Goal: Information Seeking & Learning: Learn about a topic

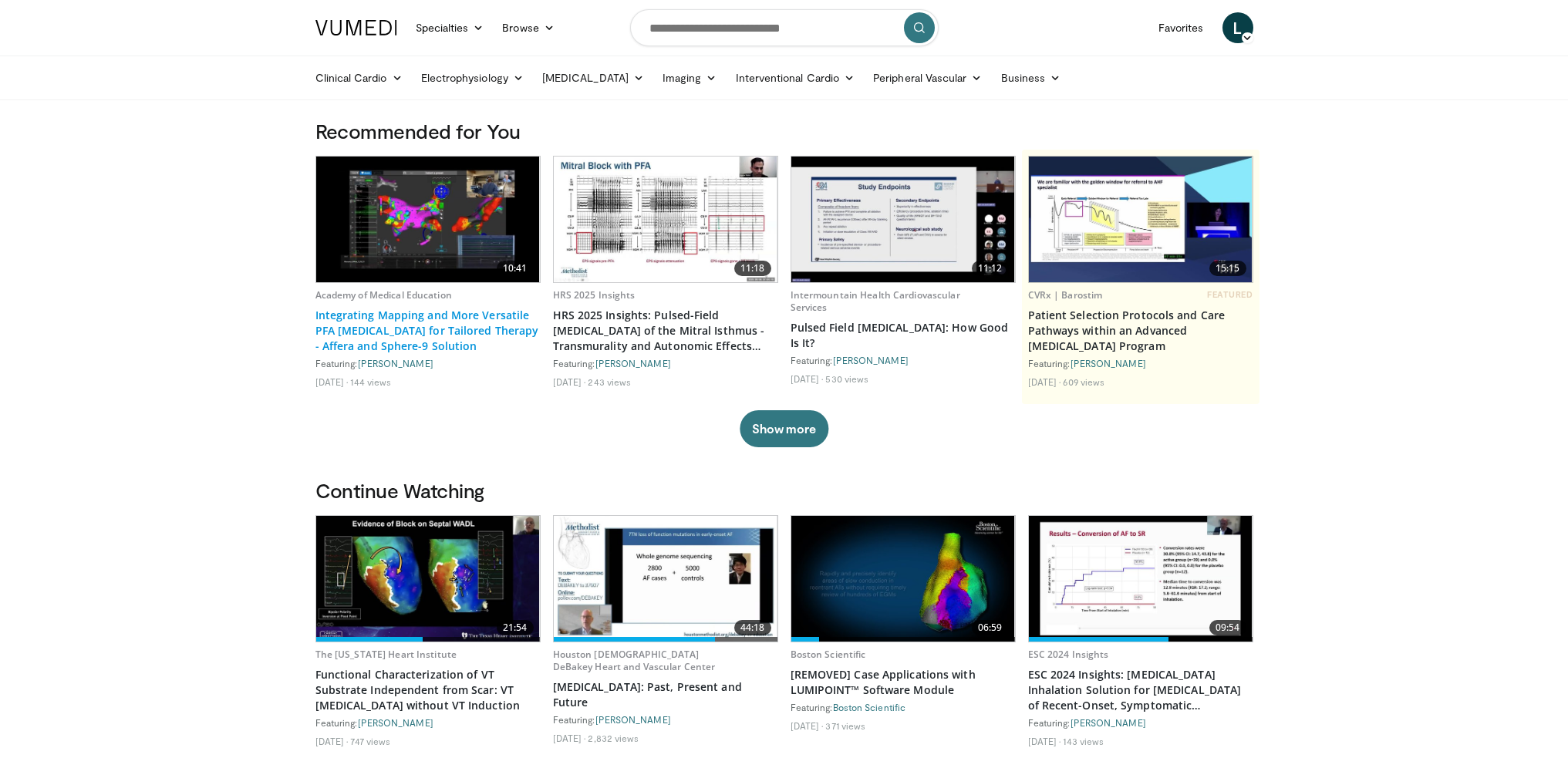
click at [454, 329] on link "Integrating Mapping and More Versatile PFA [MEDICAL_DATA] for Tailored Therapy …" at bounding box center [428, 331] width 225 height 46
click at [685, 29] on input "Search topics, interventions" at bounding box center [785, 28] width 309 height 37
type input "**********"
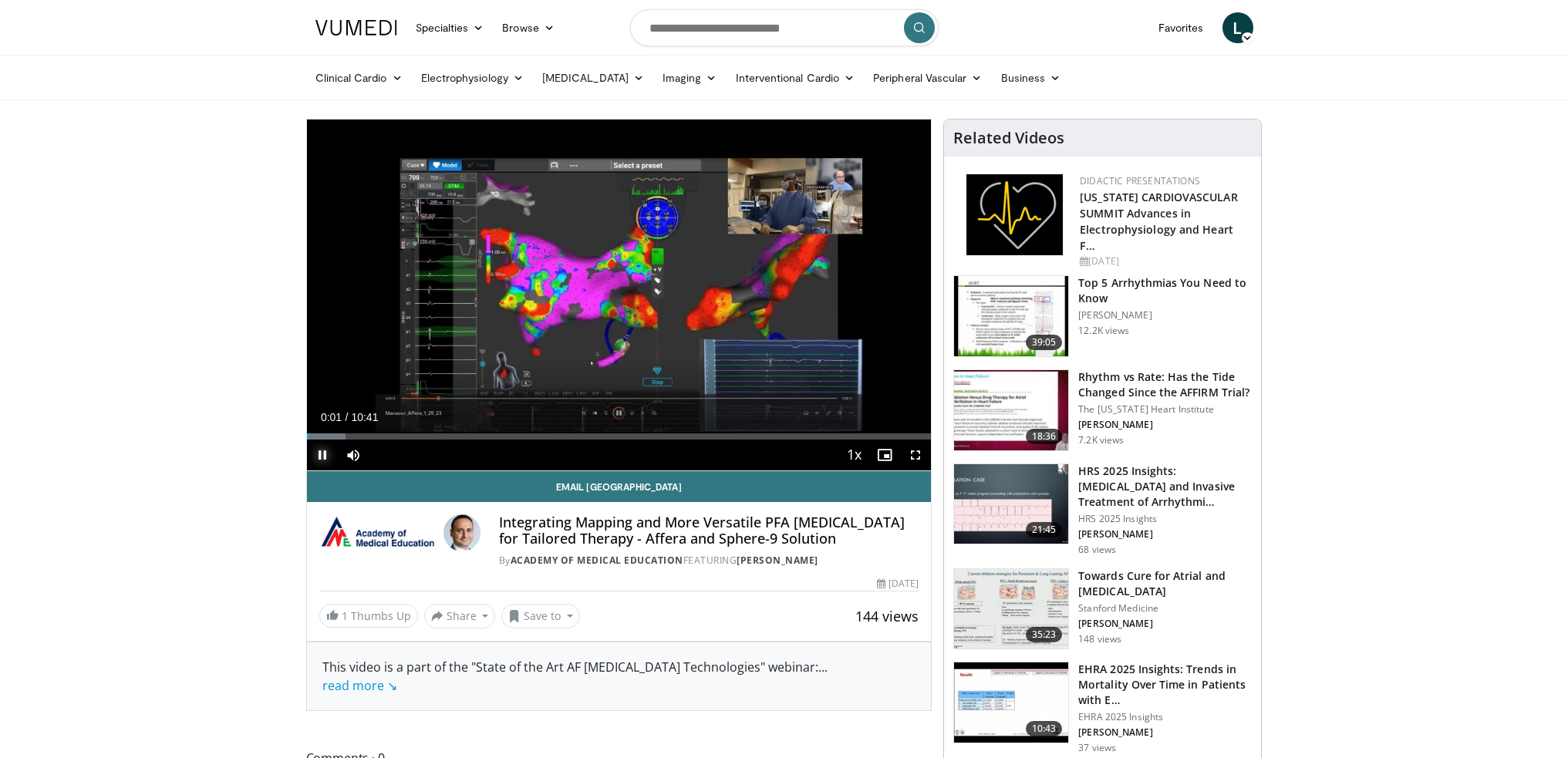
click at [328, 452] on span "Video Player" at bounding box center [322, 455] width 31 height 31
click at [323, 450] on span "Video Player" at bounding box center [322, 455] width 31 height 31
click at [341, 436] on div "Loaded : 9.28% 00:11 00:35" at bounding box center [620, 436] width 625 height 6
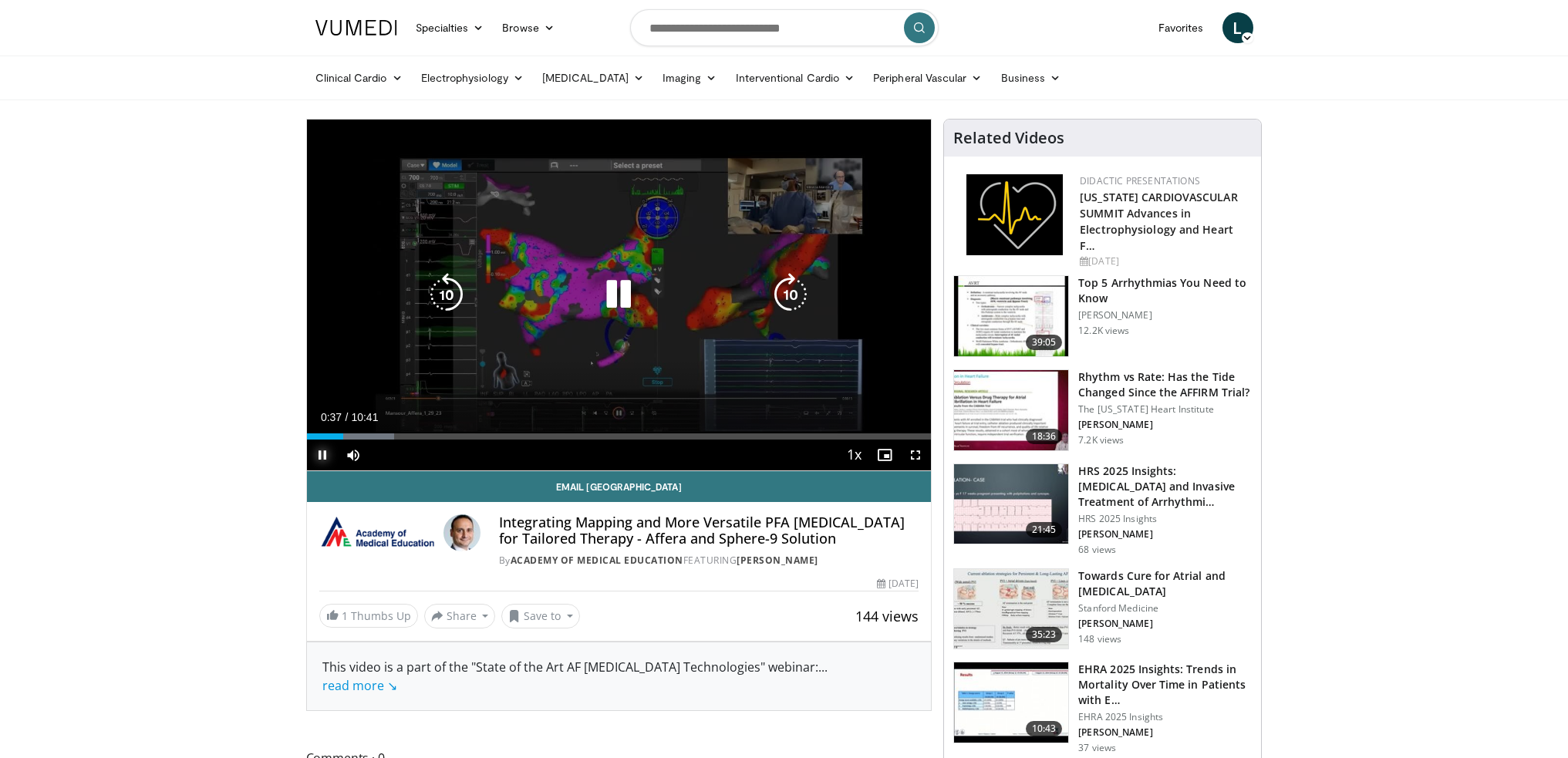
click at [363, 433] on div "Progress Bar" at bounding box center [355, 436] width 80 height 6
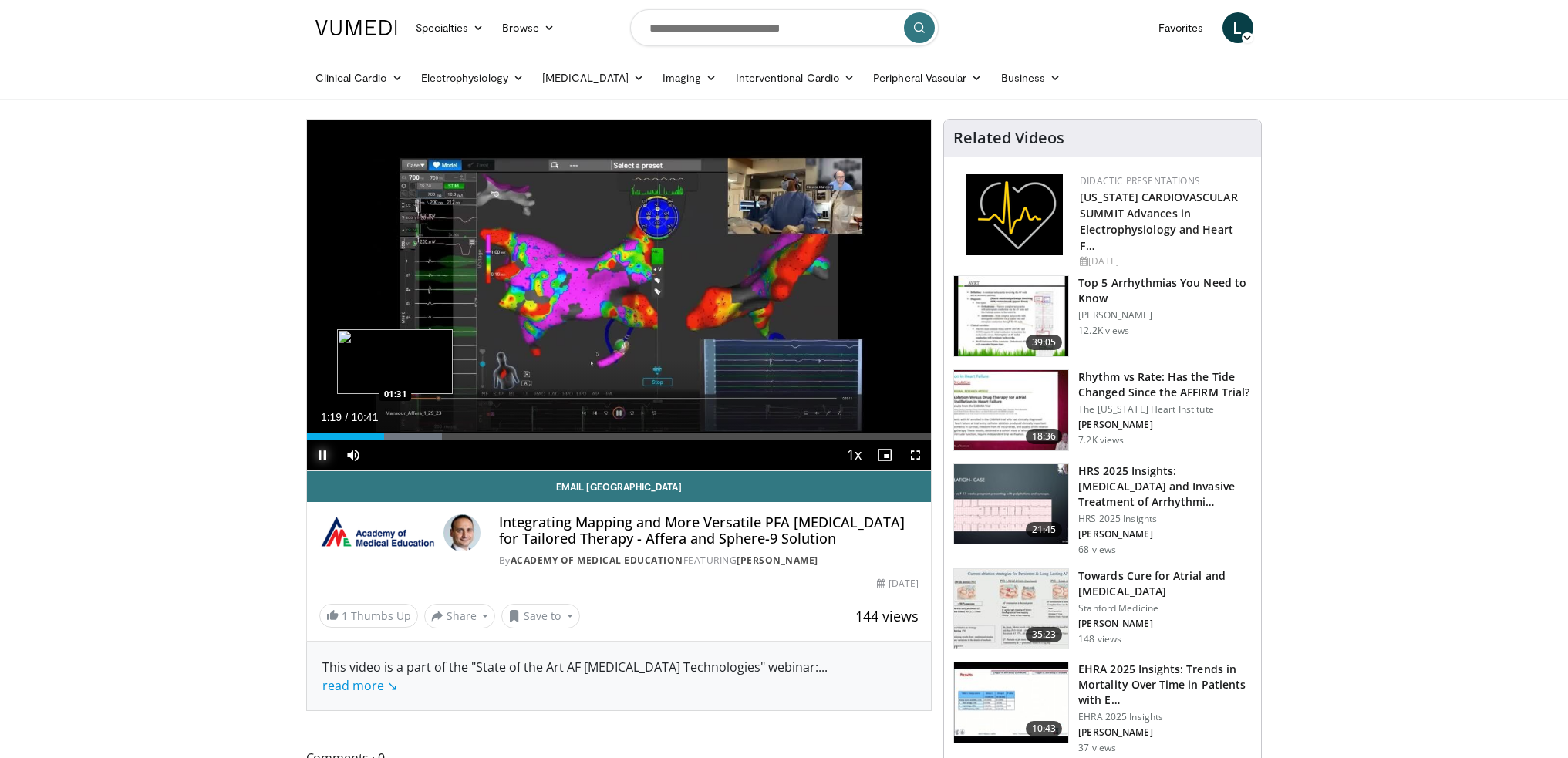
click at [395, 432] on div "Loaded : 21.66% 01:19 01:31" at bounding box center [620, 432] width 625 height 15
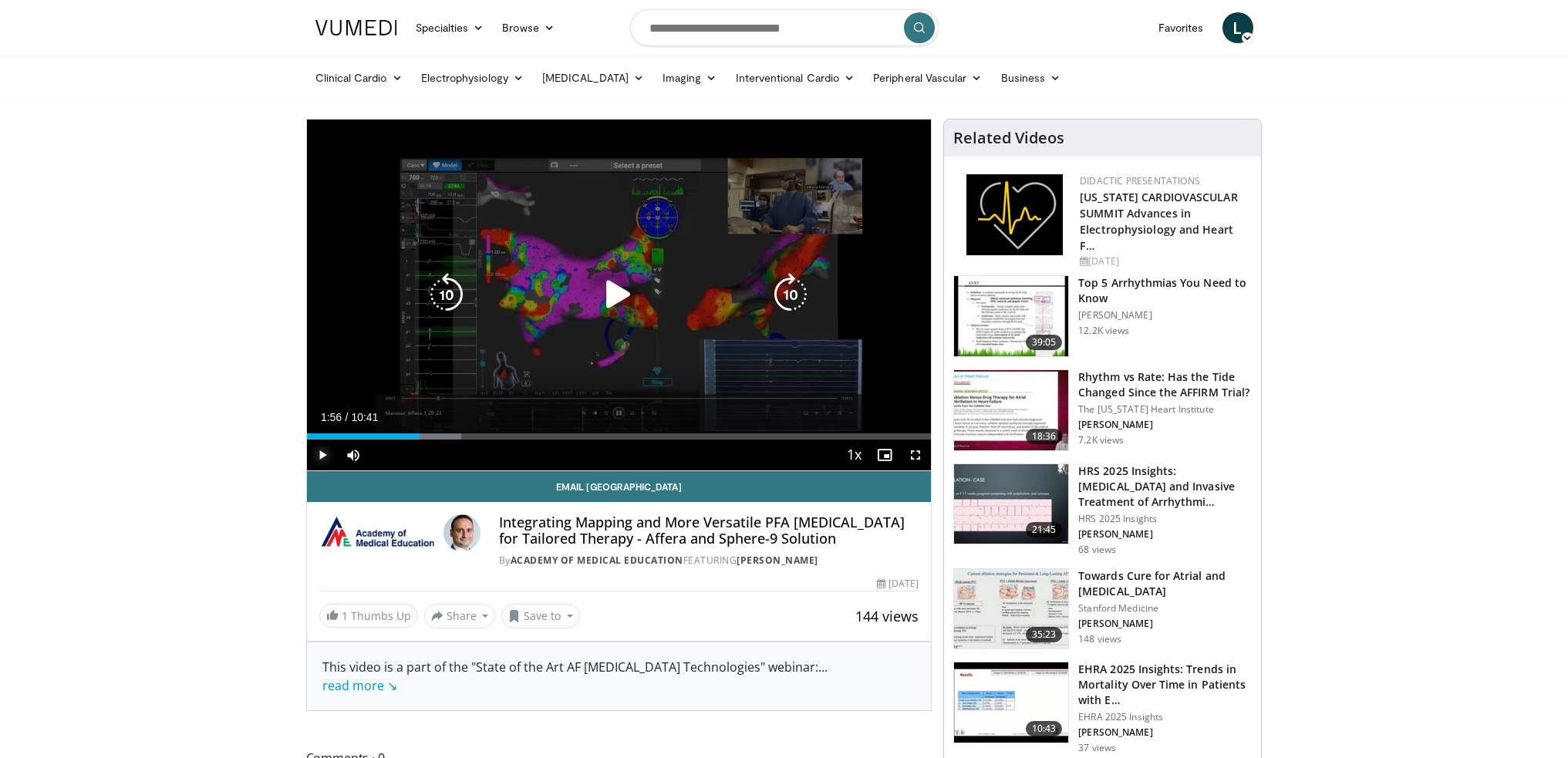
click at [420, 434] on div "Progress Bar" at bounding box center [414, 436] width 94 height 6
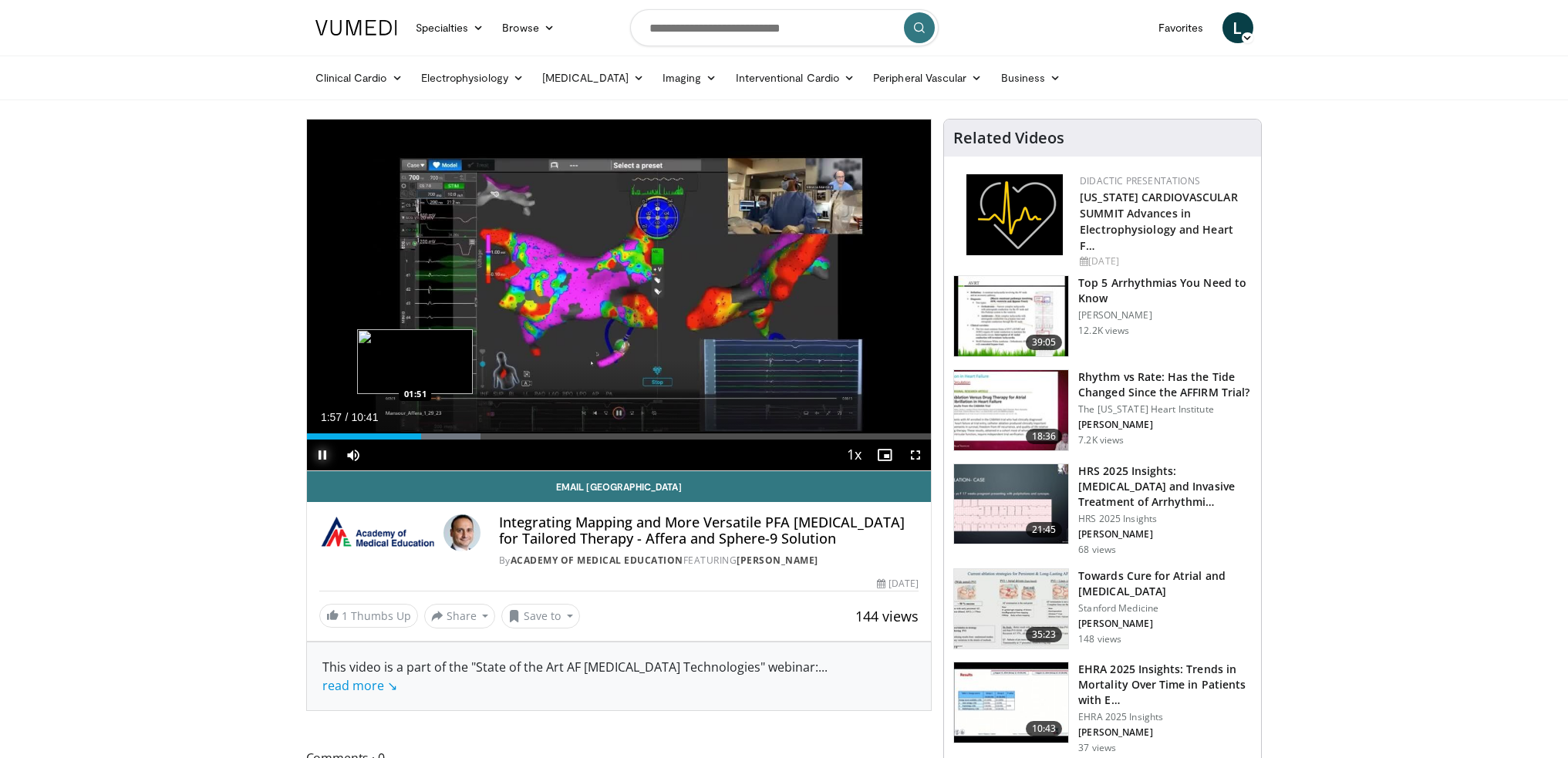
click at [414, 437] on div "01:57" at bounding box center [365, 436] width 115 height 6
click at [407, 436] on div "01:52" at bounding box center [362, 436] width 109 height 6
click at [918, 452] on span "Video Player" at bounding box center [915, 455] width 31 height 31
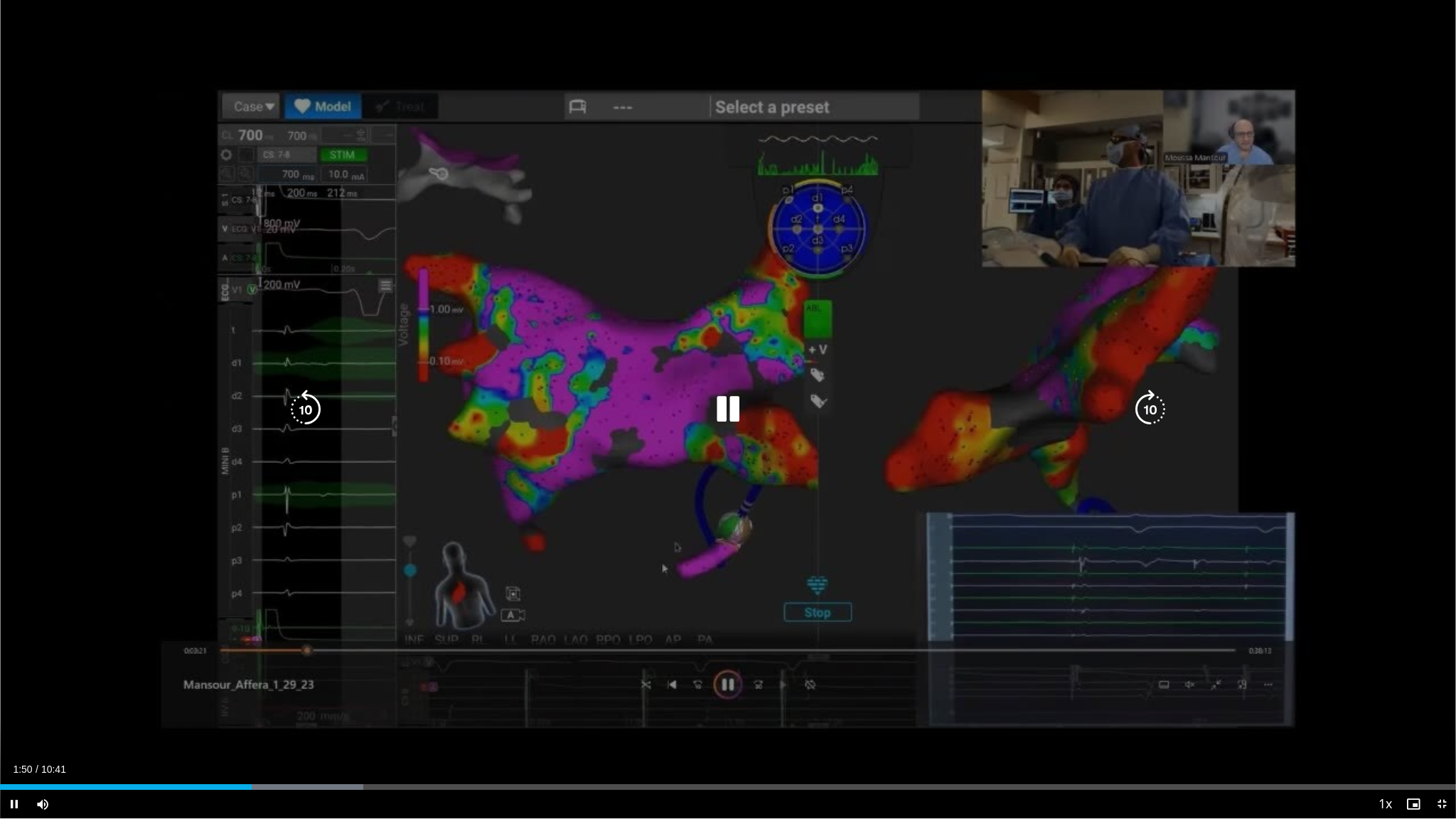
click at [59, 570] on div "10 seconds Tap to unmute" at bounding box center [728, 409] width 1456 height 818
click at [58, 570] on div "10 seconds Tap to unmute" at bounding box center [728, 409] width 1456 height 818
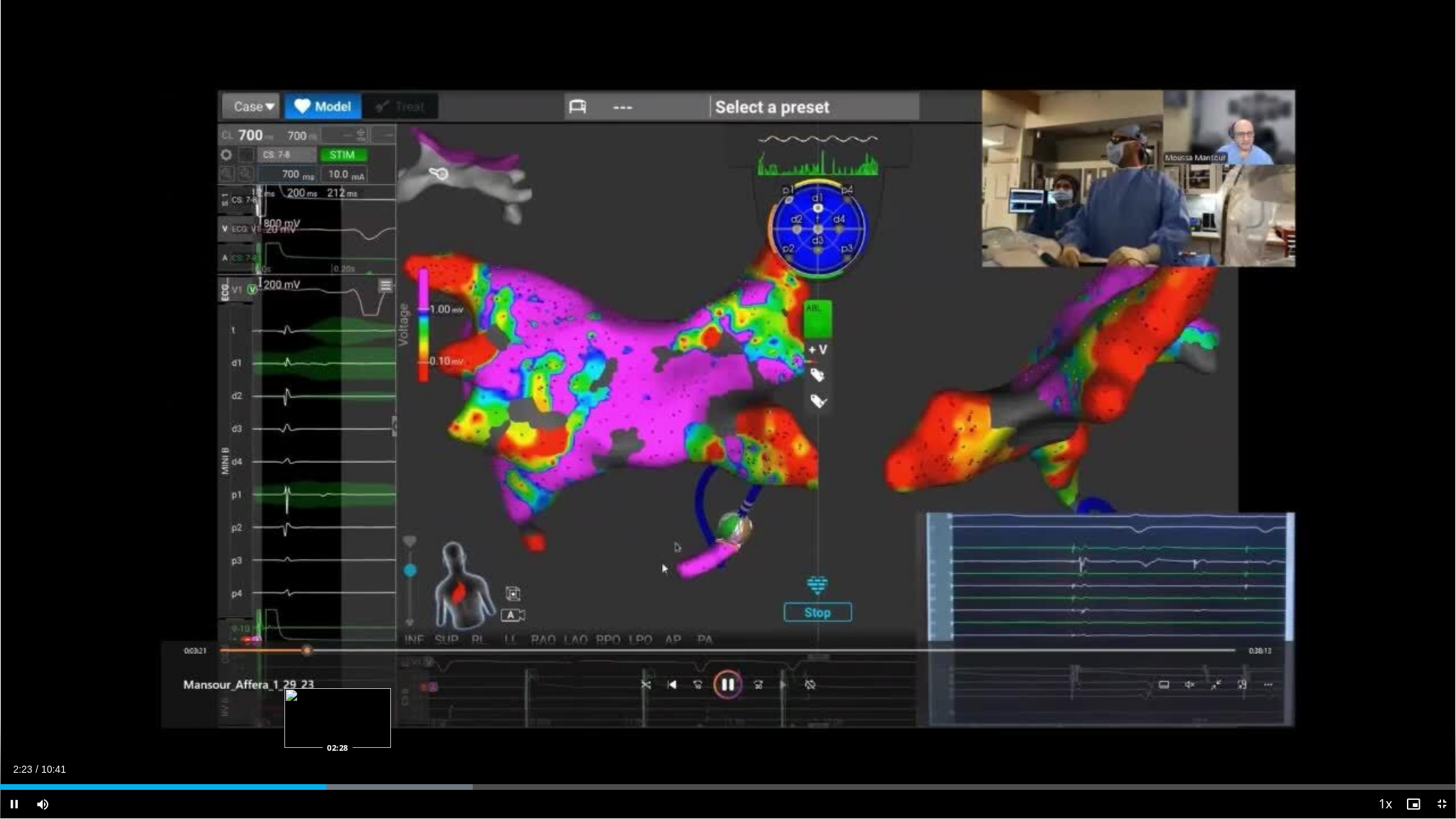
click at [337, 698] on div "Progress Bar" at bounding box center [364, 787] width 219 height 5
click at [359, 698] on div "Progress Bar" at bounding box center [370, 787] width 204 height 5
click at [426, 698] on div "Loaded : 34.32% 02:40 03:07" at bounding box center [728, 787] width 1456 height 5
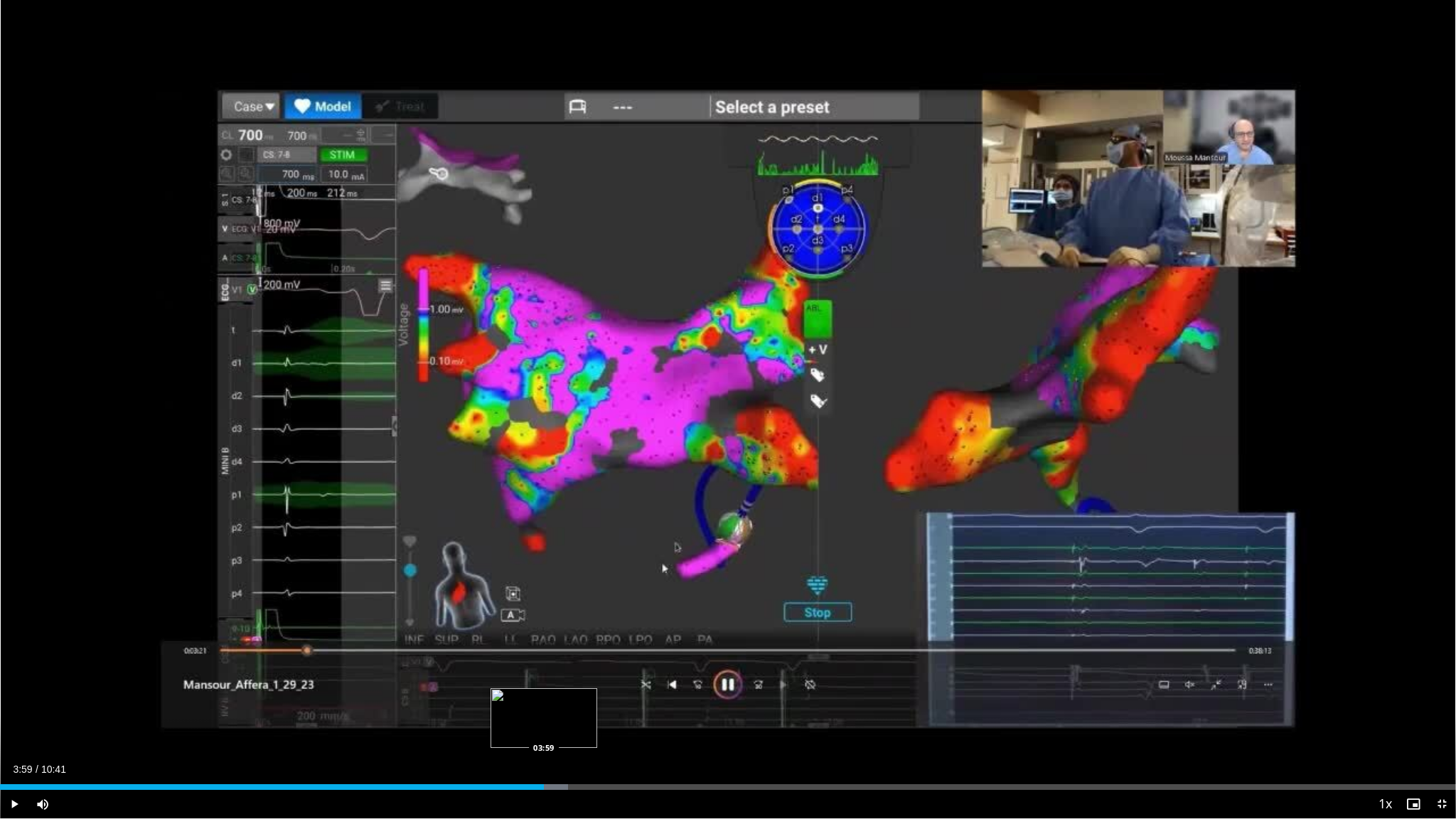
click at [544, 698] on div "Progress Bar" at bounding box center [469, 787] width 200 height 5
click at [647, 698] on div "Progress Bar" at bounding box center [569, 787] width 177 height 5
click at [785, 698] on div "Loaded : 55.70% 05:45 05:45" at bounding box center [728, 784] width 1456 height 14
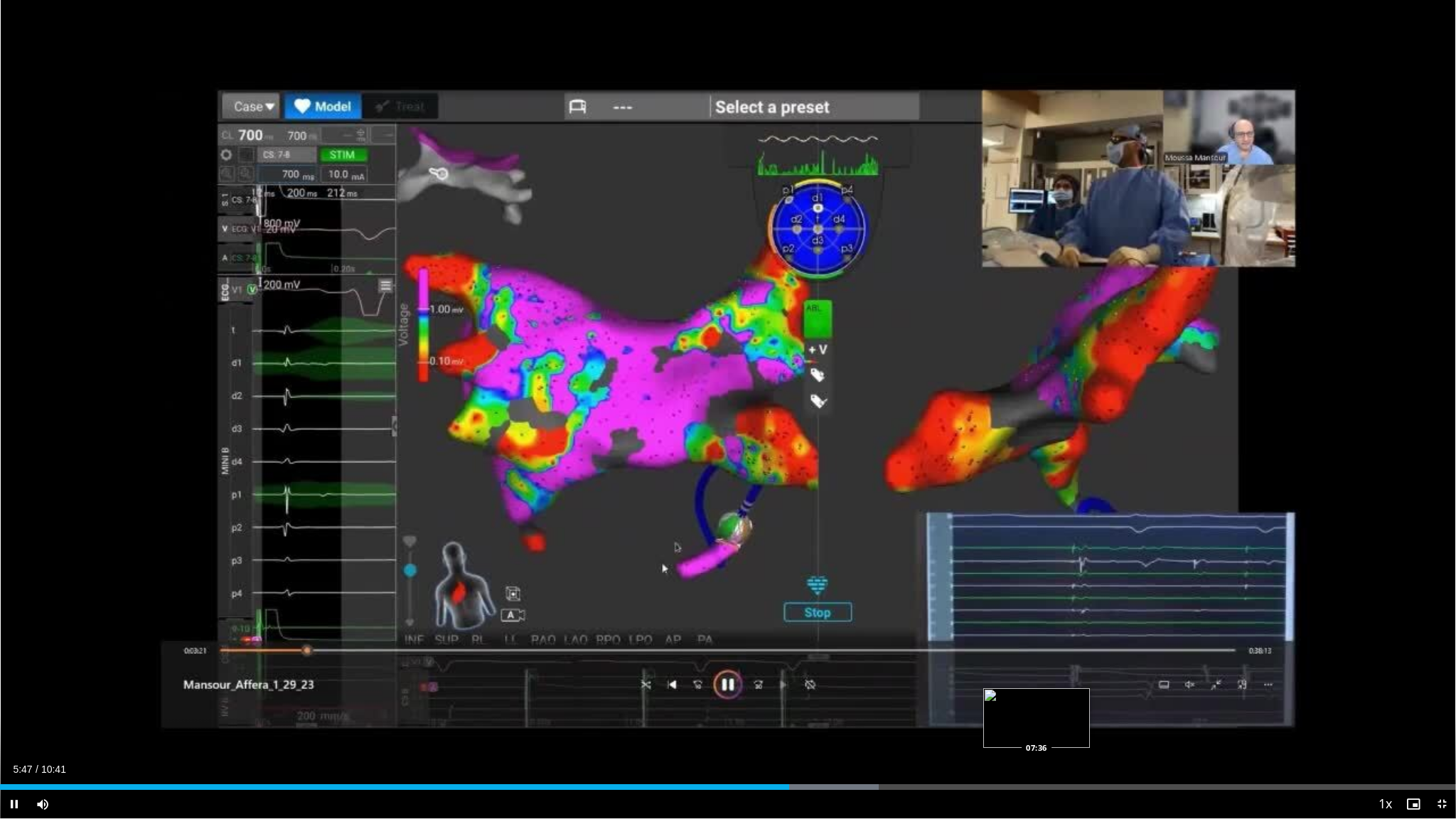
click at [1037, 698] on div "Loaded : 60.35% 05:47 07:36" at bounding box center [728, 787] width 1456 height 5
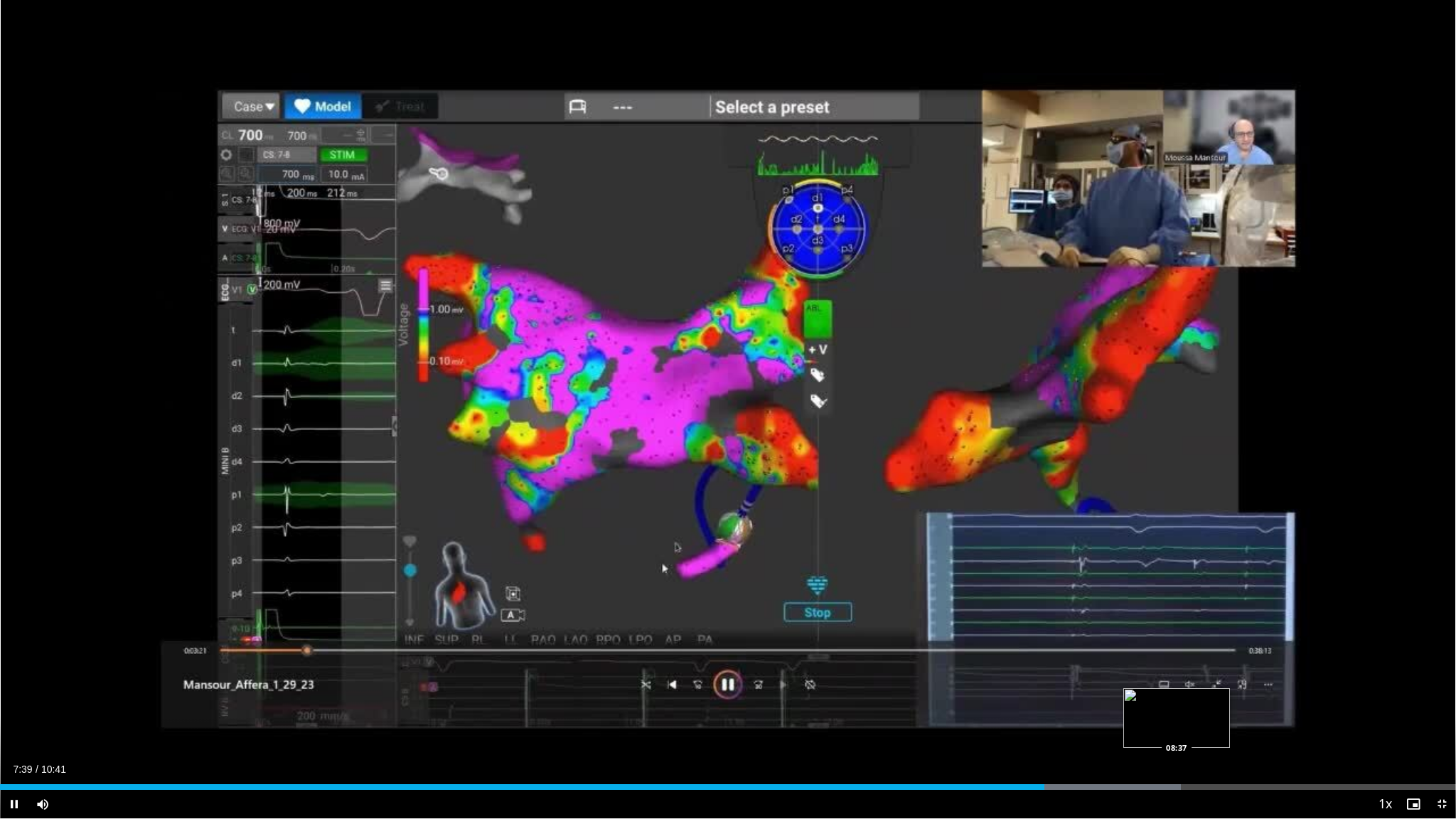
click at [1177, 698] on div "Progress Bar" at bounding box center [1109, 787] width 145 height 5
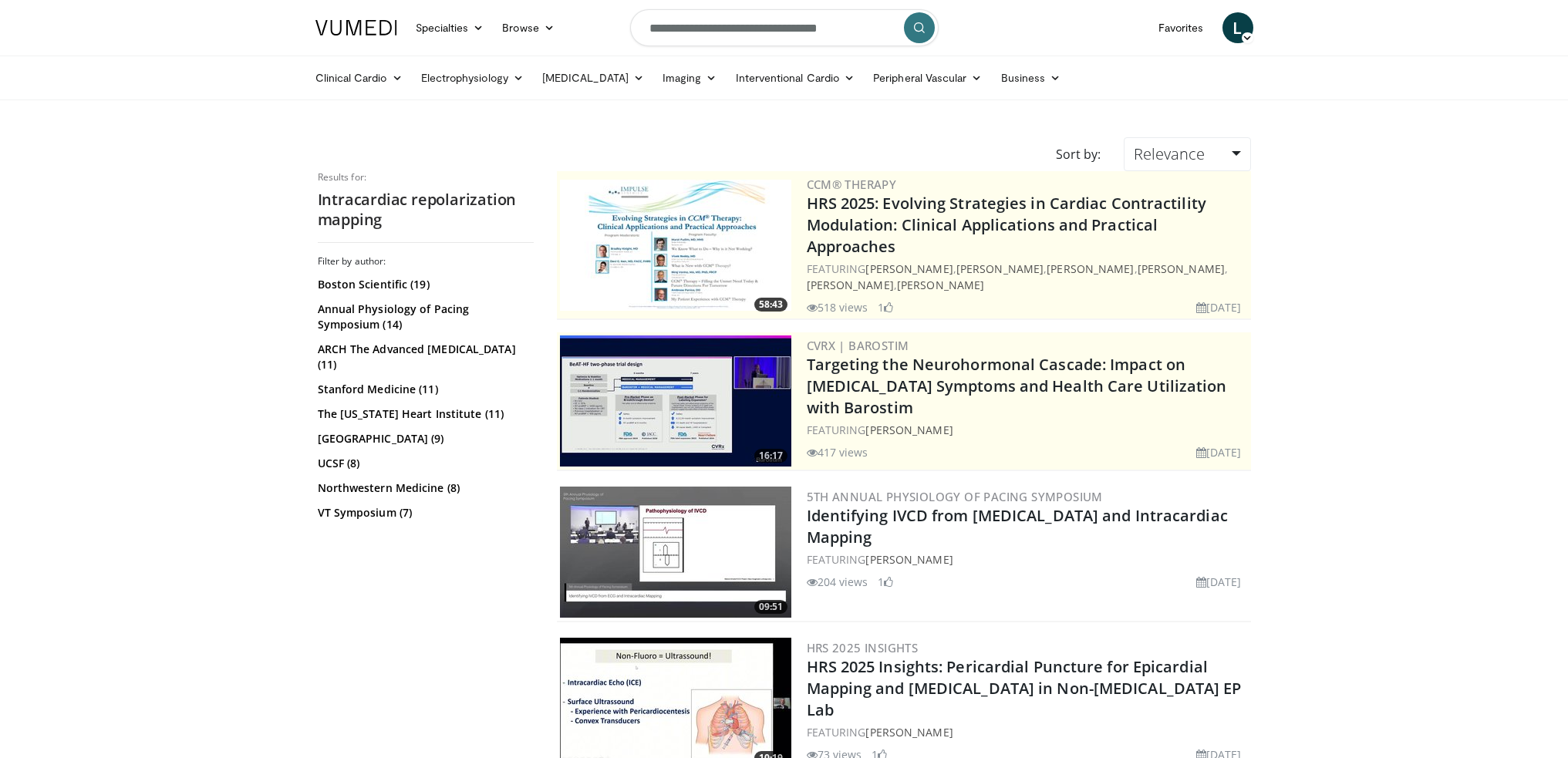
click at [715, 221] on img at bounding box center [675, 245] width 231 height 131
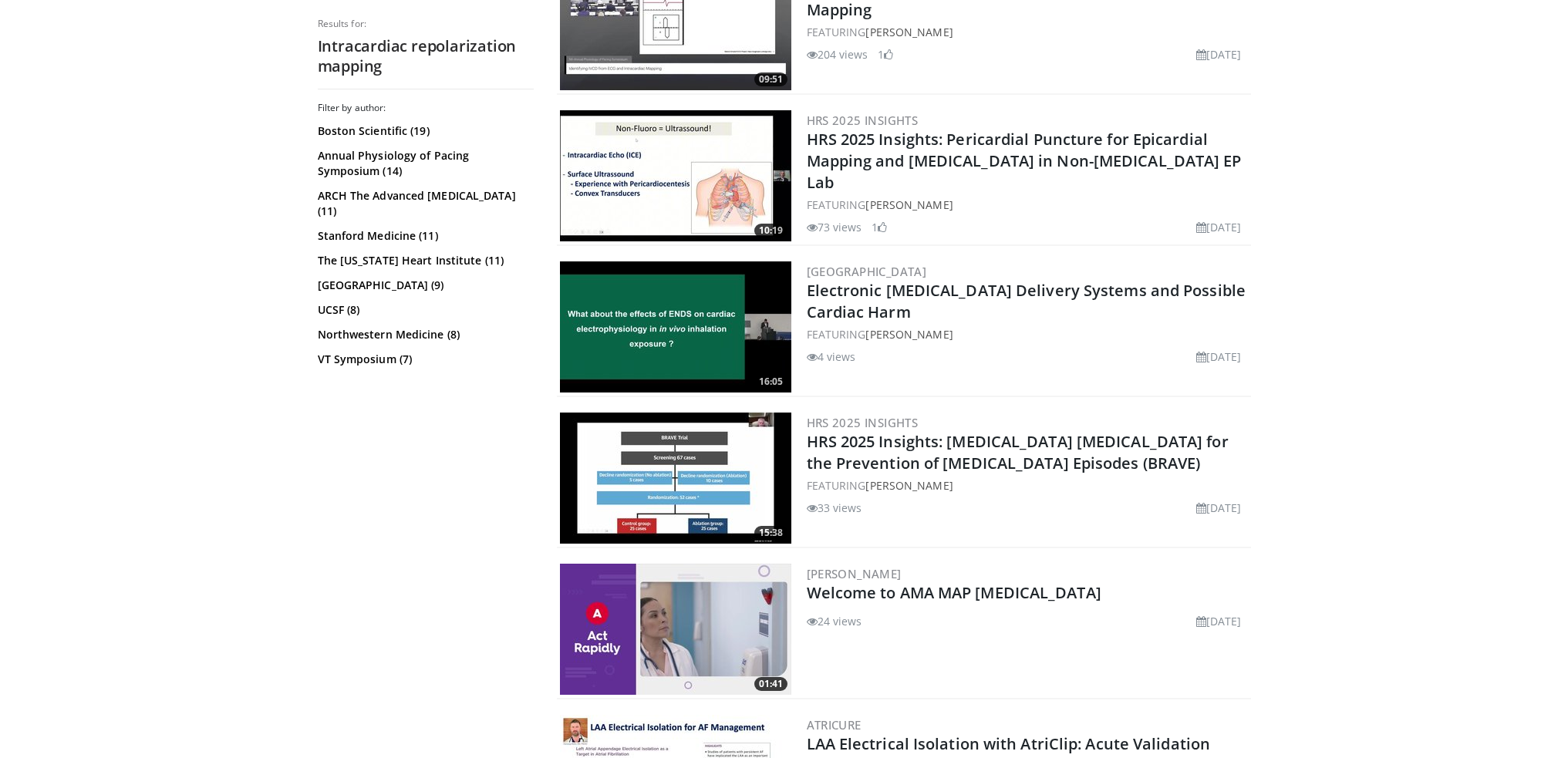
scroll to position [617, 0]
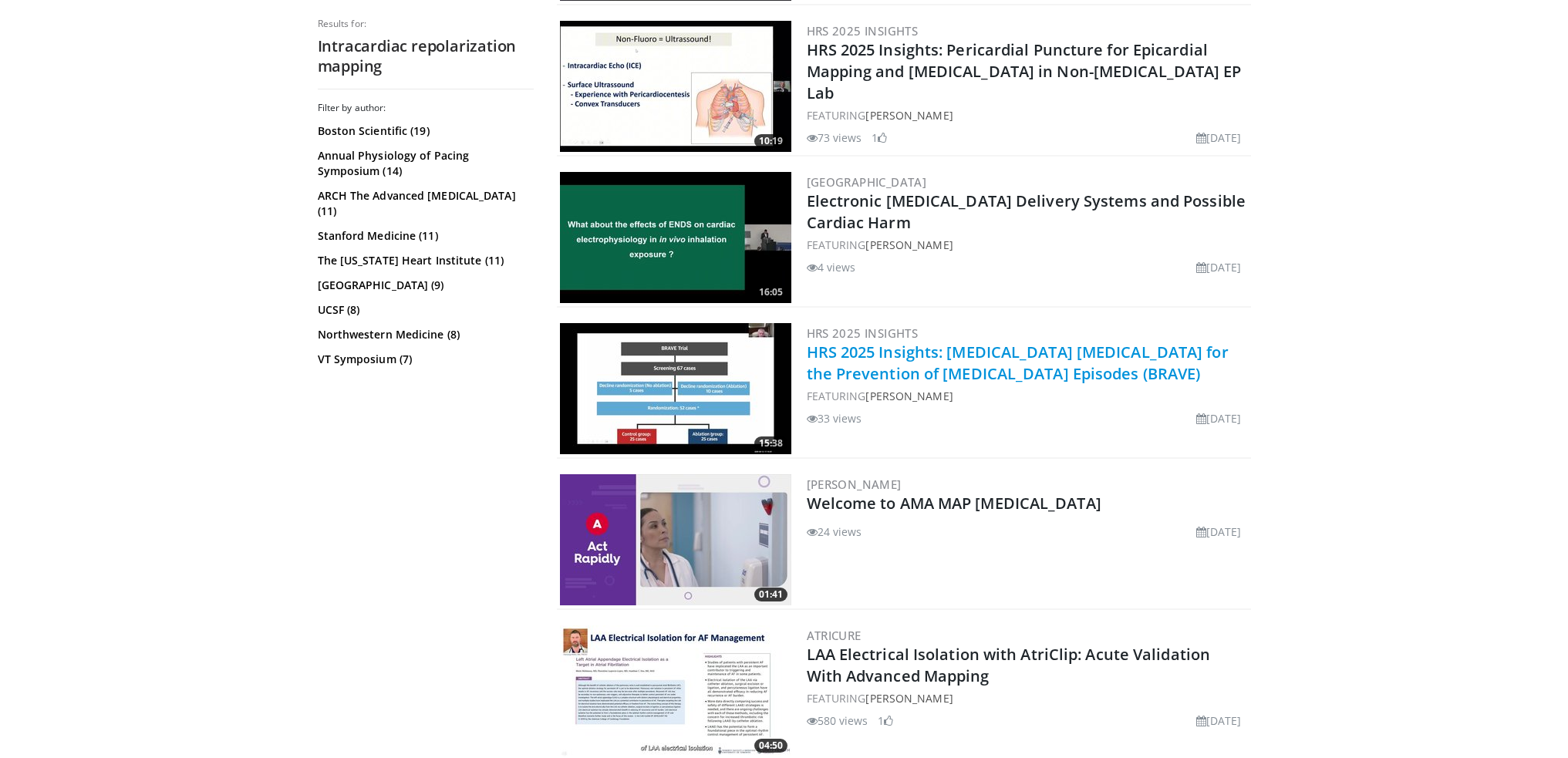
click at [945, 359] on link "HRS 2025 Insights: Brugada Syndrome Ablation for the Prevention of Ventricular …" at bounding box center [1017, 362] width 422 height 43
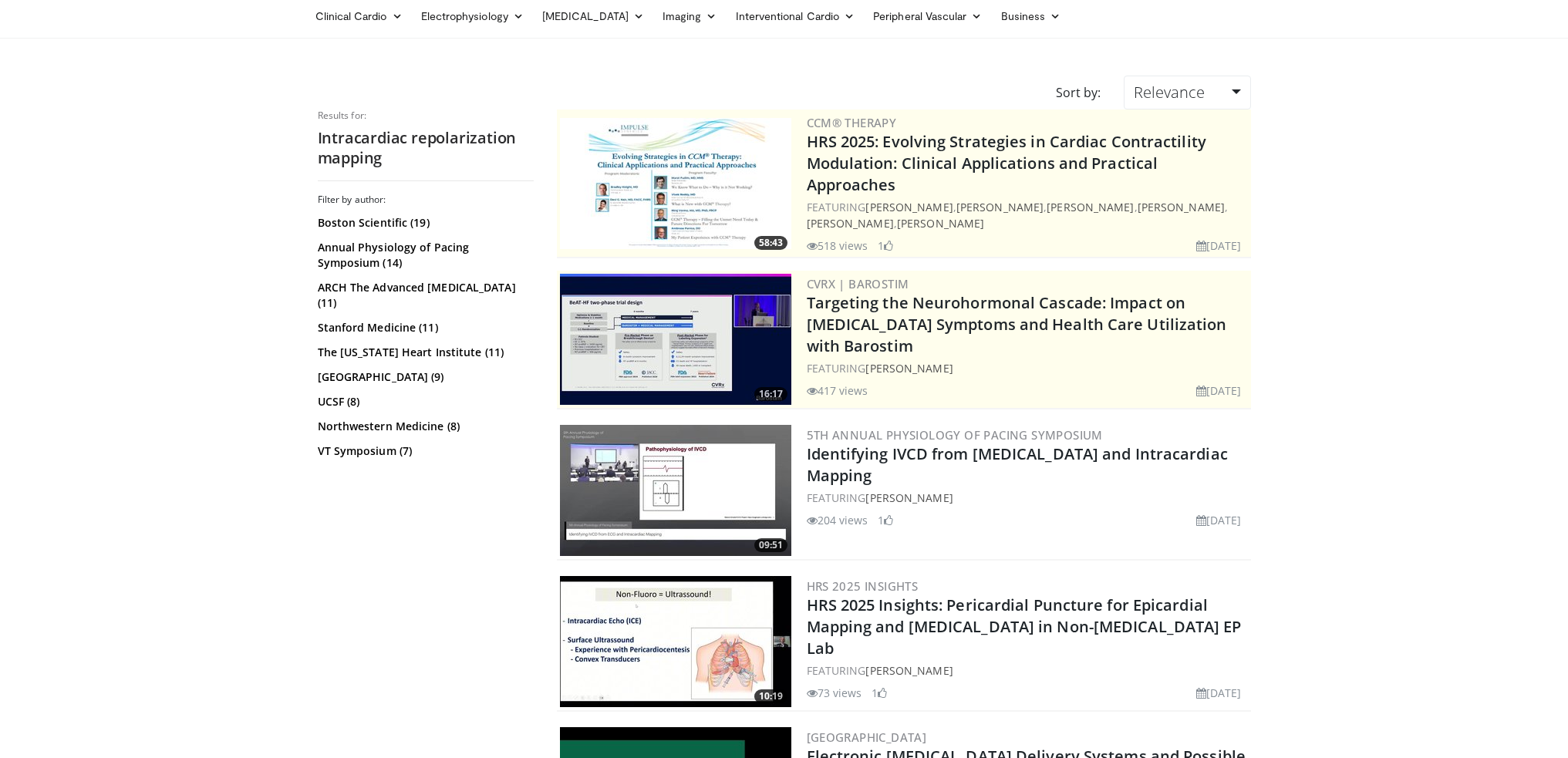
scroll to position [0, 0]
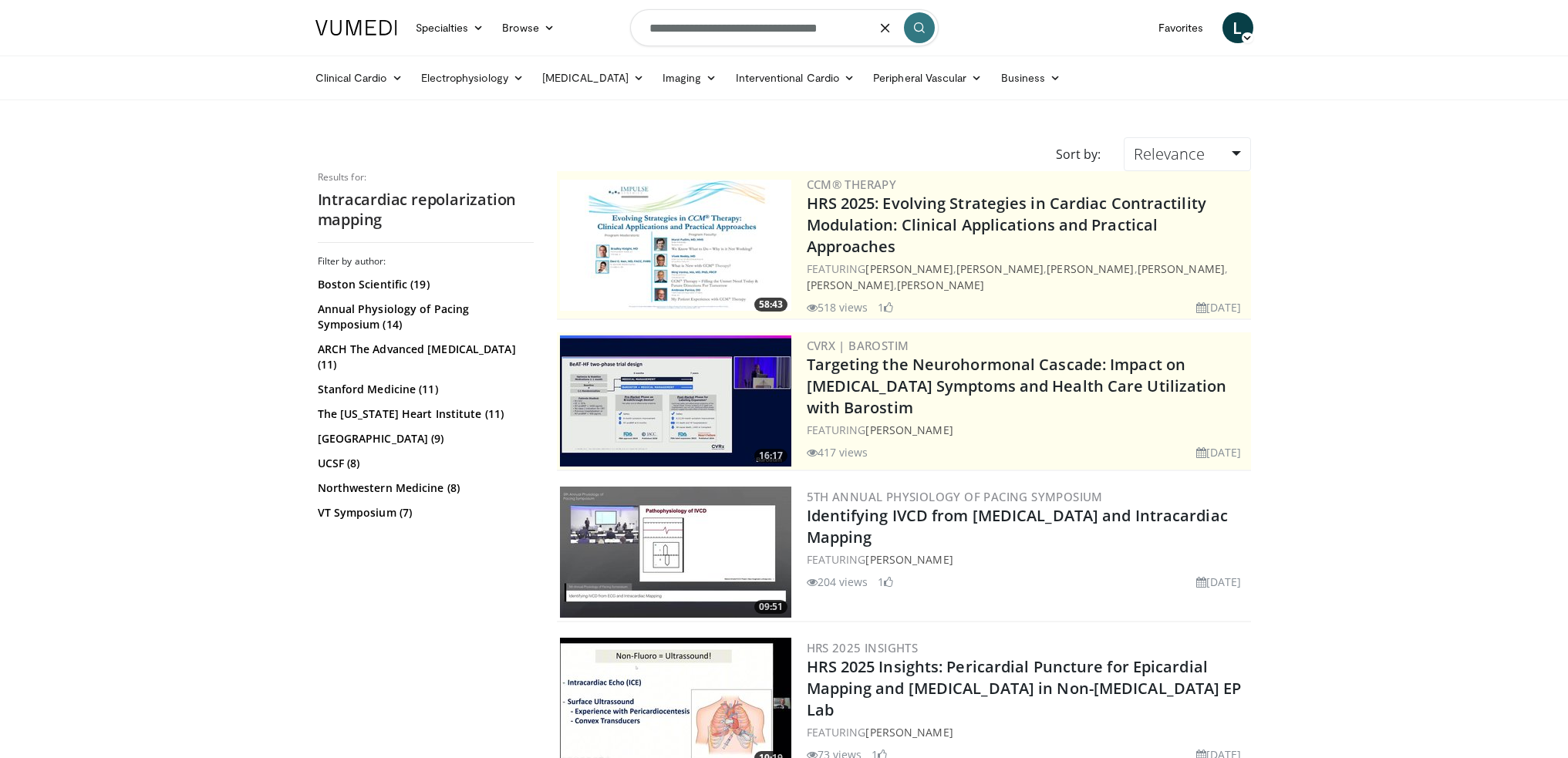
click at [813, 28] on input "**********" at bounding box center [785, 28] width 309 height 37
type input "**********"
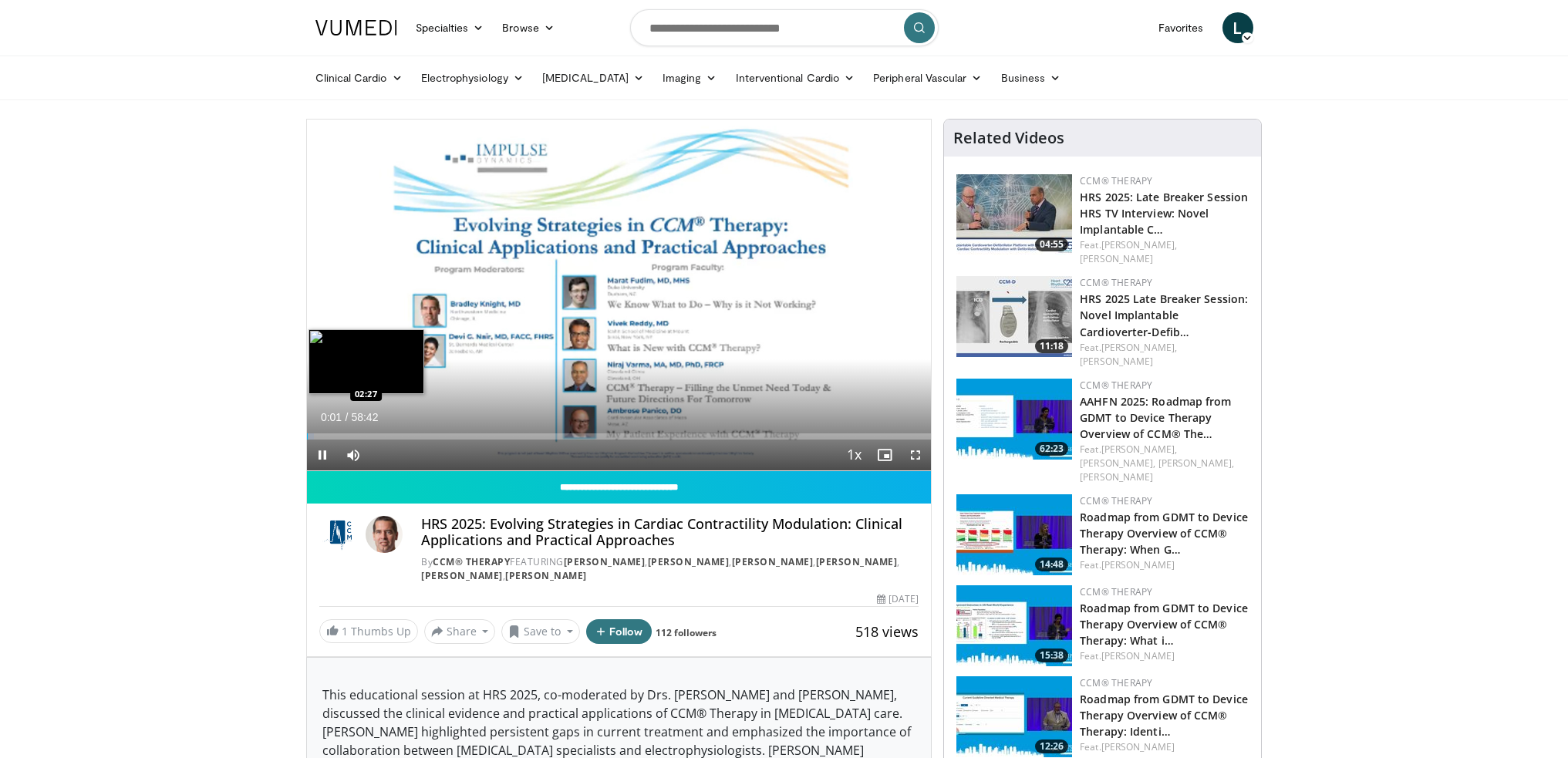
click at [332, 436] on div "Loaded : 1.12% 00:01 02:27" at bounding box center [620, 436] width 625 height 6
click at [916, 456] on span "Video Player" at bounding box center [915, 455] width 31 height 31
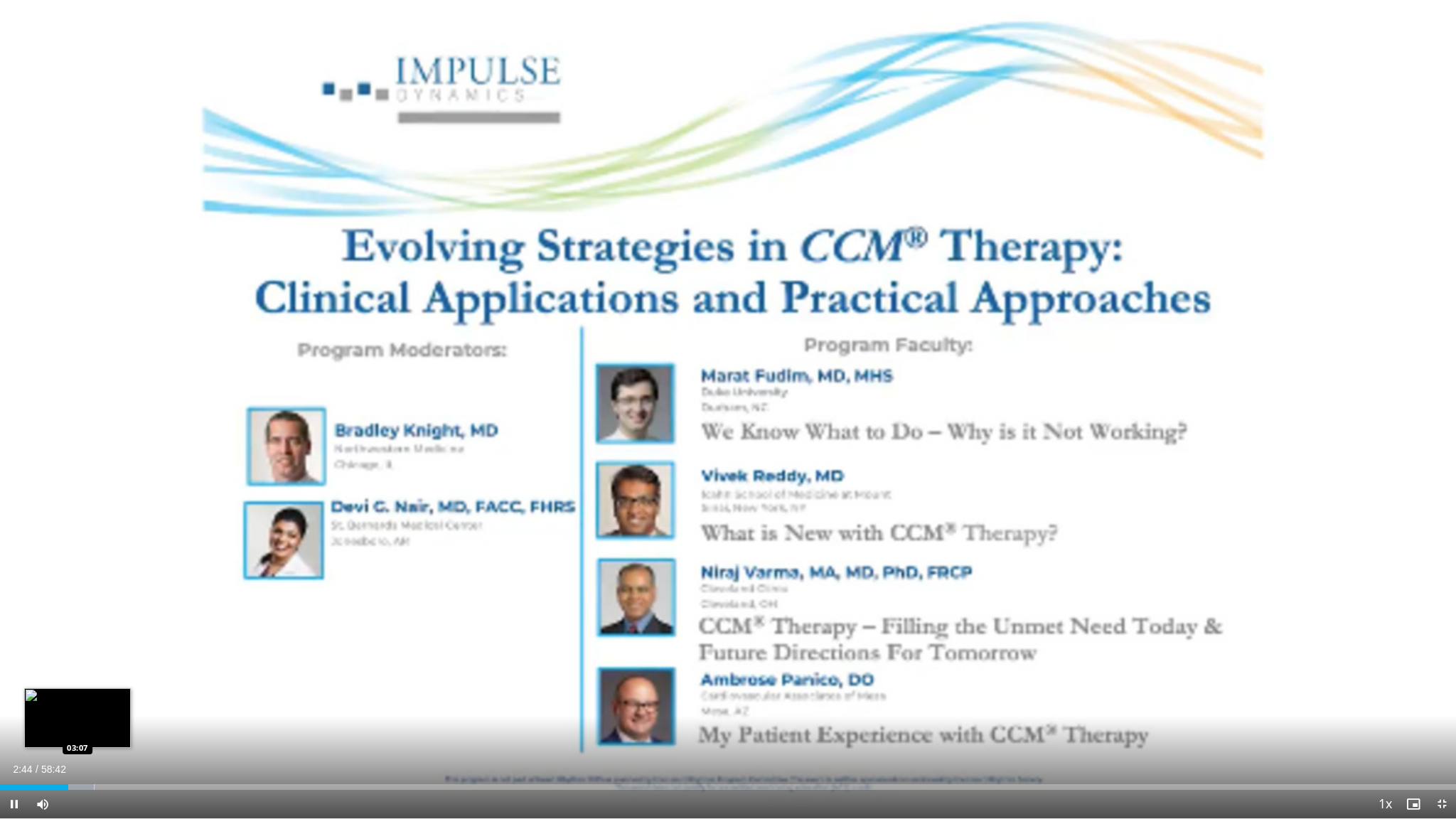
click at [78, 698] on div "Loaded : 6.47% 02:44 03:07" at bounding box center [728, 787] width 1456 height 5
click at [96, 698] on div "Progress Bar" at bounding box center [91, 787] width 40 height 5
click at [107, 698] on video-js "**********" at bounding box center [728, 410] width 1456 height 819
click at [109, 698] on div "Progress Bar" at bounding box center [104, 787] width 38 height 5
click at [127, 698] on div "Progress Bar" at bounding box center [116, 787] width 38 height 5
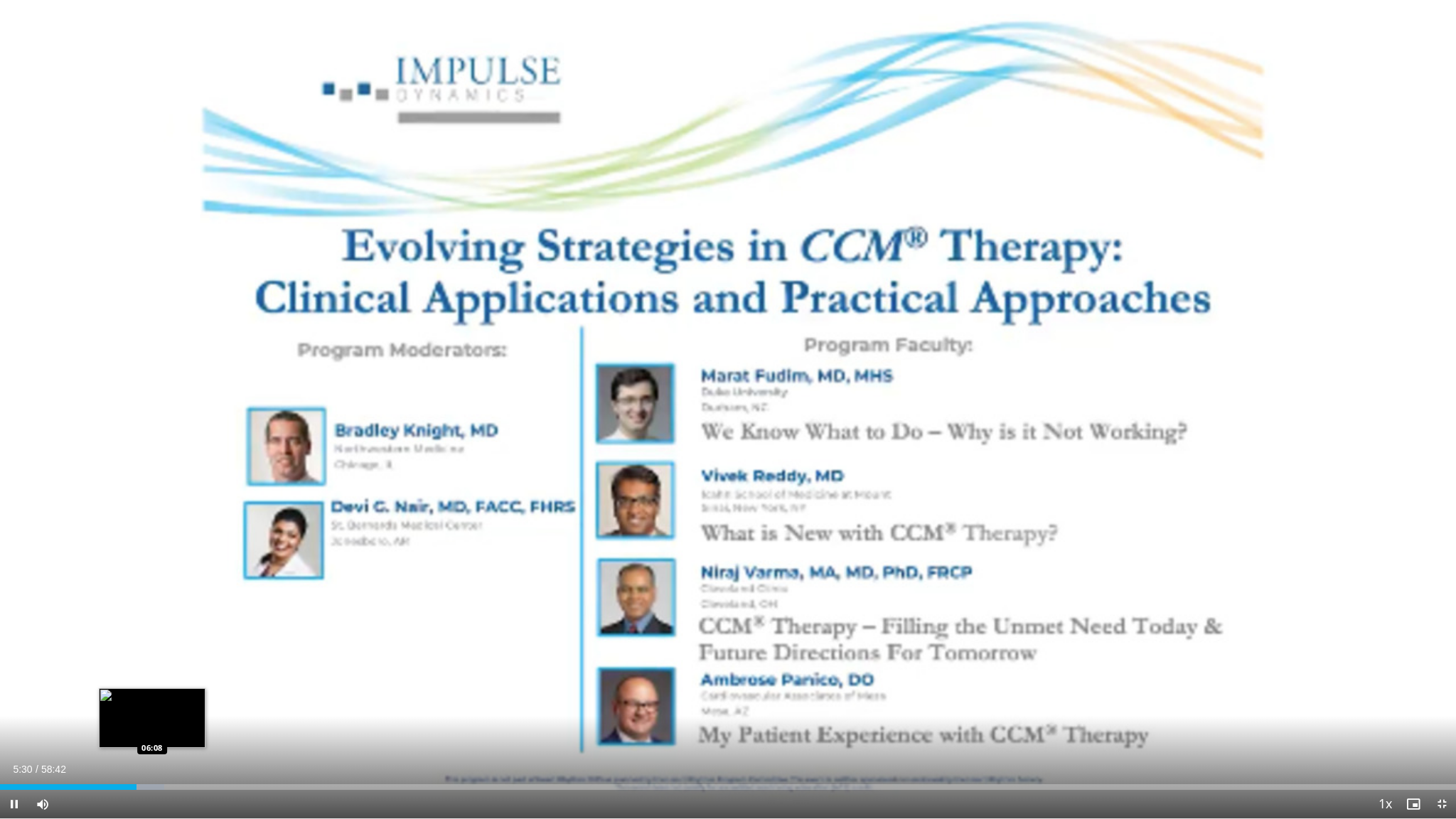
click at [154, 698] on div "Loaded : 11.26% 05:30 06:08" at bounding box center [728, 787] width 1456 height 5
click at [210, 698] on div "Loaded : 13.52% 06:53 08:23" at bounding box center [728, 787] width 1456 height 5
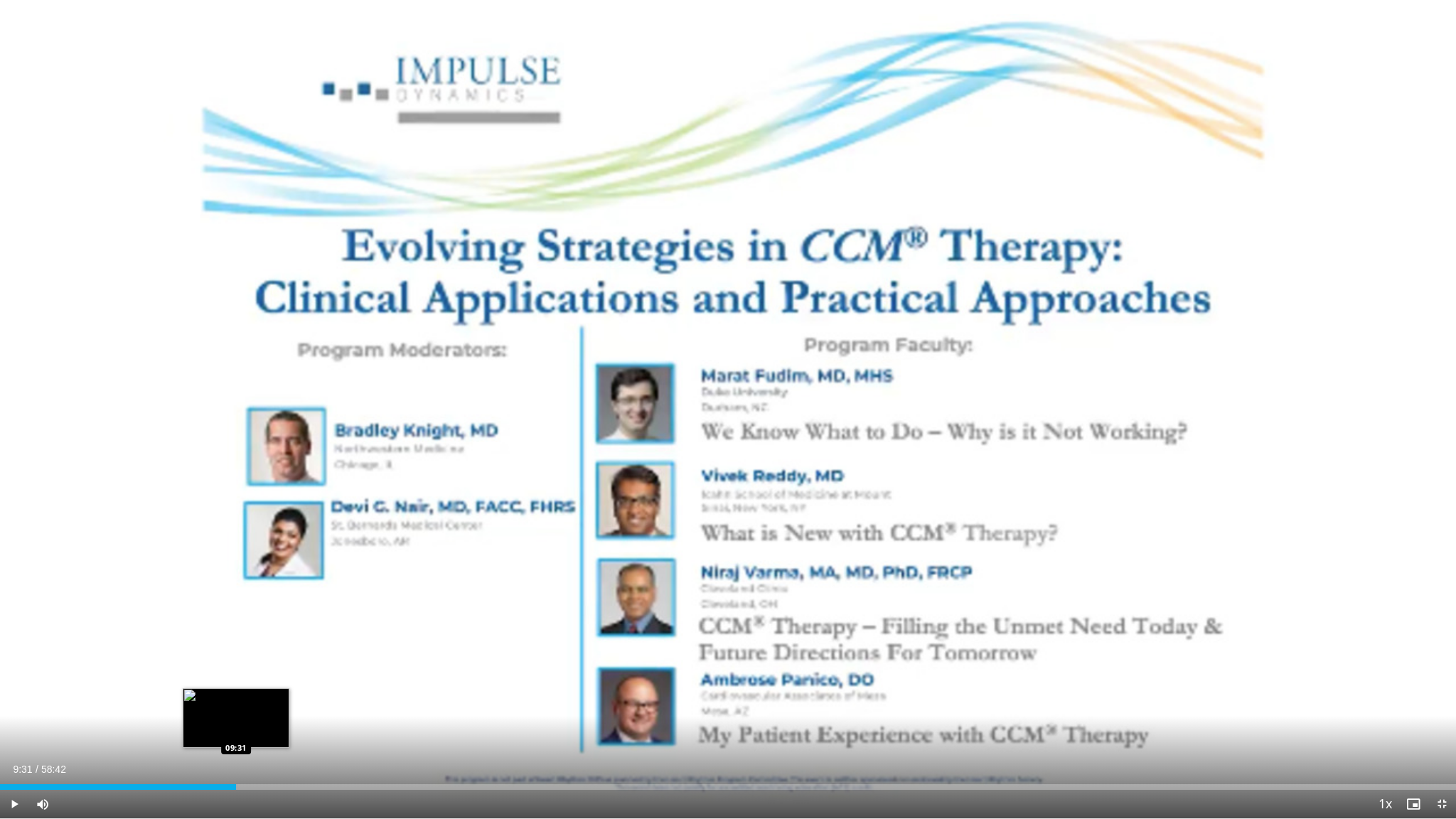
click at [236, 698] on div "Progress Bar" at bounding box center [223, 787] width 28 height 5
click at [284, 698] on div "Loaded : 17.18% 09:32 11:26" at bounding box center [728, 787] width 1456 height 5
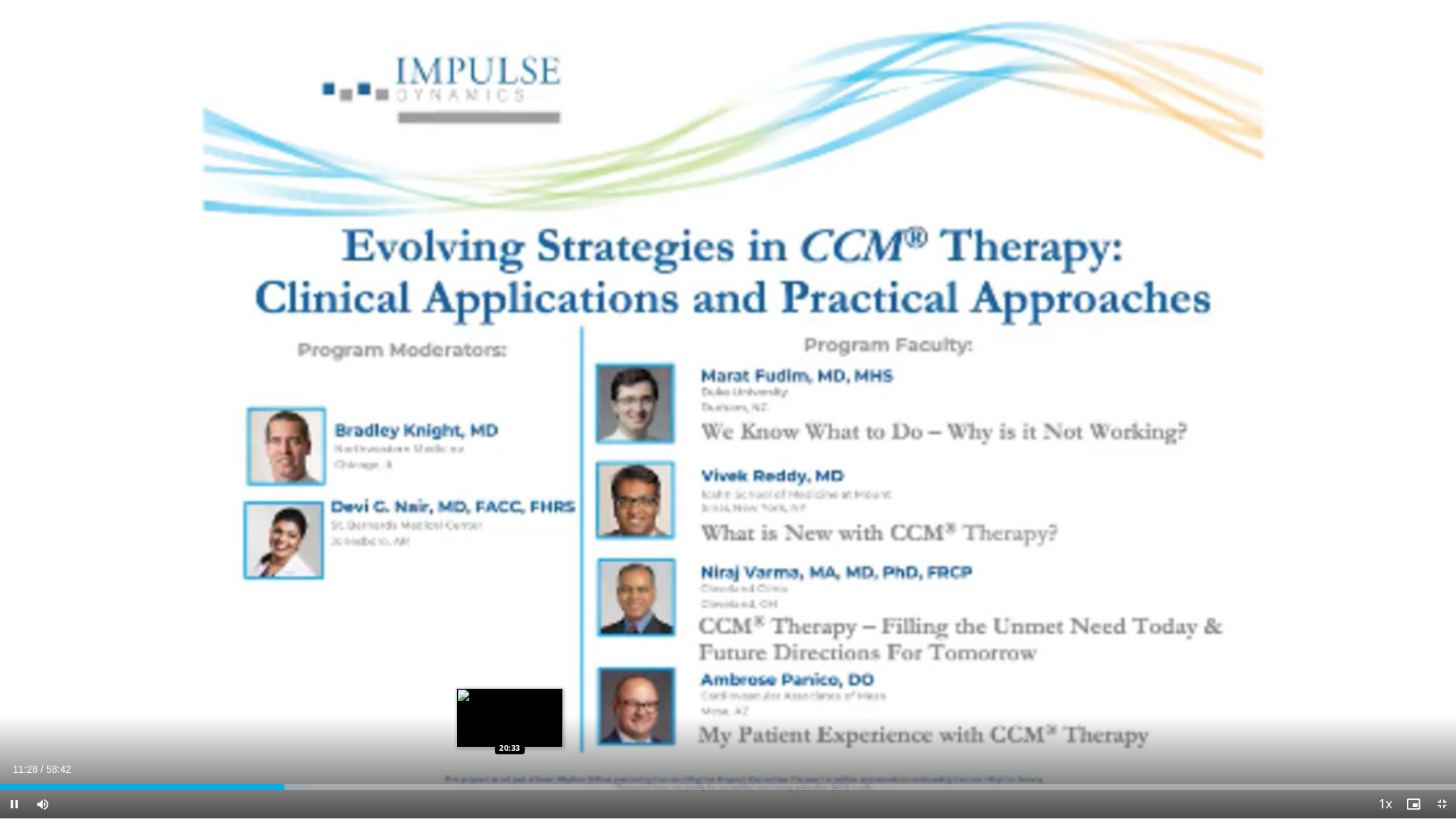
click at [509, 698] on div "Loaded : 21.29% 11:28 20:33" at bounding box center [728, 784] width 1456 height 14
click at [552, 698] on div "Loaded : 36.89% 20:38 22:14" at bounding box center [728, 787] width 1456 height 5
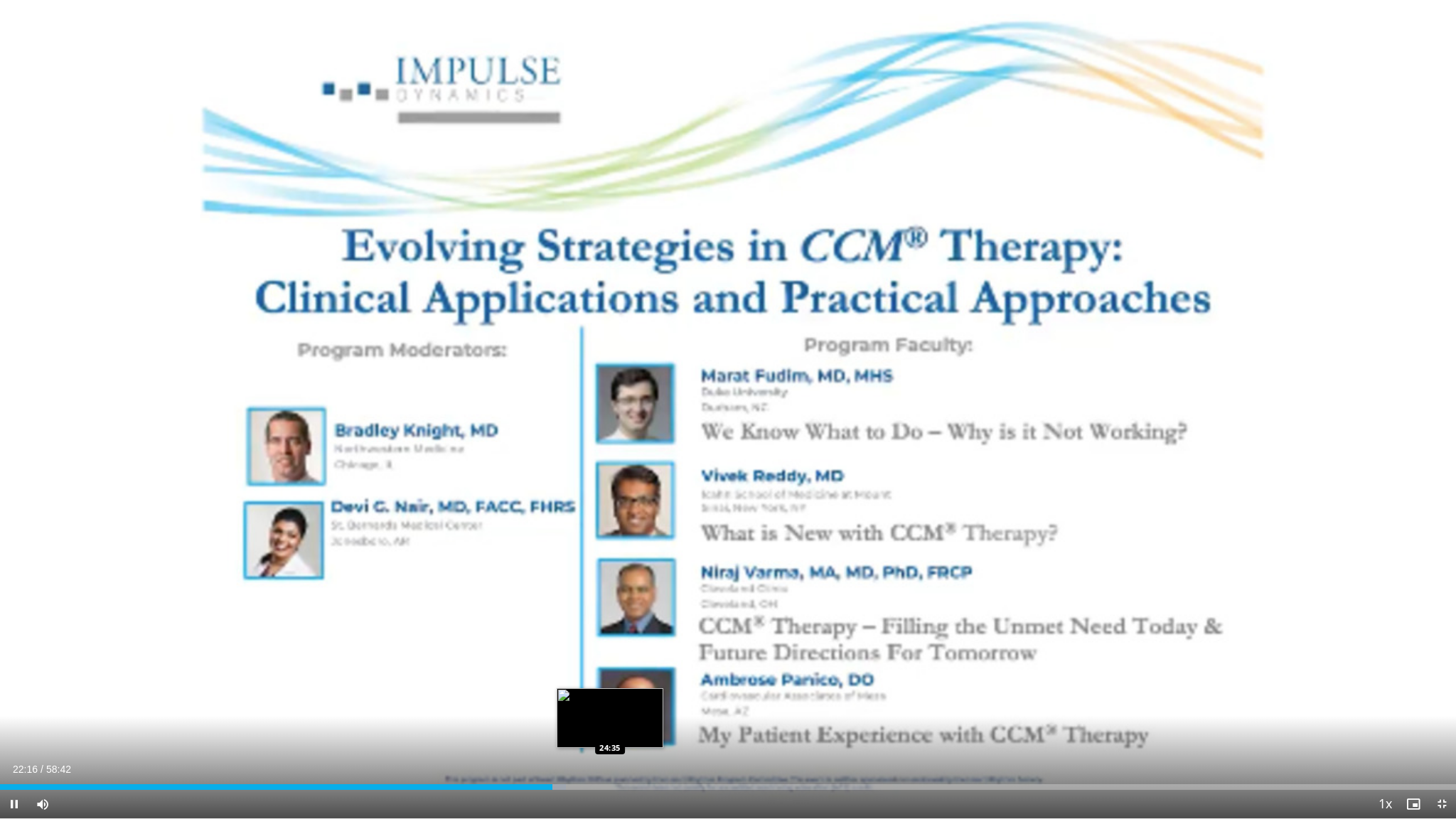
click at [611, 698] on div "Loaded : 38.89% 22:16 24:35" at bounding box center [728, 784] width 1456 height 14
click at [657, 698] on div "Loaded : 42.58% 24:40 26:29" at bounding box center [728, 787] width 1456 height 5
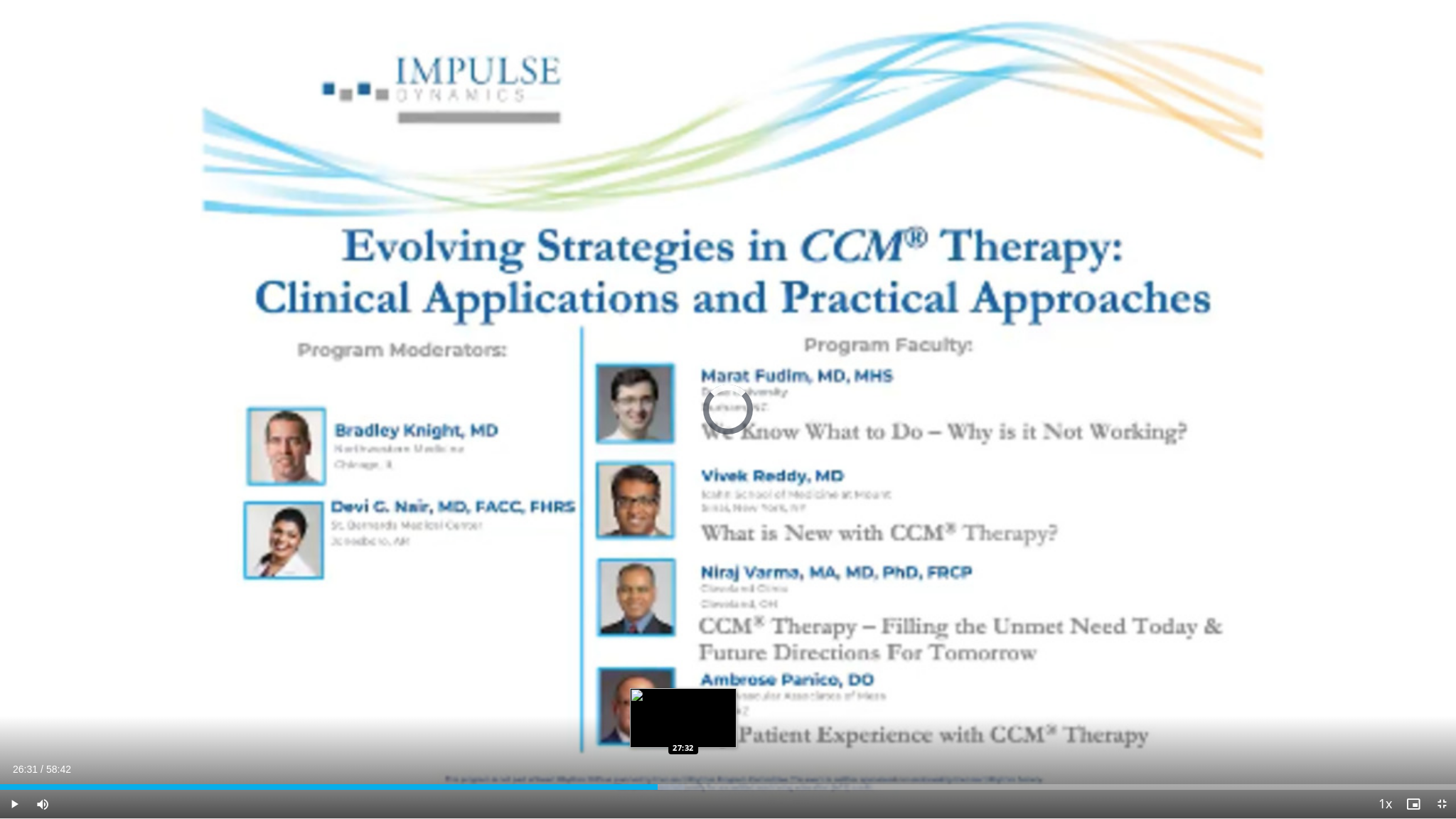
click at [683, 698] on div "Progress Bar" at bounding box center [670, 787] width 28 height 5
click at [732, 698] on div "Loaded : 48.72% 27:36 29:28" at bounding box center [728, 787] width 1456 height 5
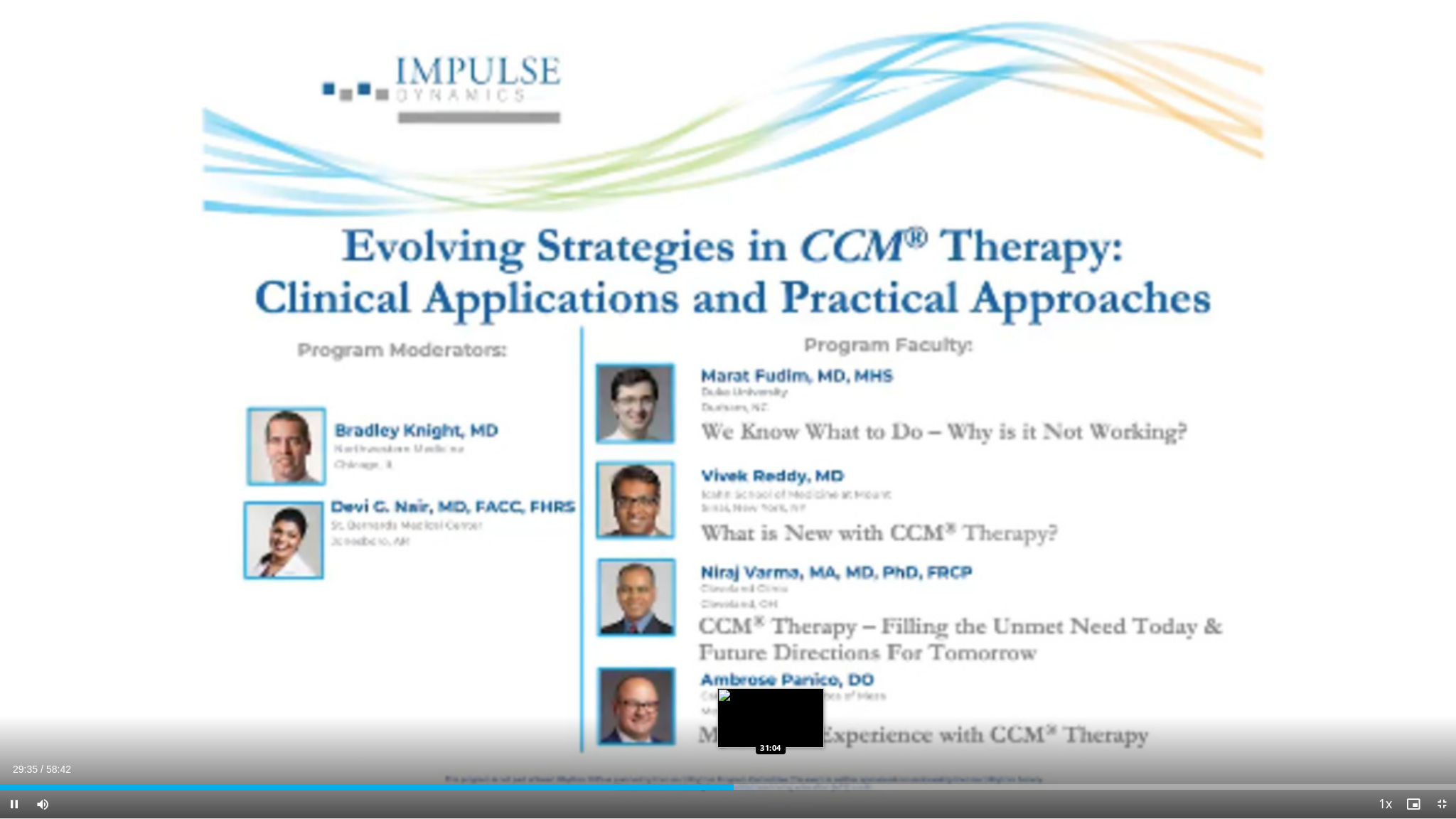
click at [770, 698] on div "Loaded : 52.09% 29:35 31:04" at bounding box center [728, 784] width 1456 height 14
click at [823, 698] on div "Loaded : 53.78% 31:05 33:10" at bounding box center [728, 787] width 1456 height 5
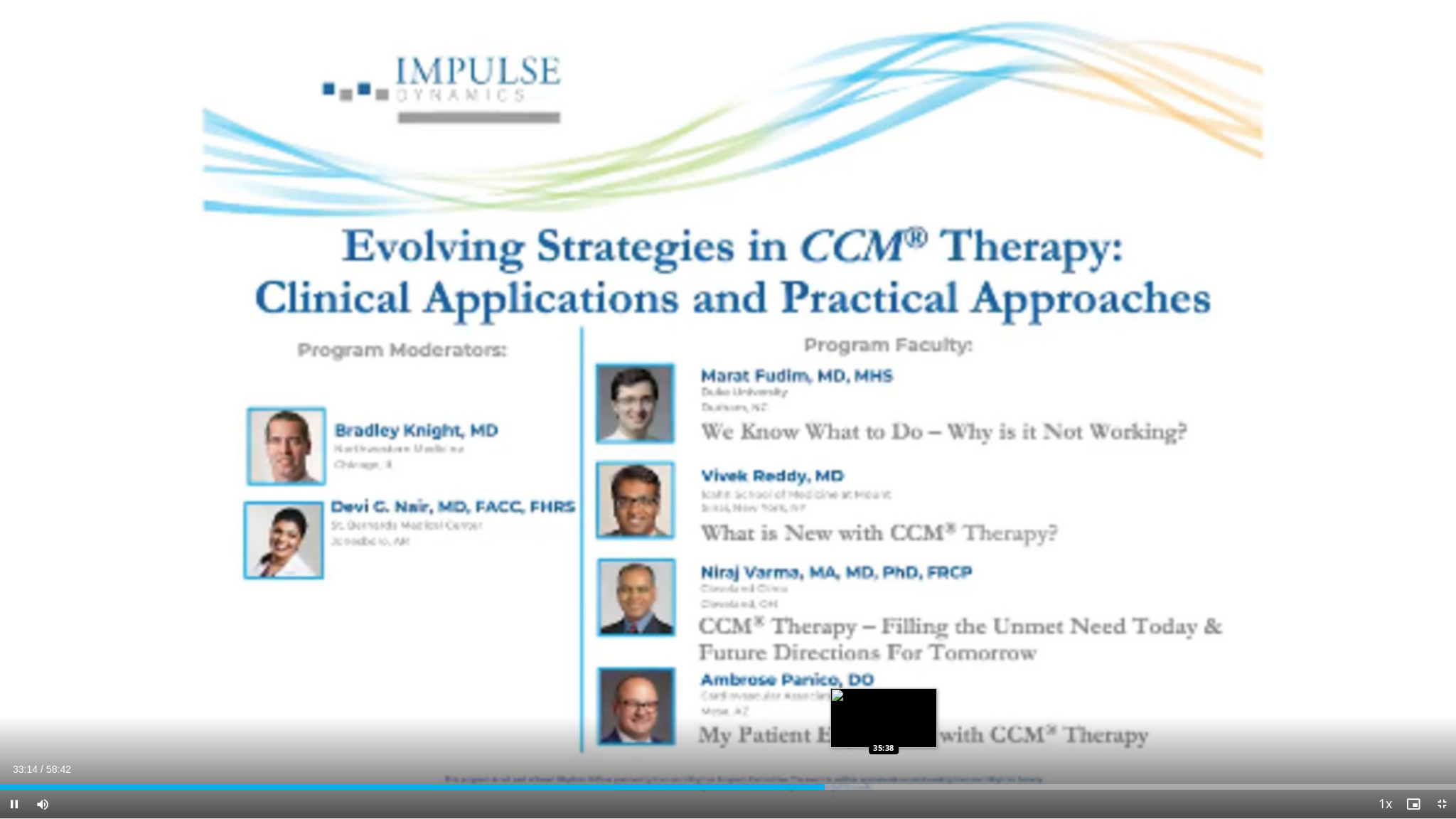
click at [884, 698] on div "Loaded : 58.48% 33:14 35:38" at bounding box center [728, 787] width 1456 height 5
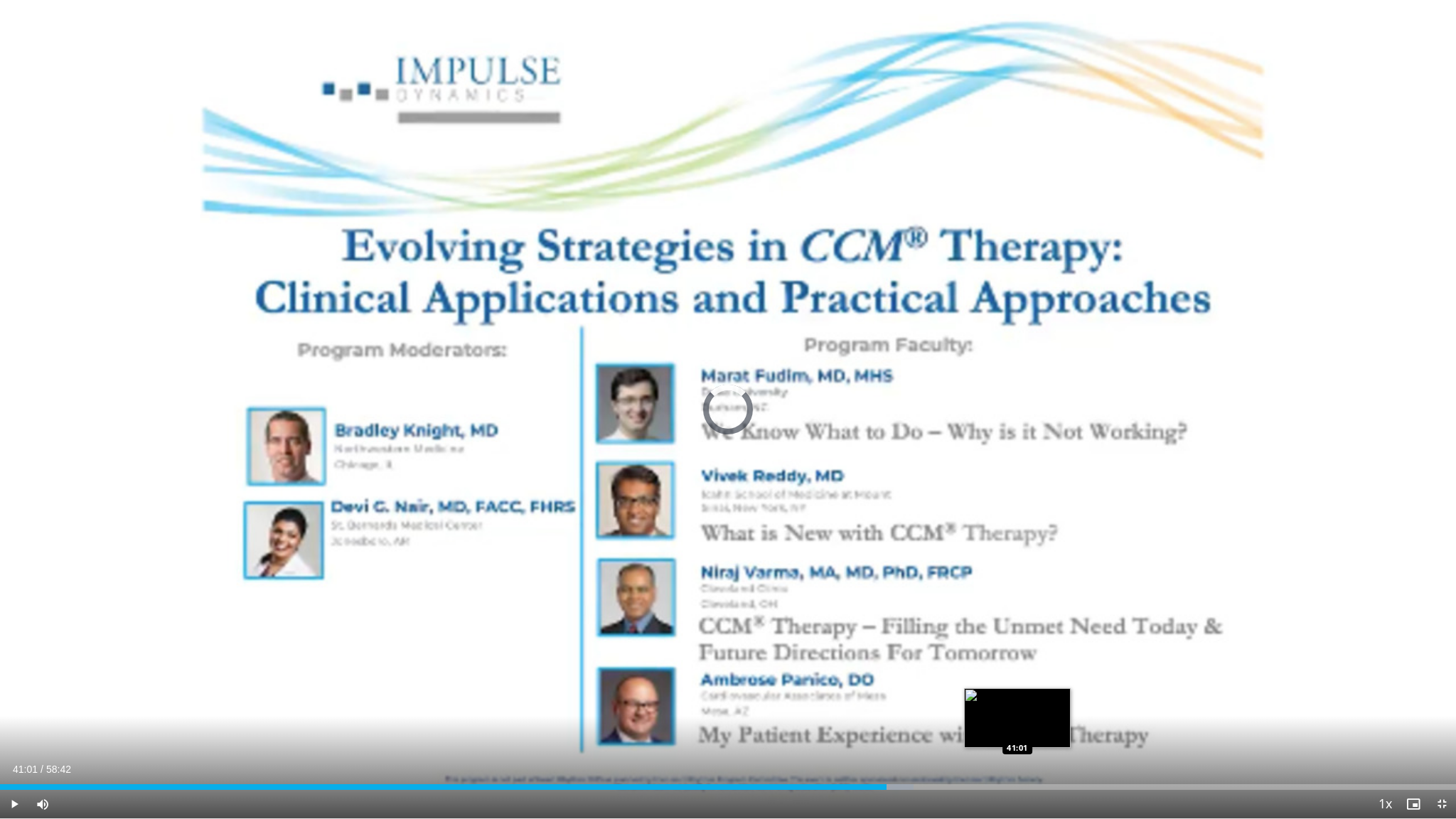
click at [1017, 698] on div "Loaded : 62.74% 35:44 41:01" at bounding box center [728, 787] width 1456 height 5
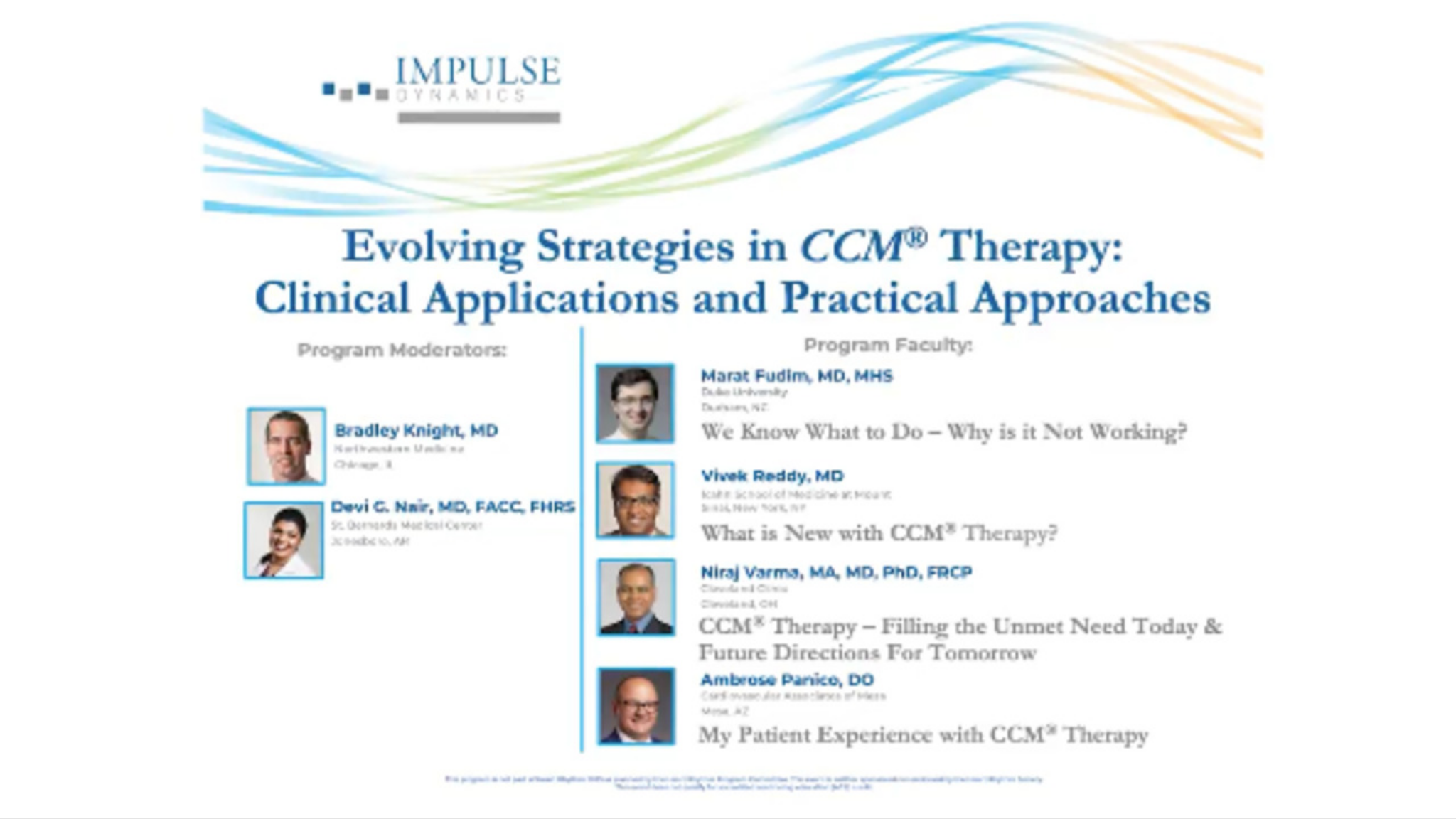
click at [1043, 698] on div "10 seconds Tap to unmute" at bounding box center [728, 409] width 1456 height 818
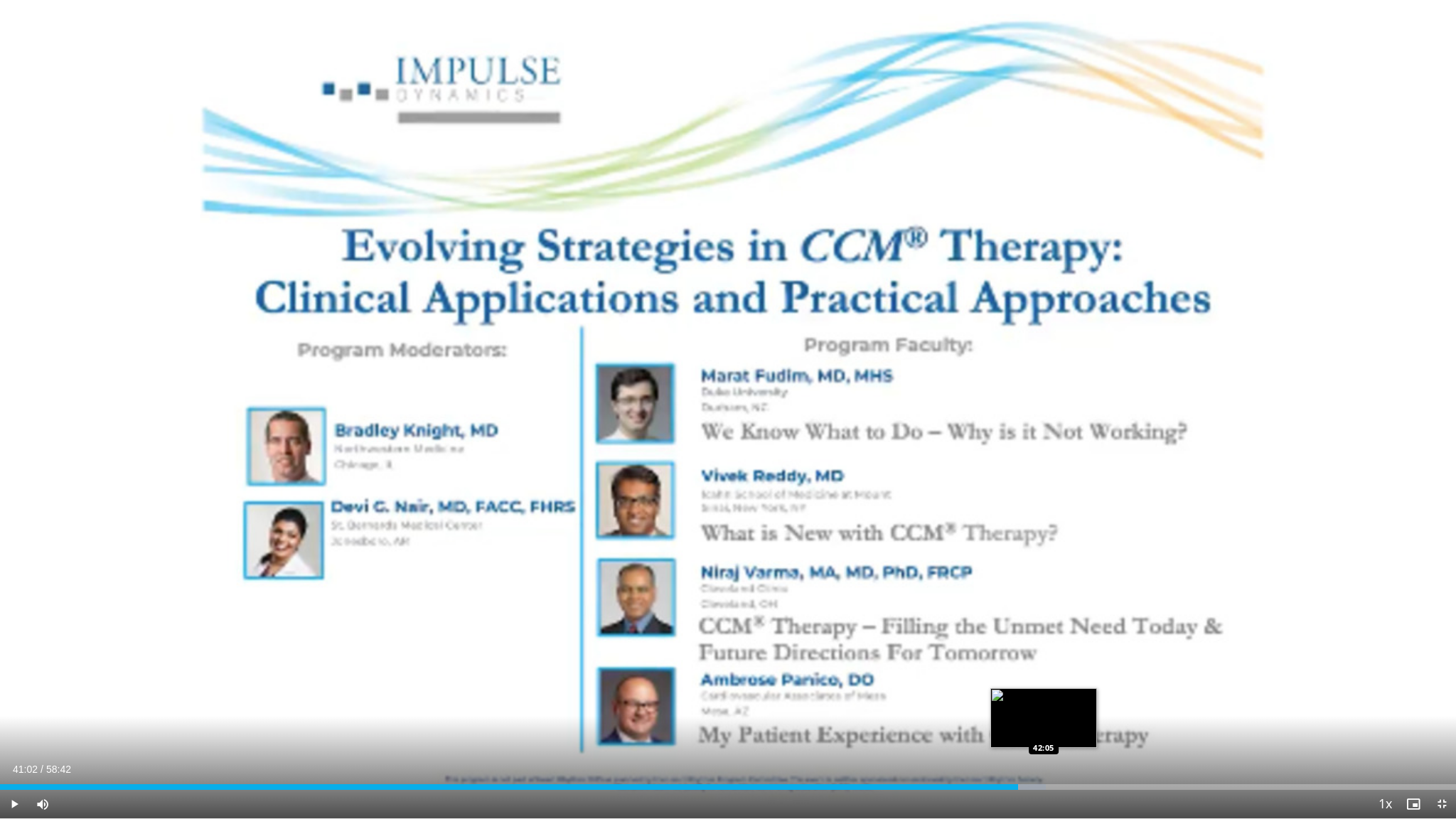
click at [1044, 698] on div "Progress Bar" at bounding box center [1030, 787] width 28 height 5
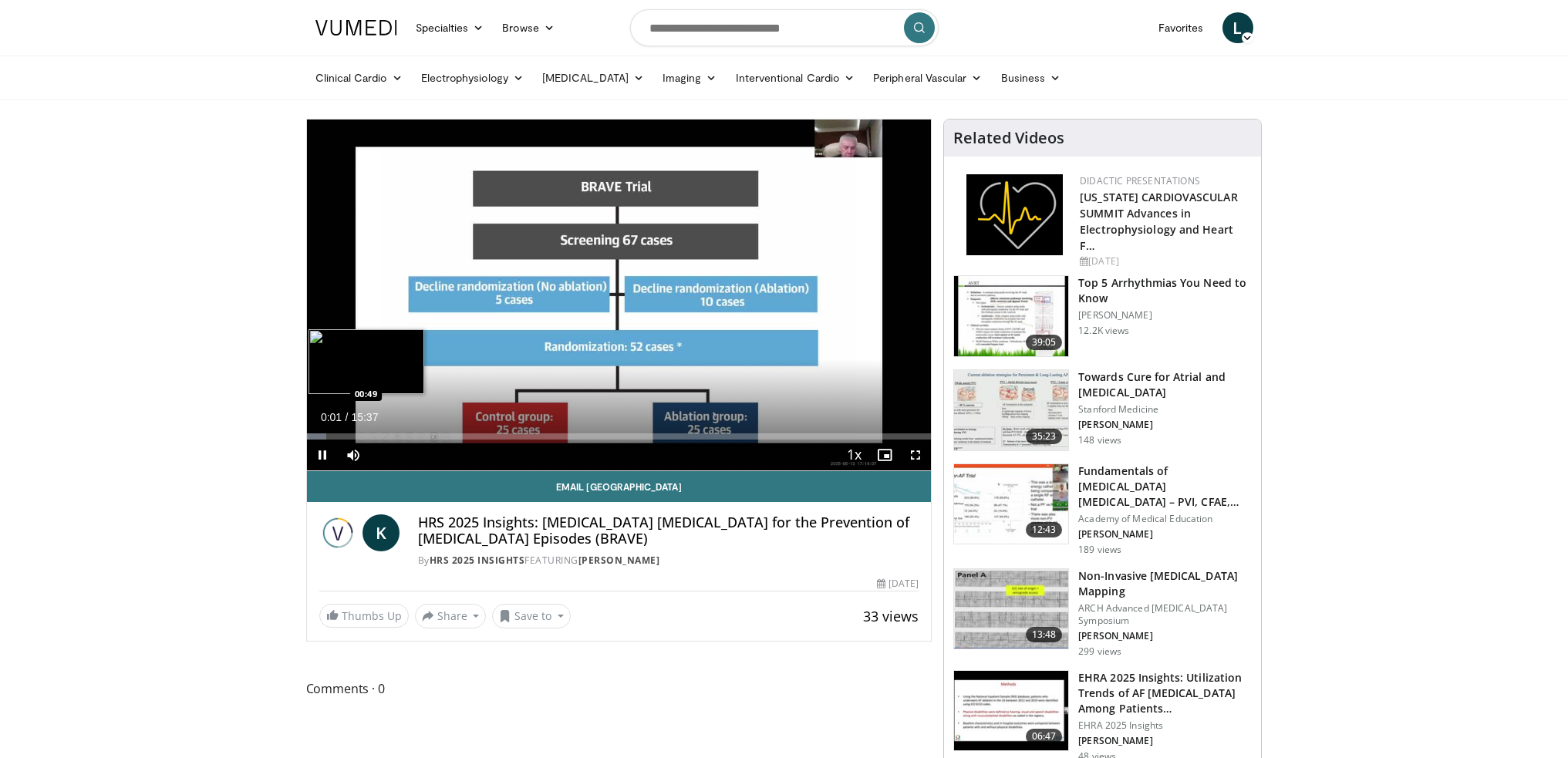
click at [340, 437] on div "Loaded : 3.20% 00:01 00:49" at bounding box center [620, 436] width 625 height 6
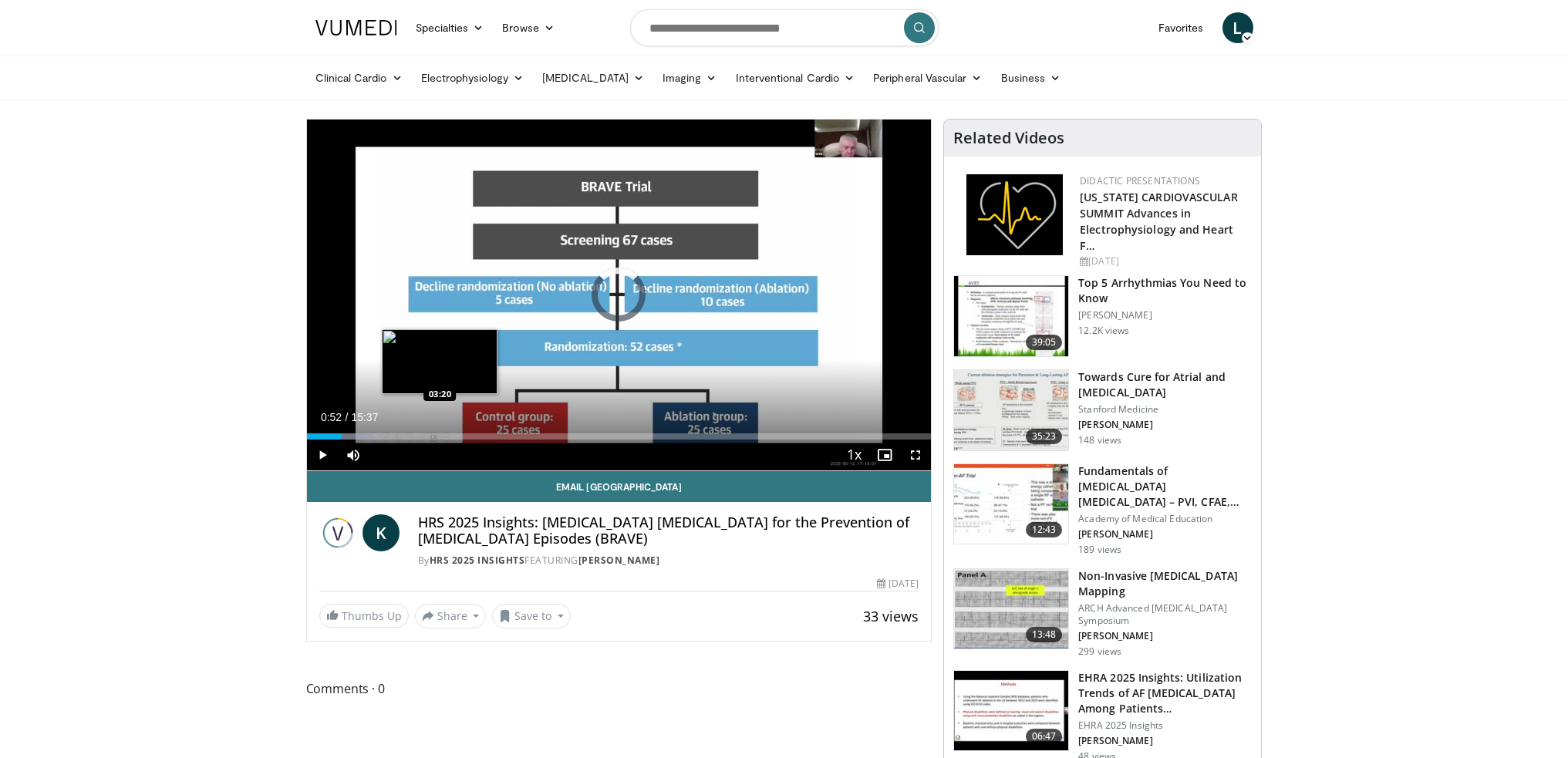
click at [440, 433] on div "Loaded : 10.57% 00:52 03:20" at bounding box center [620, 436] width 625 height 6
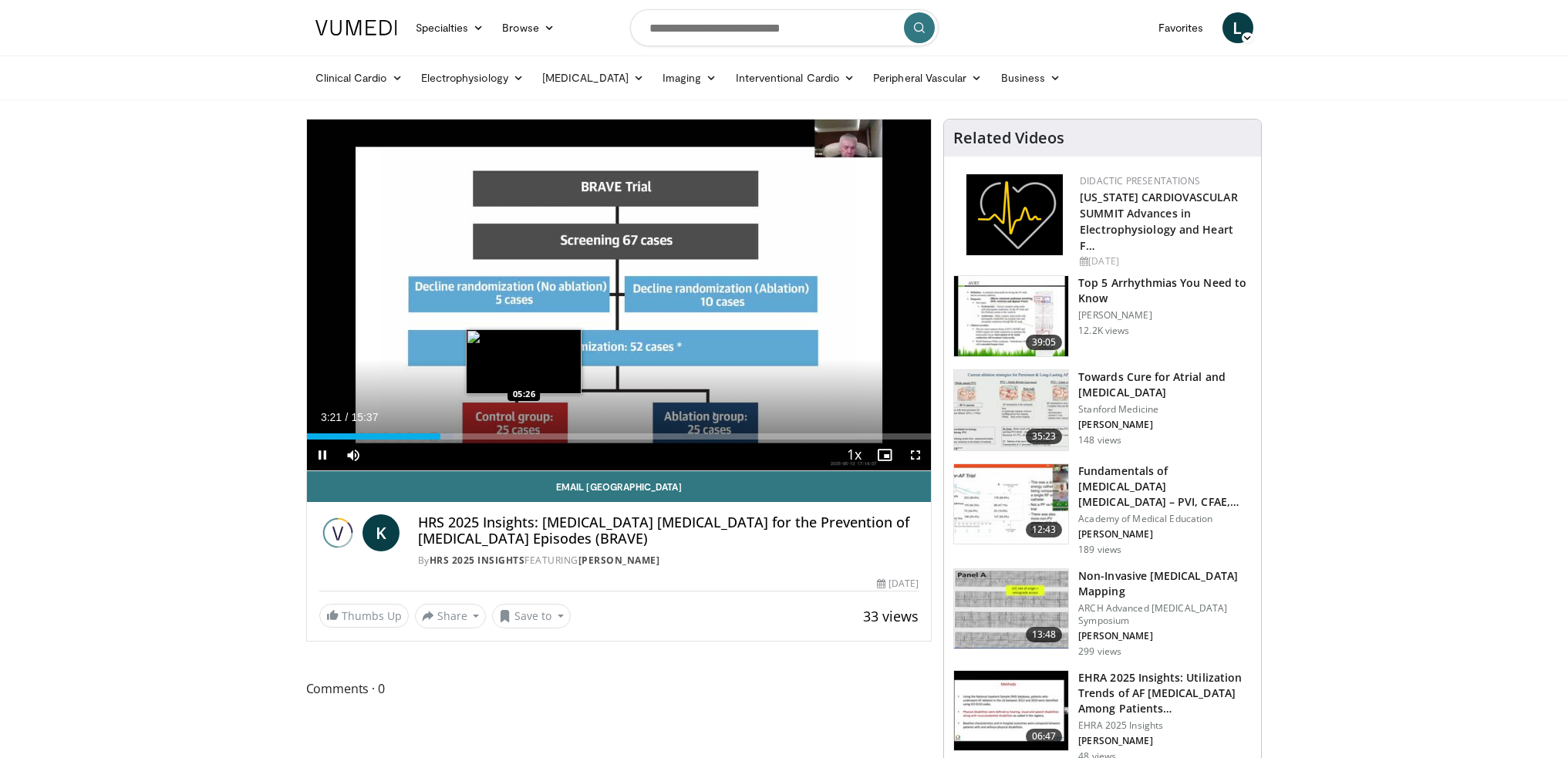
click at [524, 435] on div "Loaded : 23.47% 03:21 05:26" at bounding box center [620, 436] width 625 height 6
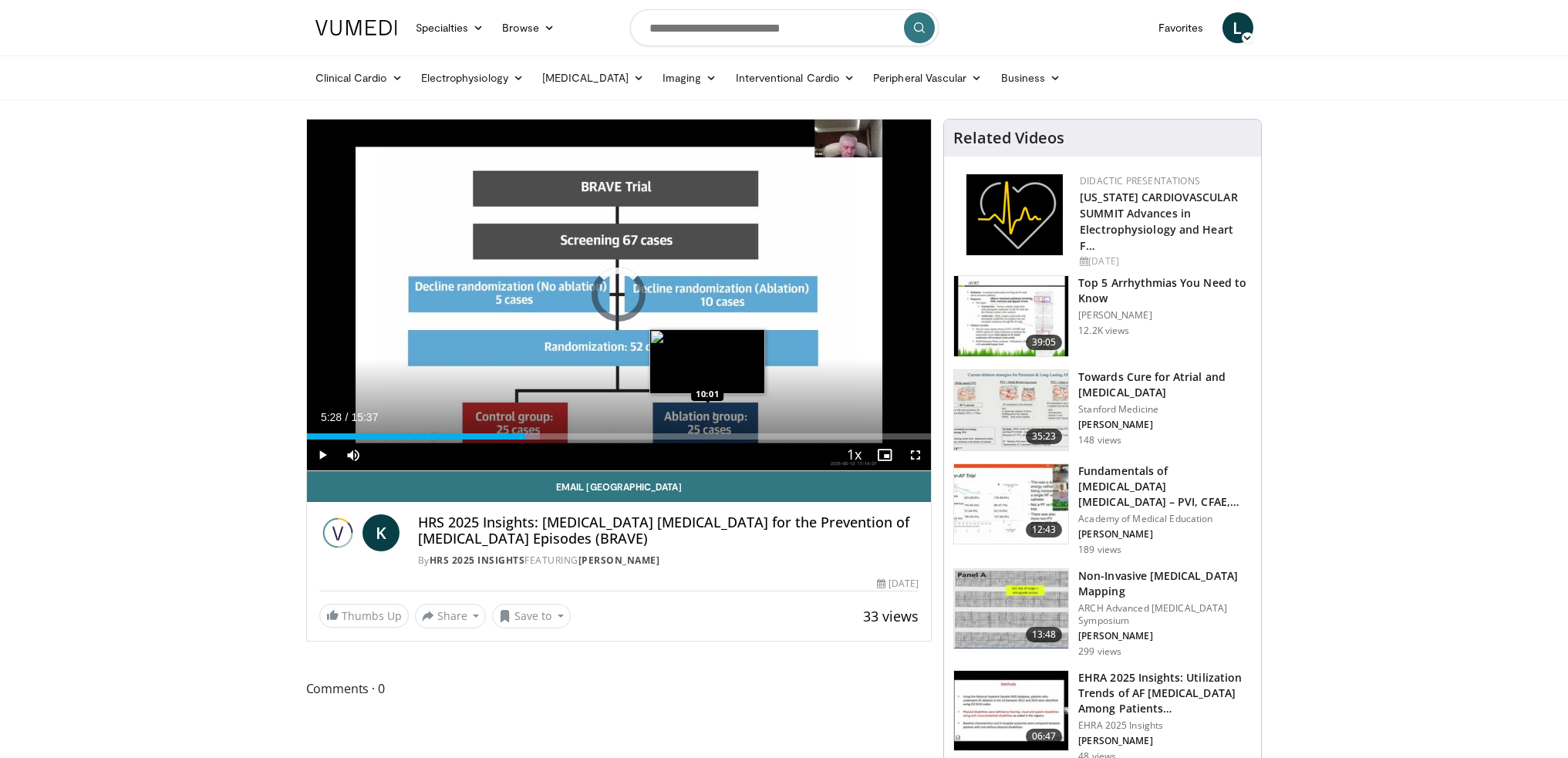
click at [708, 436] on div "Loaded : 37.34% 05:28 10:01" at bounding box center [620, 436] width 625 height 6
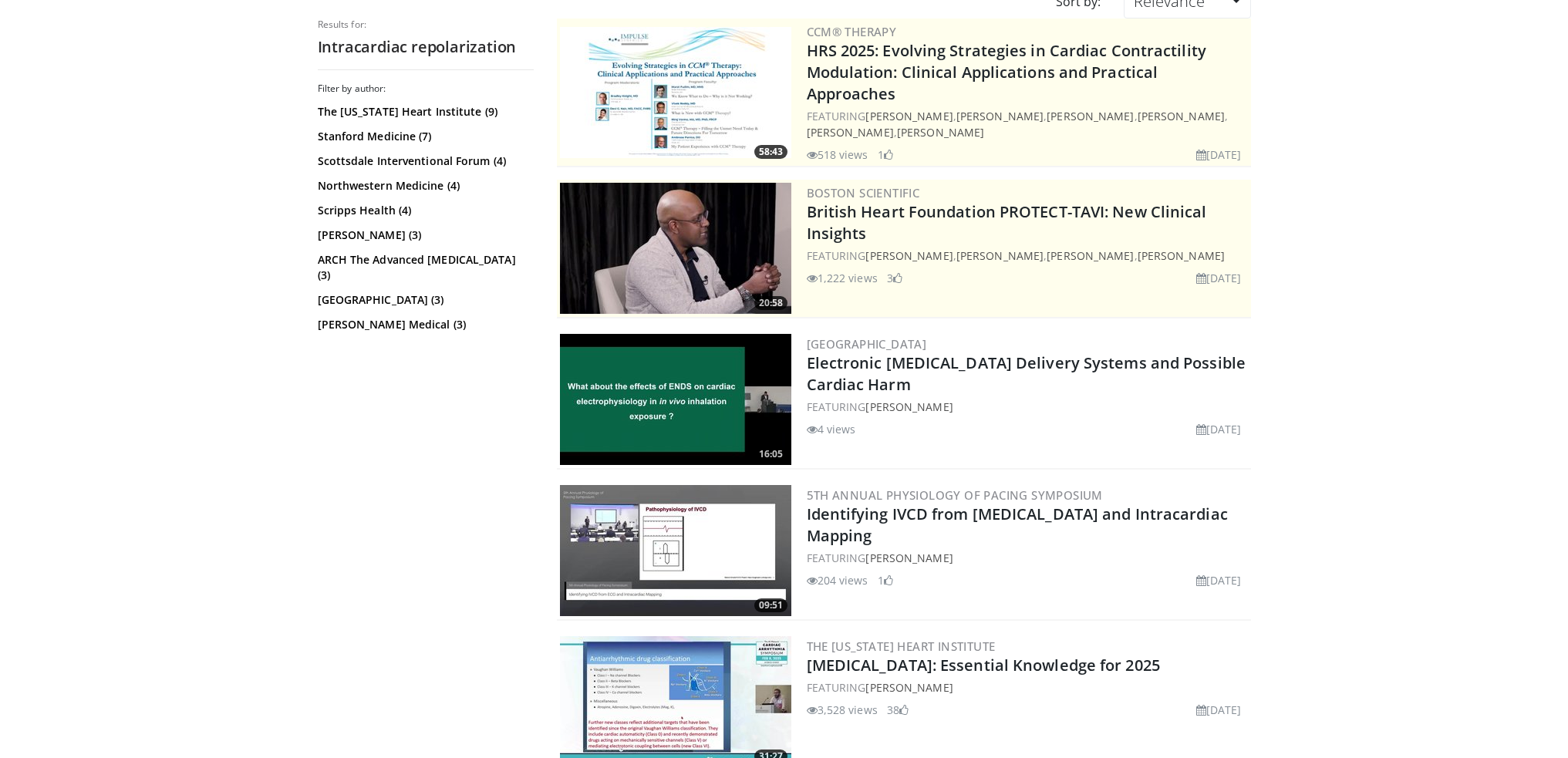
scroll to position [154, 0]
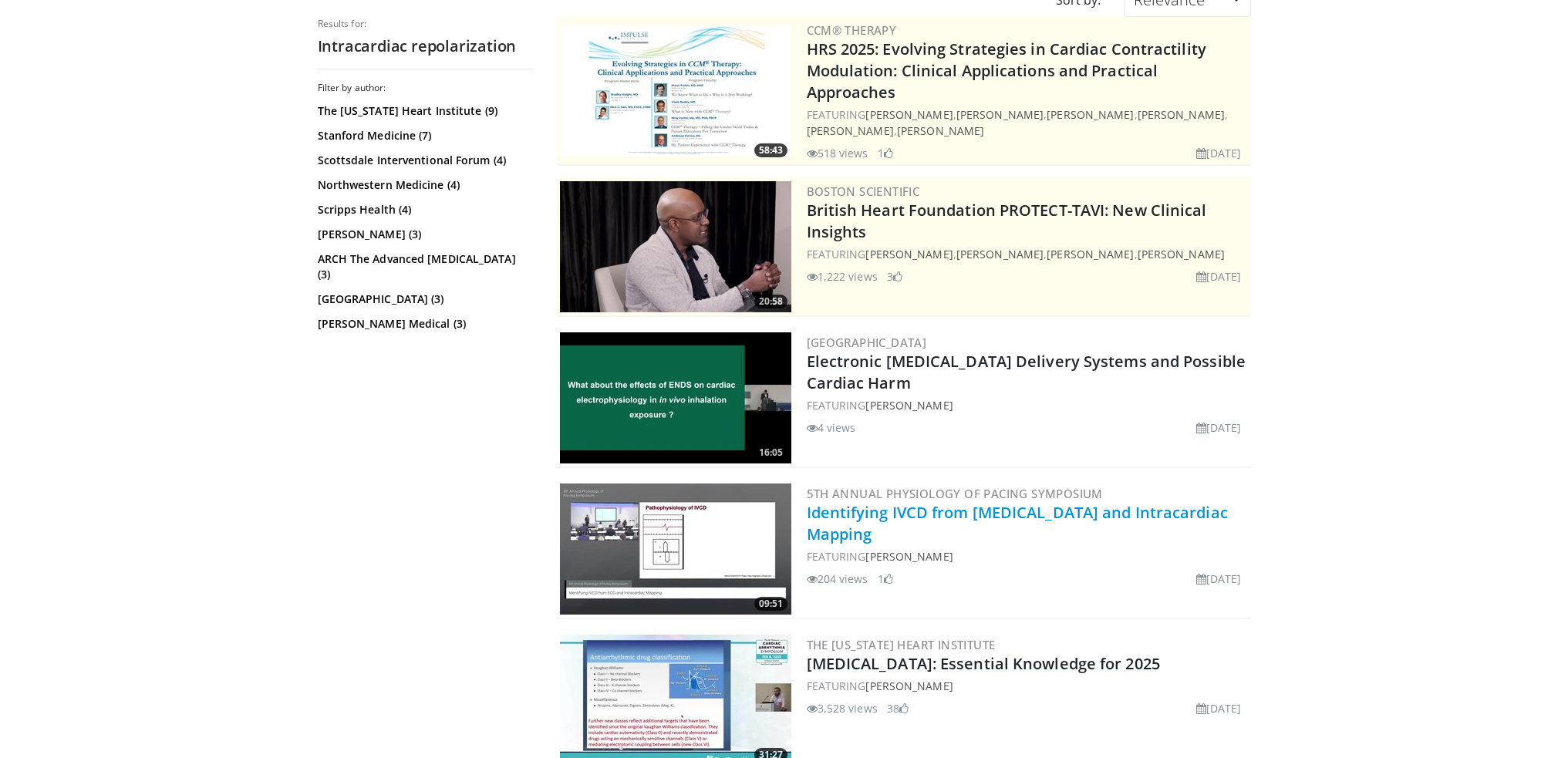
click at [991, 508] on link "Identifying IVCD from [MEDICAL_DATA] and Intracardiac Mapping" at bounding box center [1017, 523] width 421 height 43
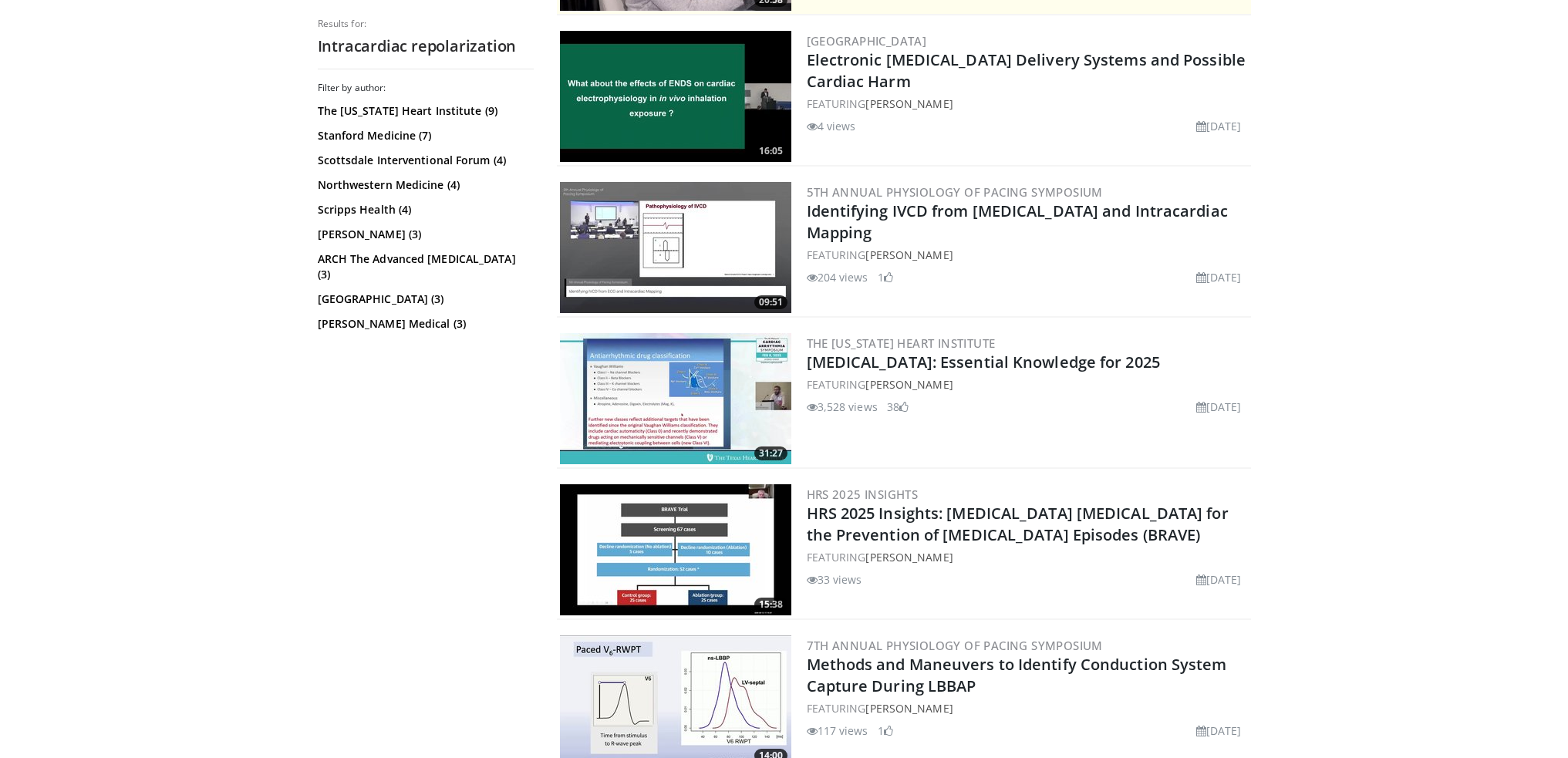
scroll to position [540, 0]
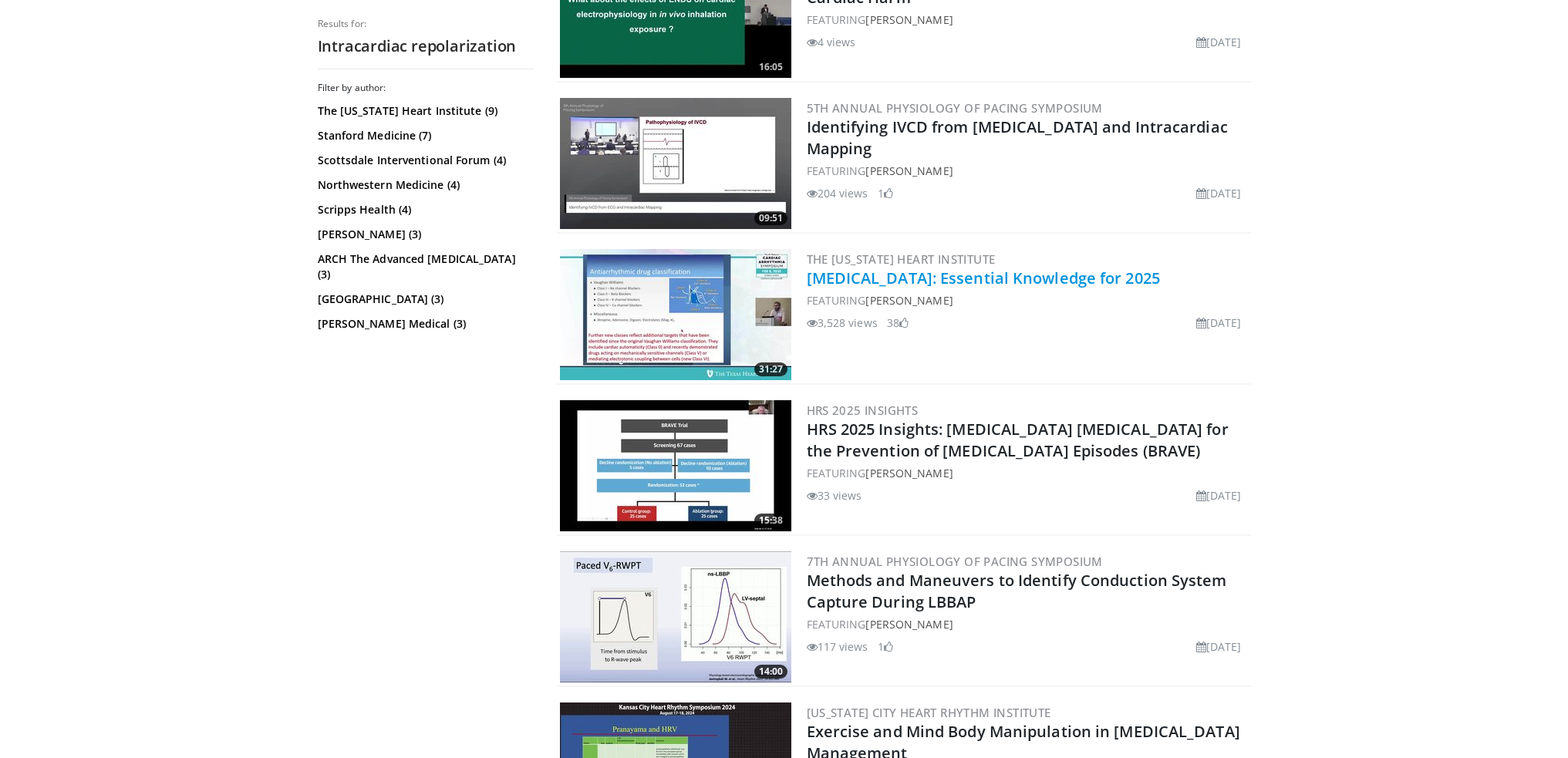
click at [839, 268] on link "[MEDICAL_DATA]: Essential Knowledge for 2025" at bounding box center [983, 278] width 353 height 21
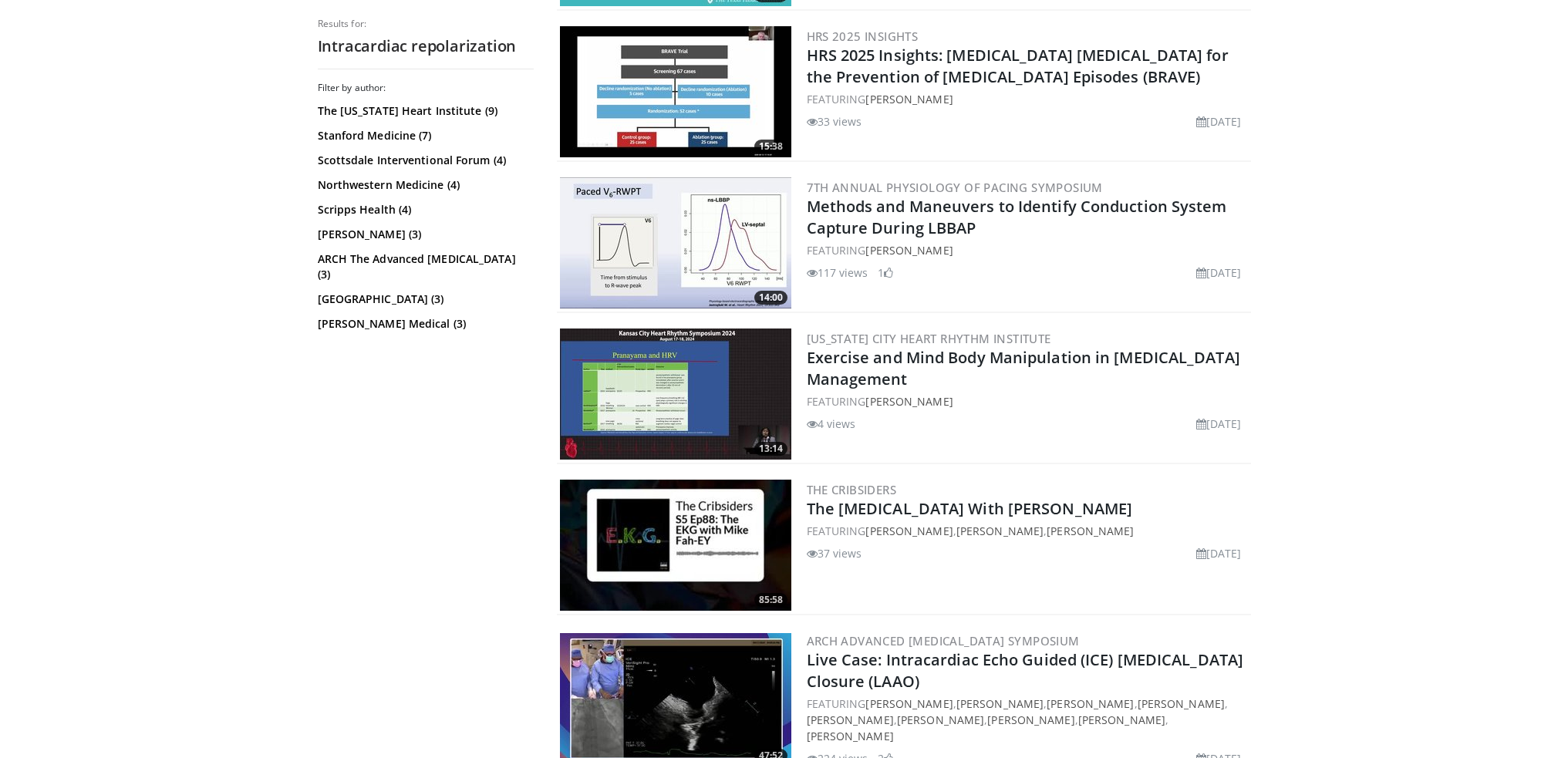
scroll to position [926, 0]
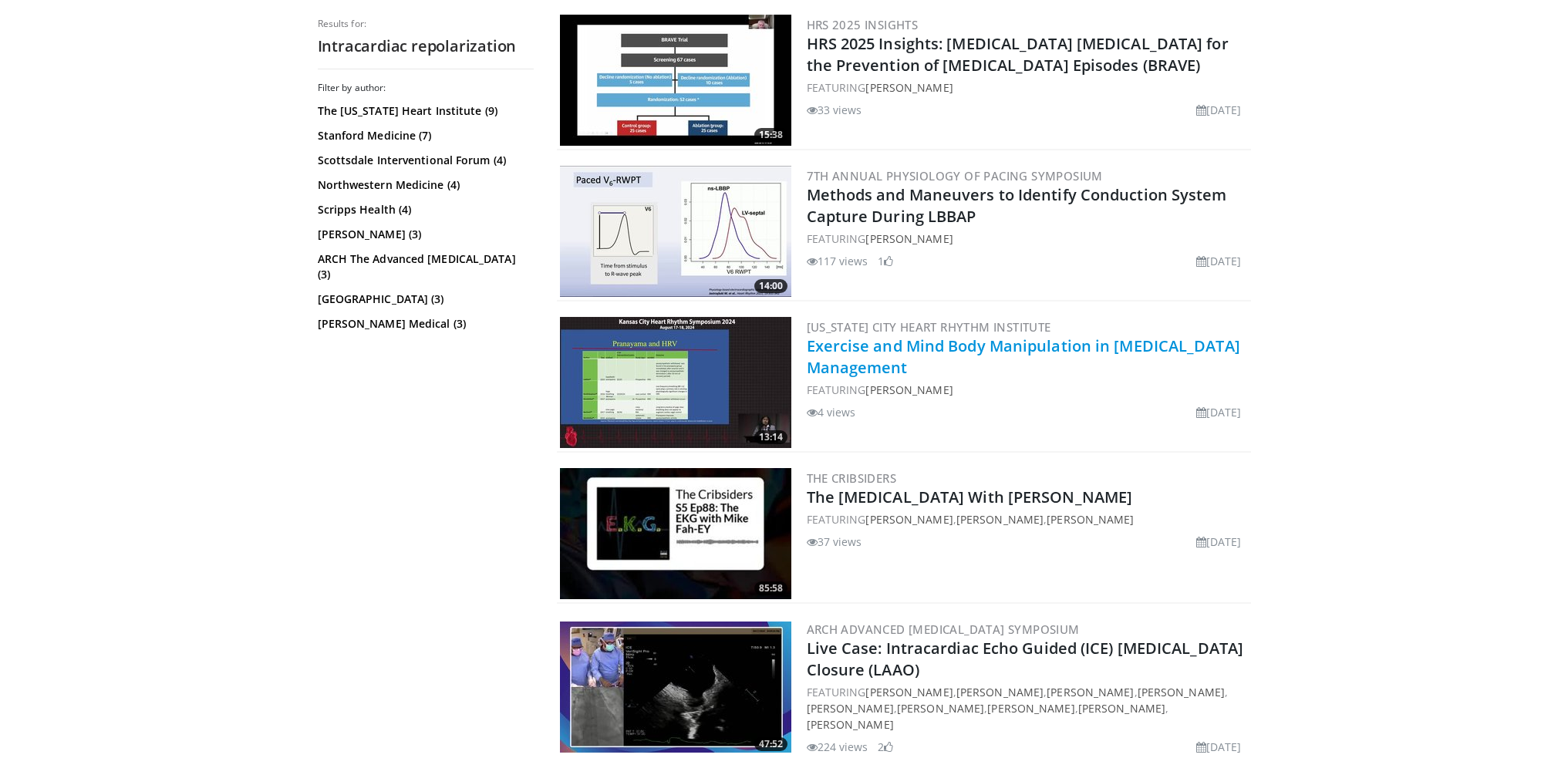
click at [876, 338] on link "Exercise and Mind Body Manipulation in [MEDICAL_DATA] Management" at bounding box center [1023, 356] width 433 height 43
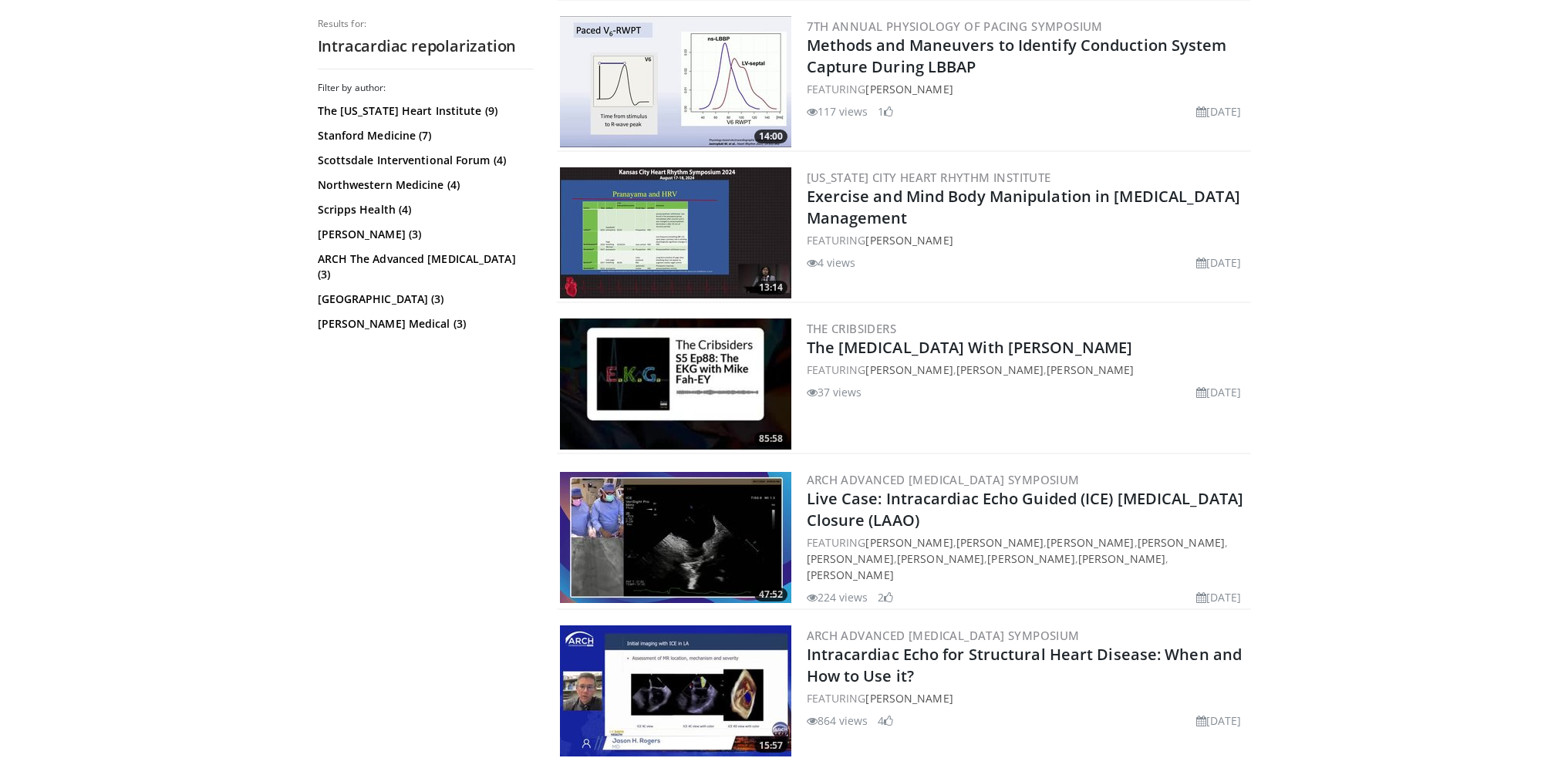
scroll to position [1079, 0]
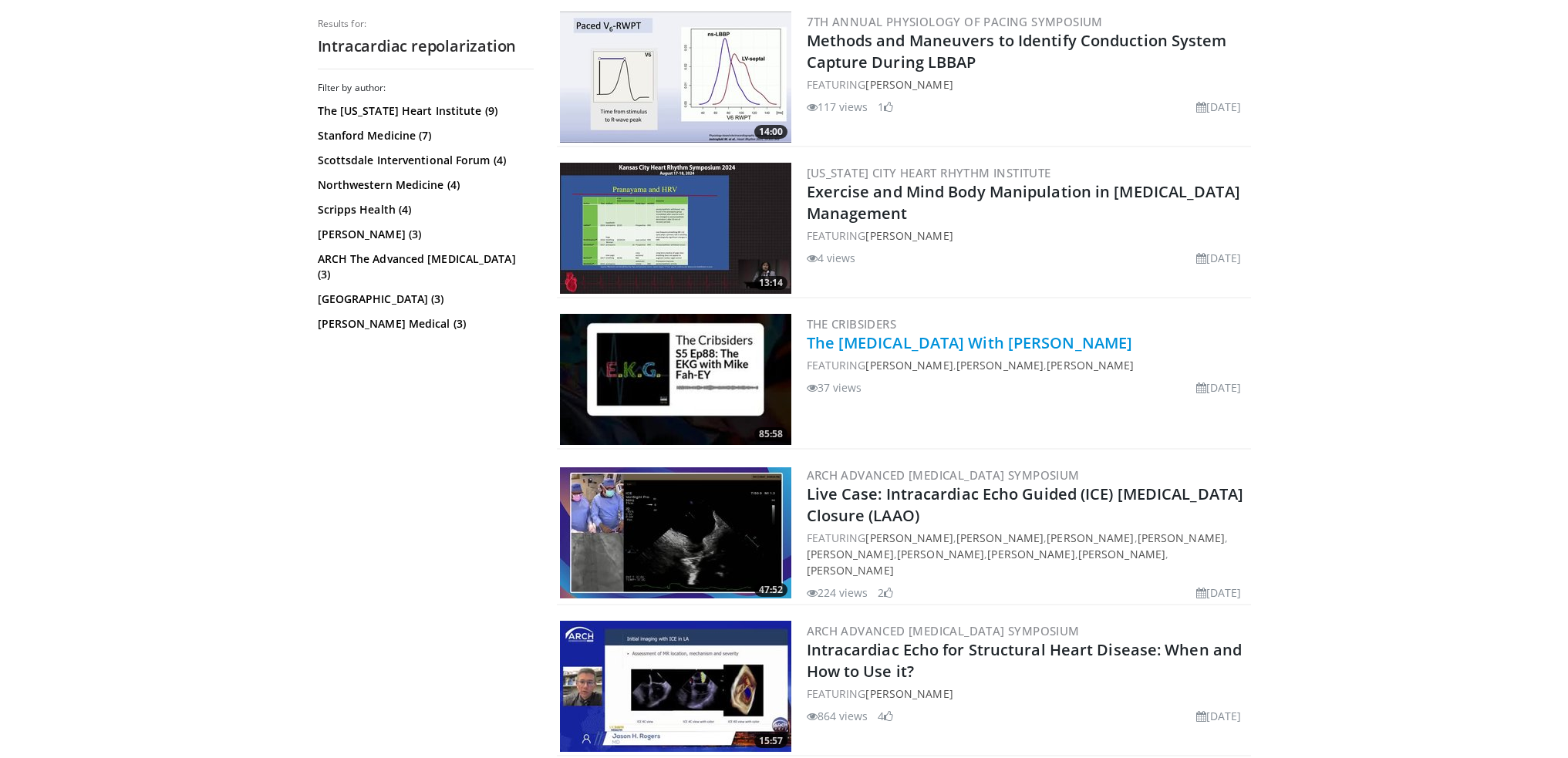
click at [863, 332] on link "The EKG With Mike Fahey" at bounding box center [969, 342] width 326 height 21
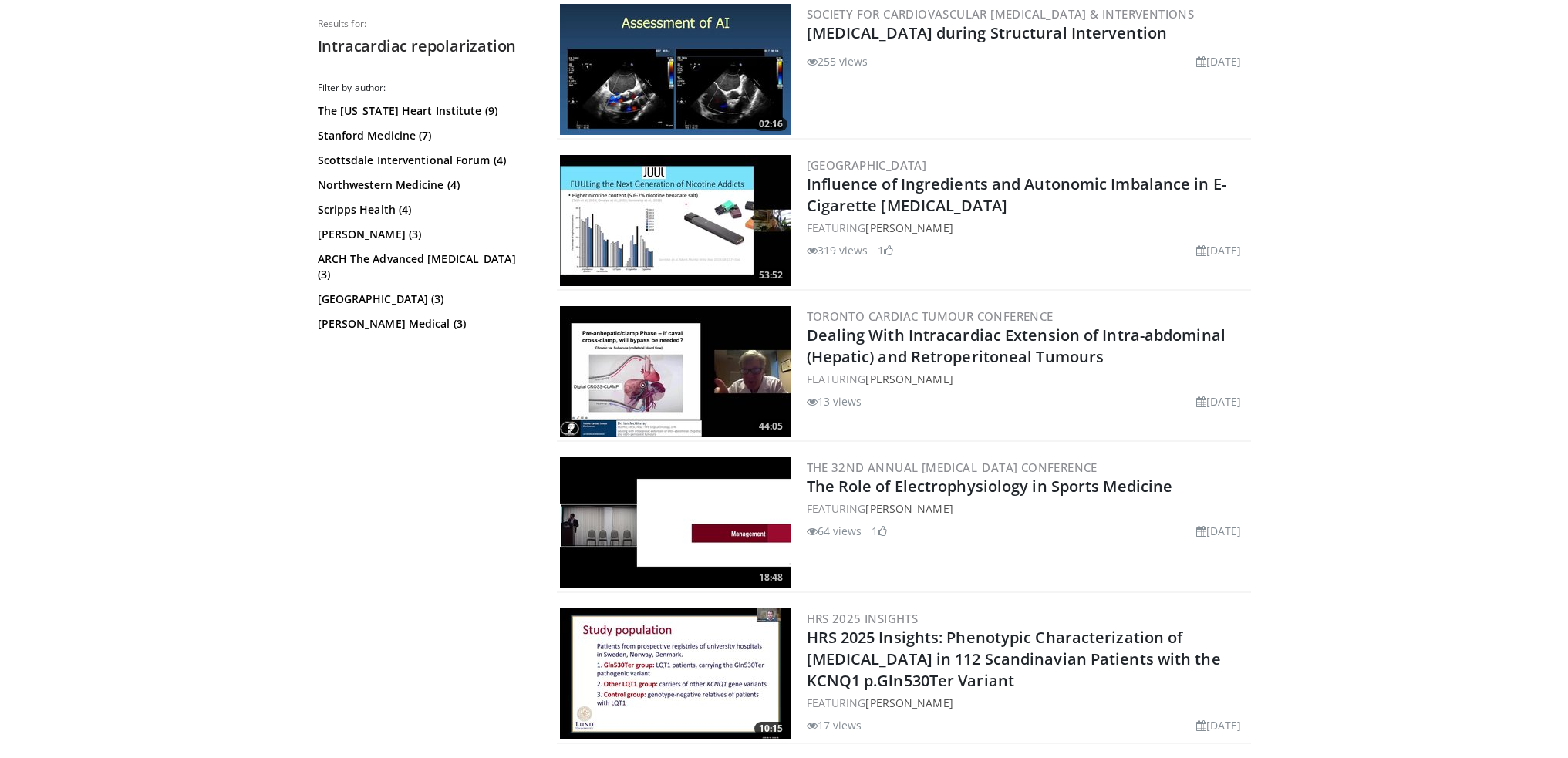
scroll to position [1928, 0]
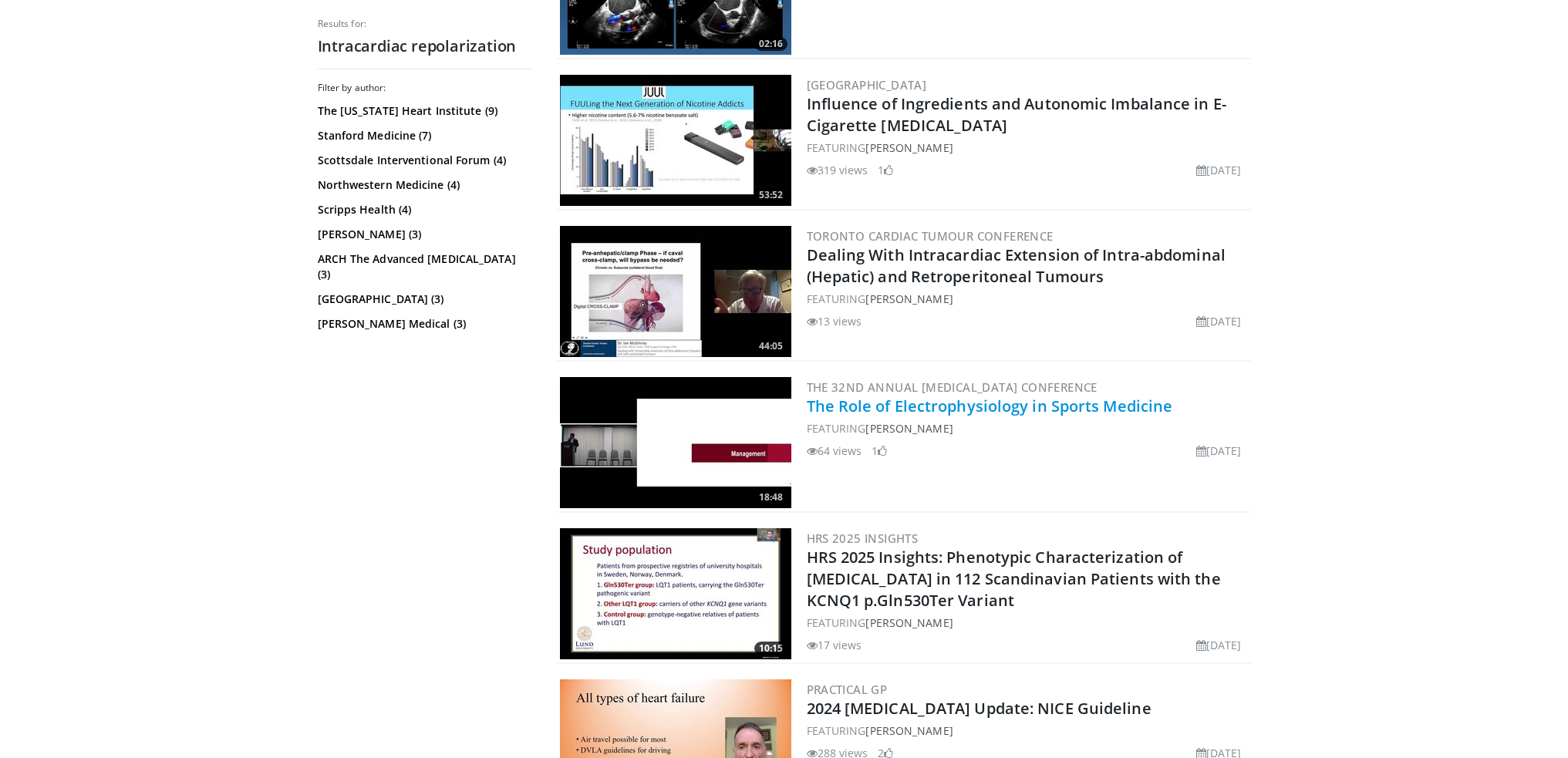
click at [989, 396] on link "The Role of Electrophysiology in Sports Medicine" at bounding box center [989, 406] width 367 height 21
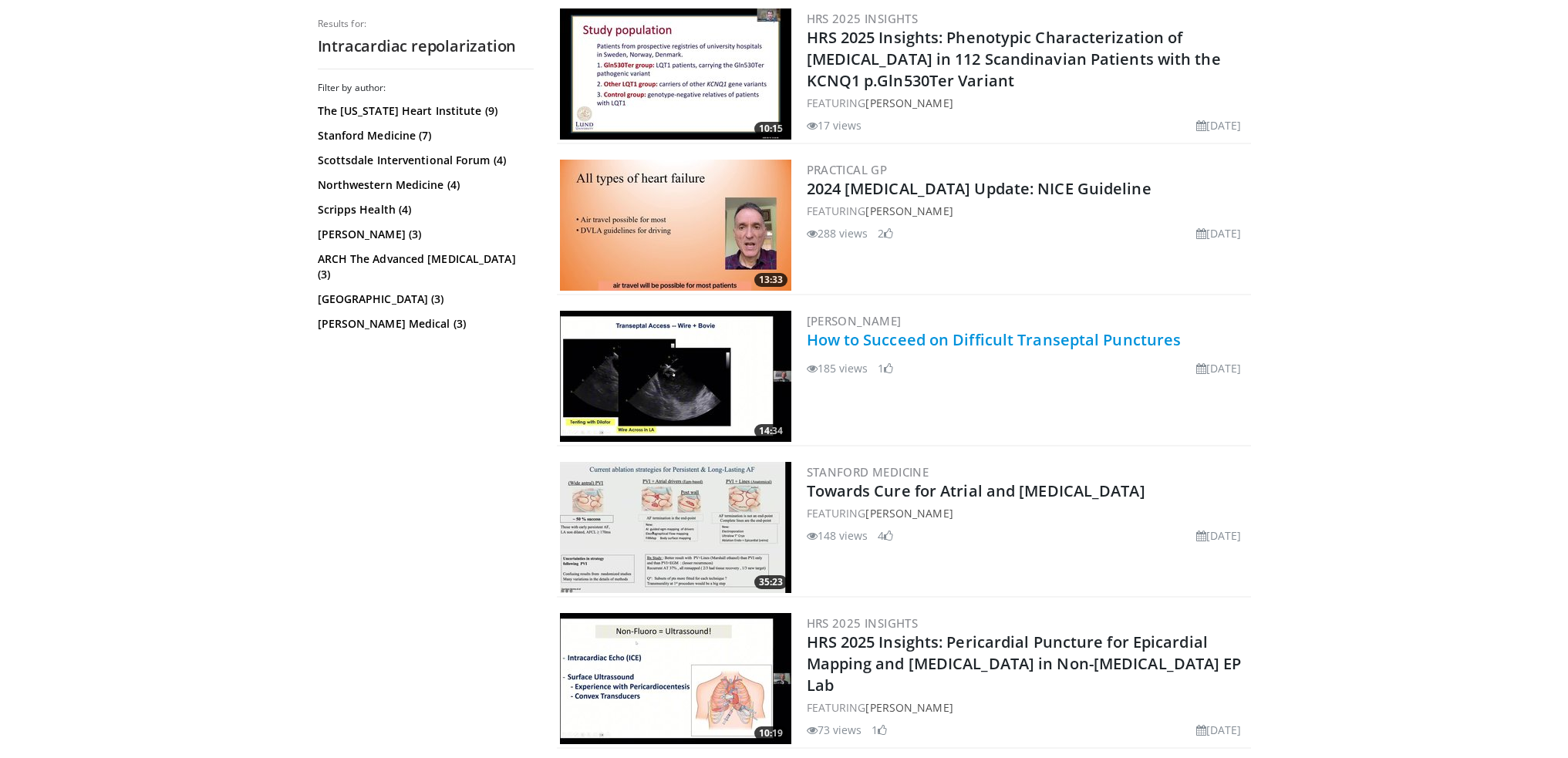
scroll to position [2544, 0]
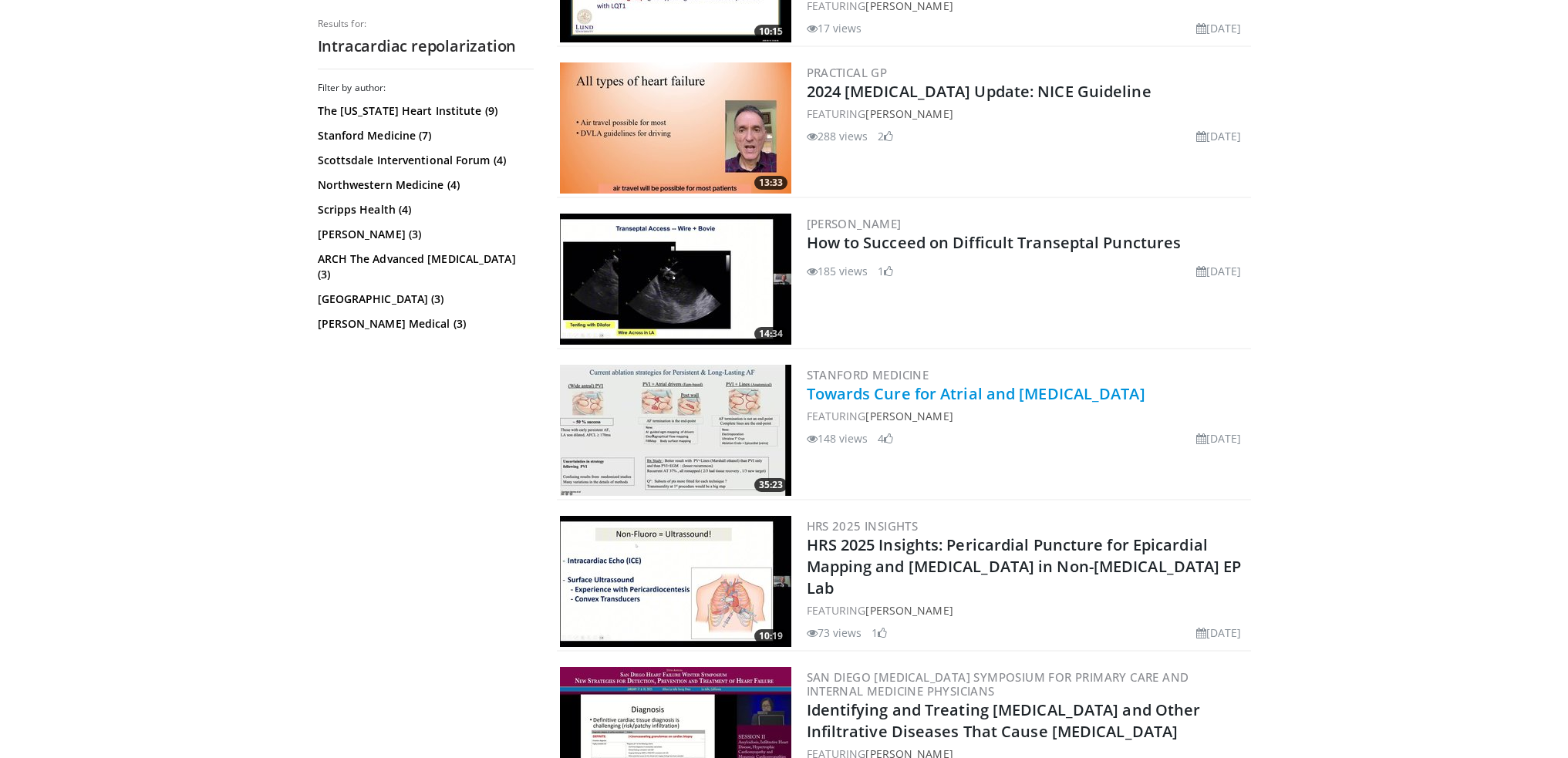
click at [928, 383] on link "Towards Cure for Atrial and Ventricular Fibrillation" at bounding box center [976, 393] width 339 height 21
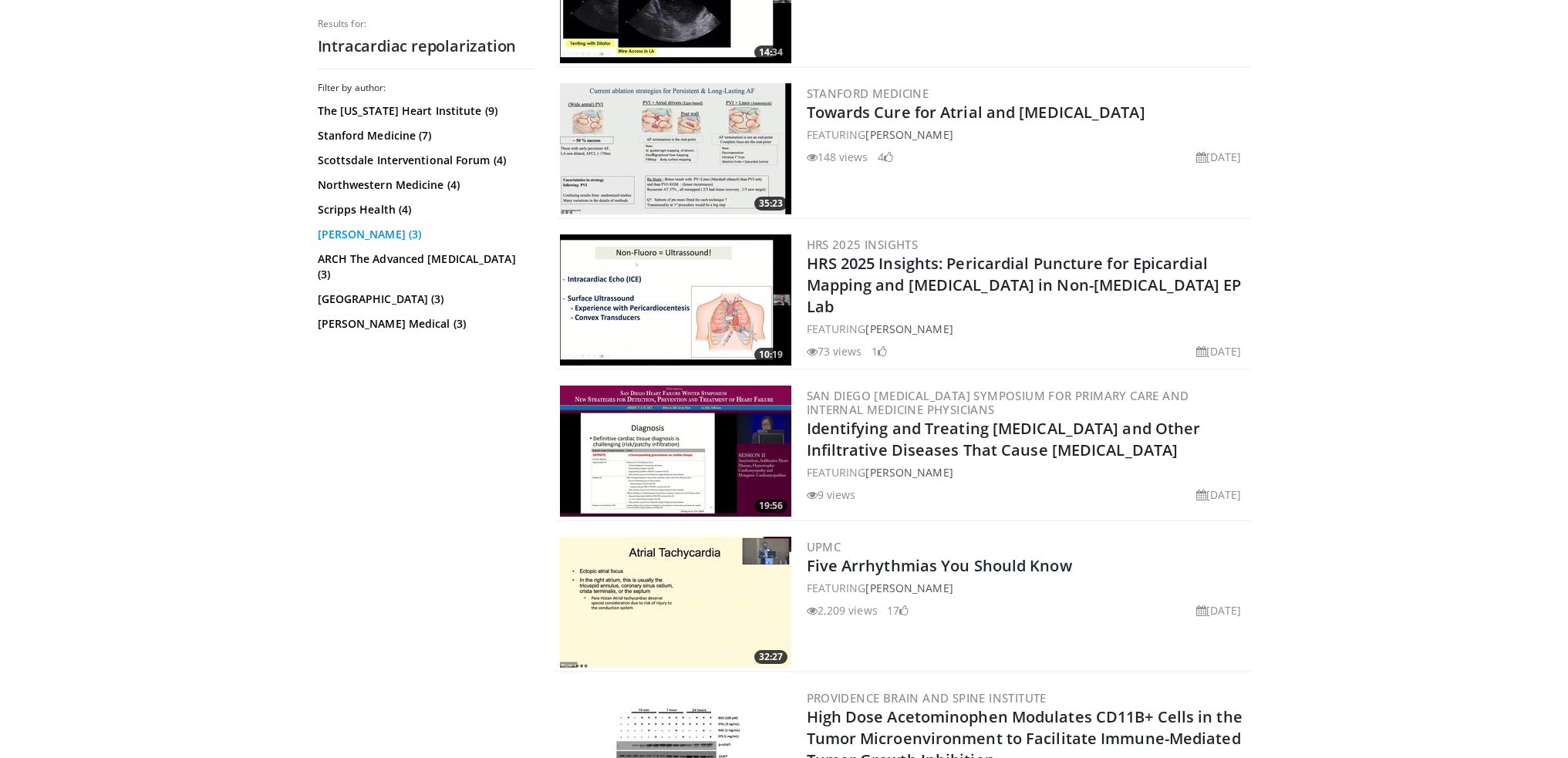
scroll to position [2853, 0]
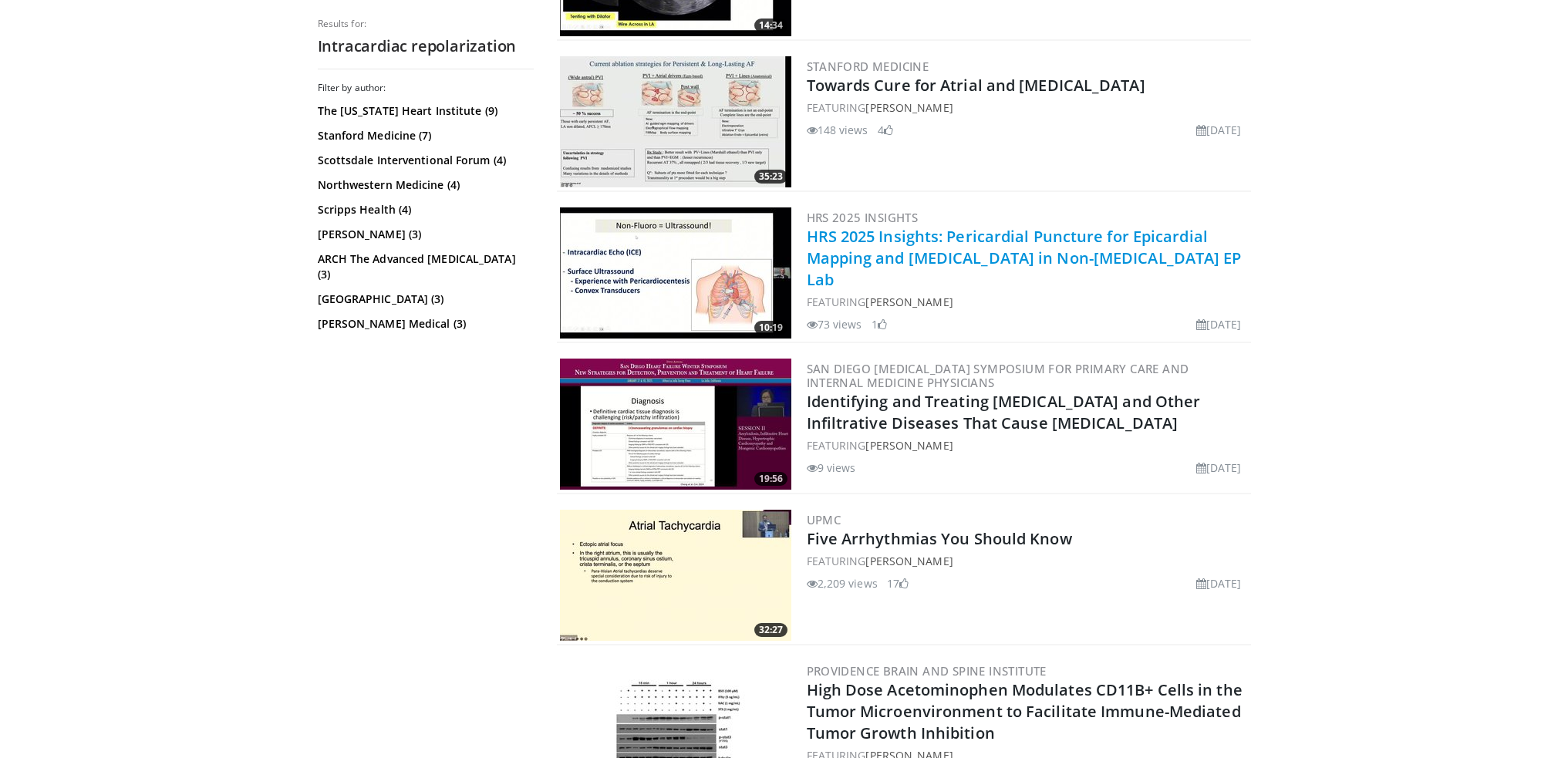
click at [1057, 226] on link "HRS 2025 Insights: Pericardial Puncture for Epicardial Mapping and Ablation in …" at bounding box center [1024, 258] width 435 height 64
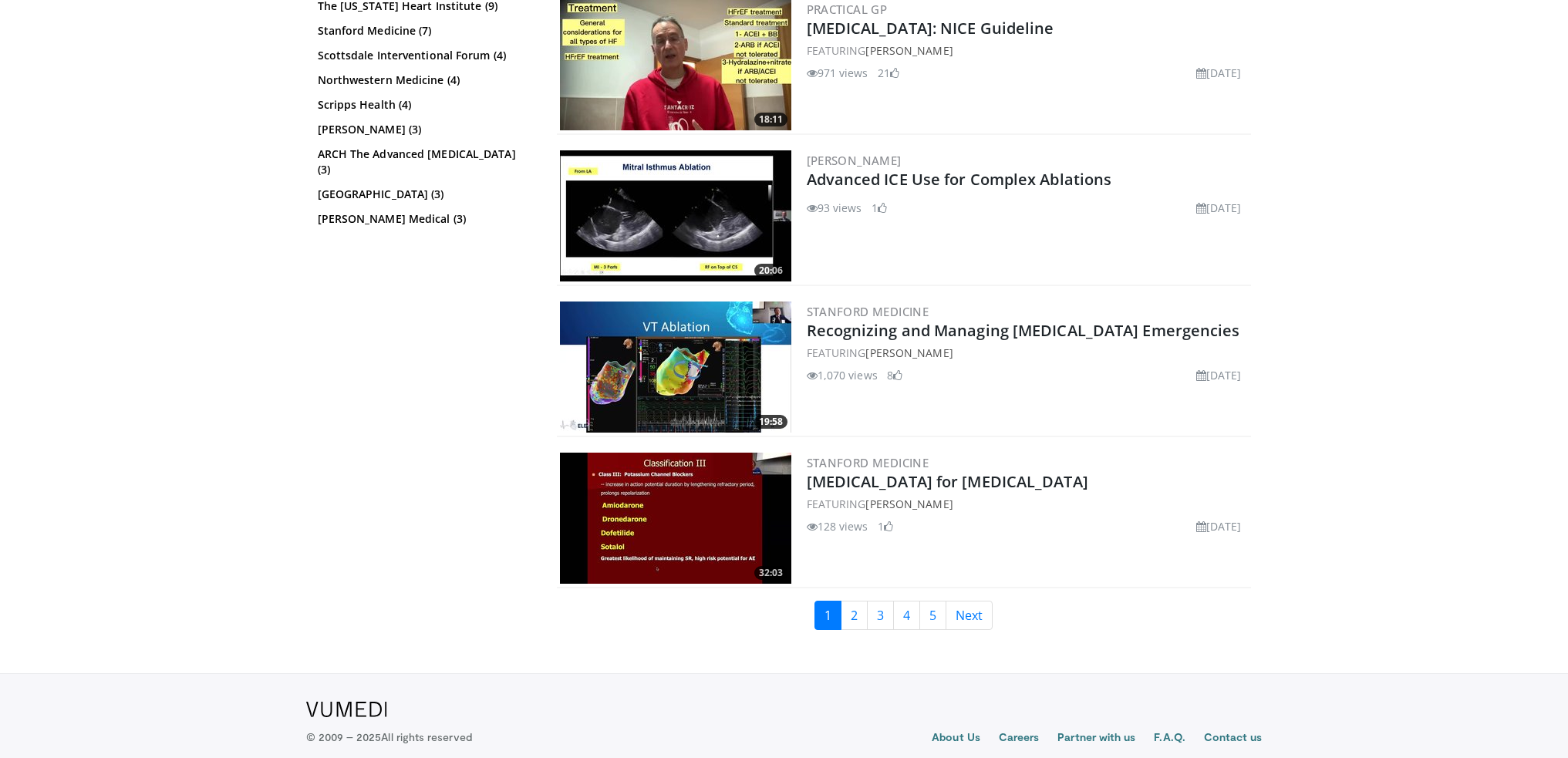
scroll to position [3688, 0]
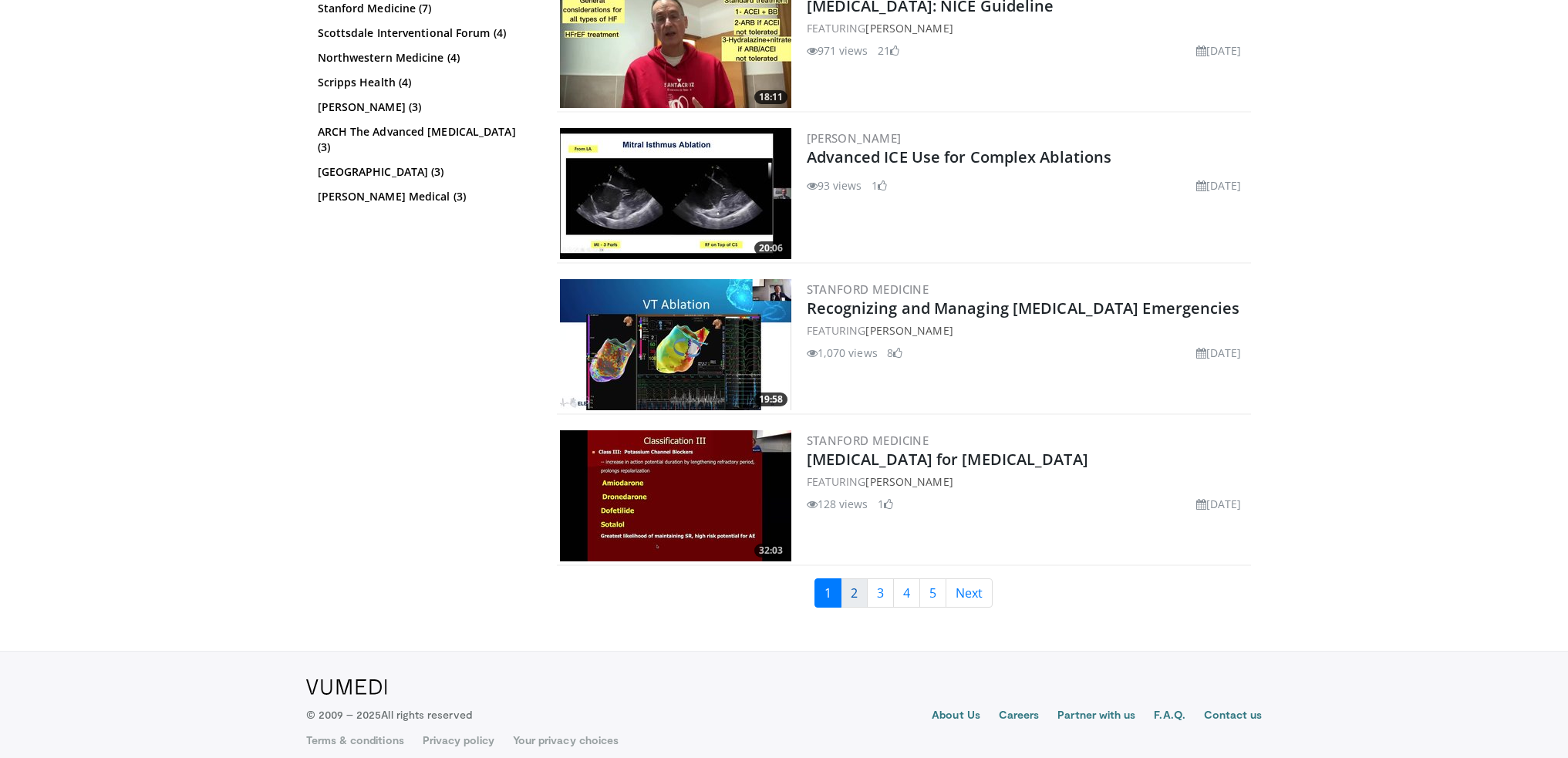
click at [857, 587] on link "2" at bounding box center [854, 593] width 27 height 29
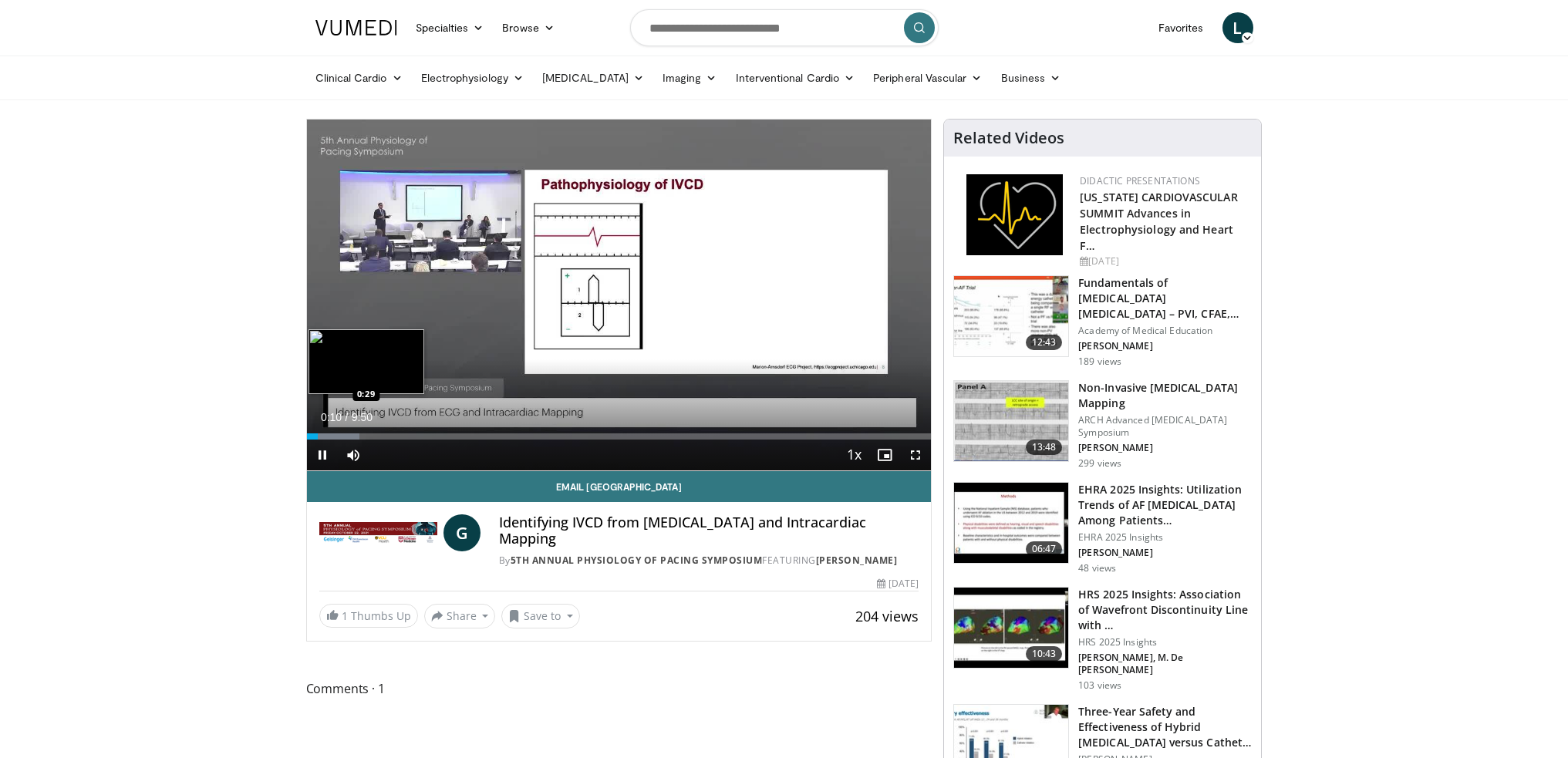
click at [337, 435] on div "Loaded : 8.41% 0:10 0:29" at bounding box center [620, 436] width 625 height 6
click at [362, 431] on div "Loaded : 13.57% 0:52 0:51" at bounding box center [620, 432] width 625 height 15
click at [394, 435] on div "Progress Bar" at bounding box center [382, 436] width 99 height 6
click at [429, 437] on div "Progress Bar" at bounding box center [414, 436] width 100 height 6
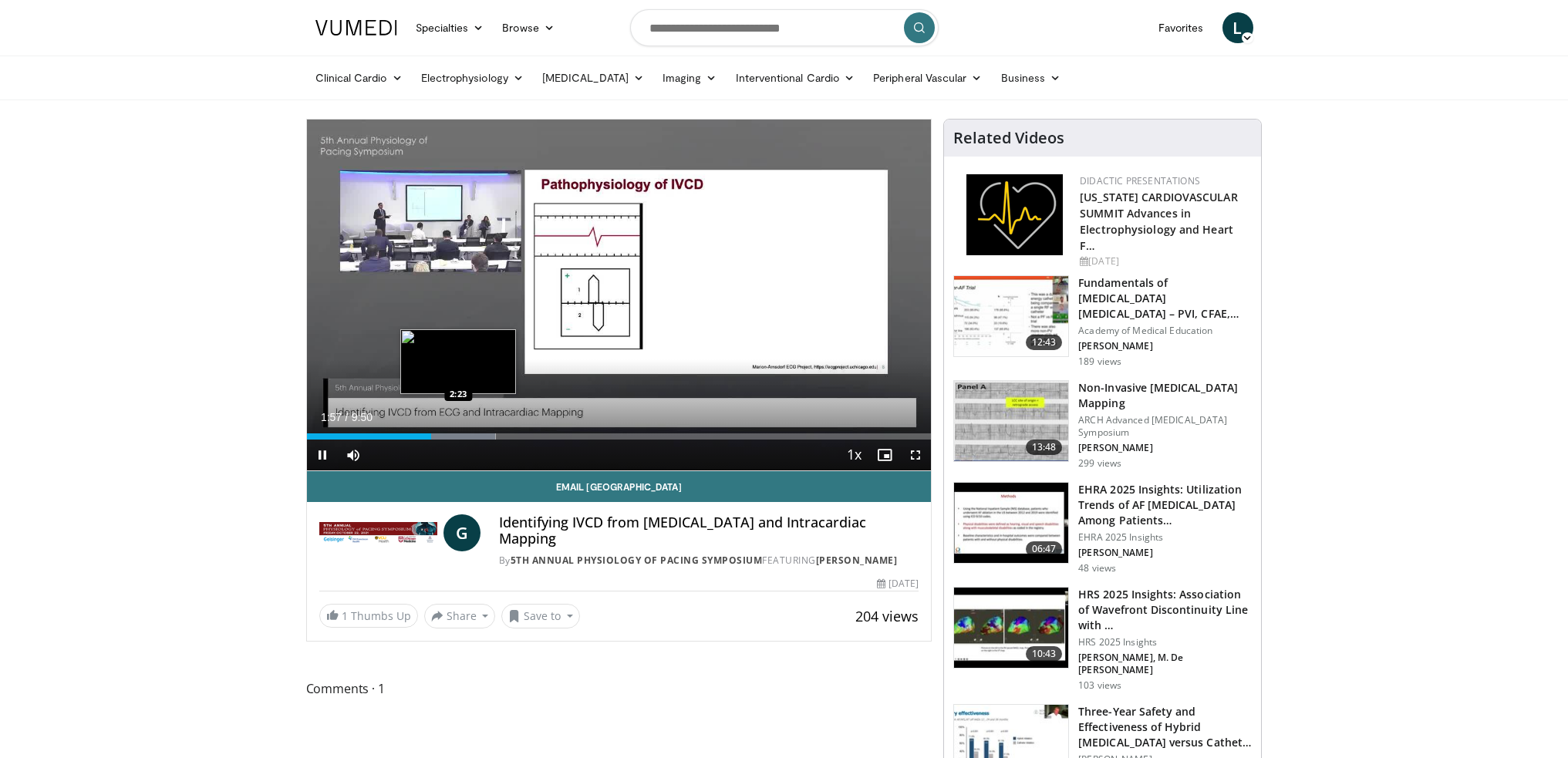
click at [458, 434] on div "Loaded : 30.26% 1:57 2:23" at bounding box center [620, 436] width 625 height 6
click at [494, 433] on div "Progress Bar" at bounding box center [478, 436] width 99 height 6
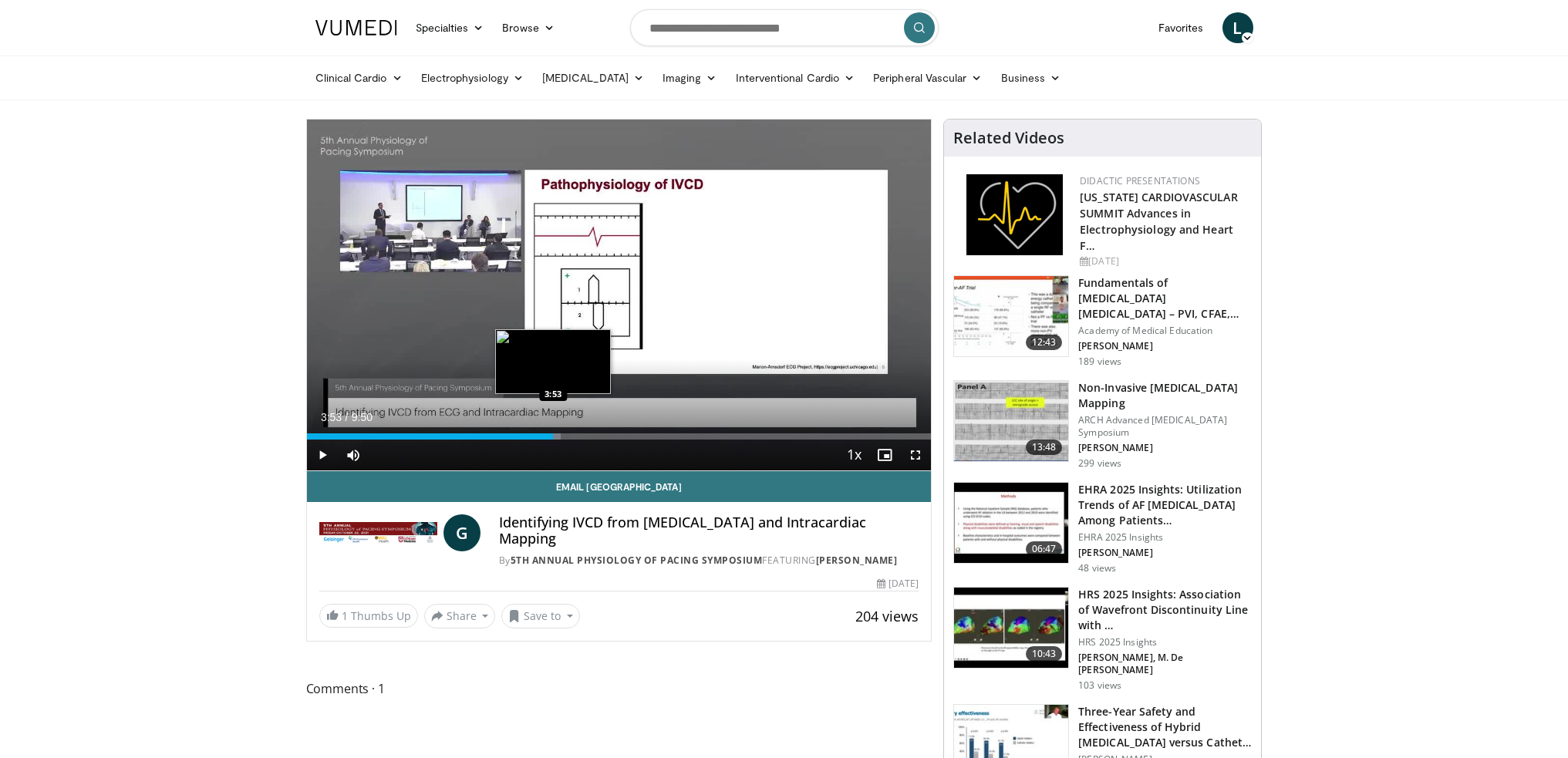
click at [554, 433] on div "Progress Bar" at bounding box center [513, 436] width 94 height 6
click at [613, 433] on div "Loaded : 50.90% 4:00 4:49" at bounding box center [620, 436] width 625 height 6
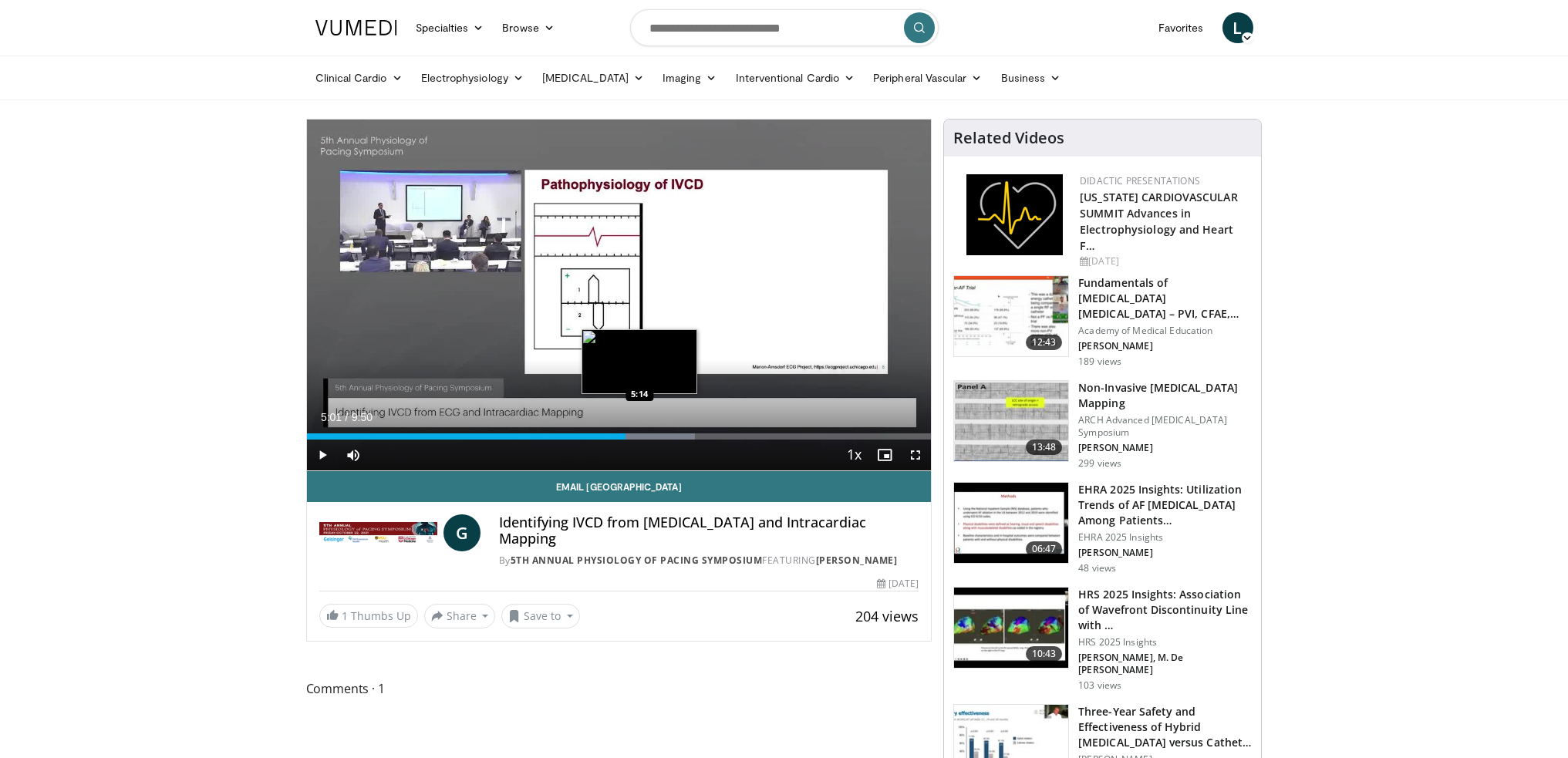
click at [641, 436] on div "Progress Bar" at bounding box center [644, 436] width 101 height 6
click at [671, 433] on div "Progress Bar" at bounding box center [657, 436] width 96 height 6
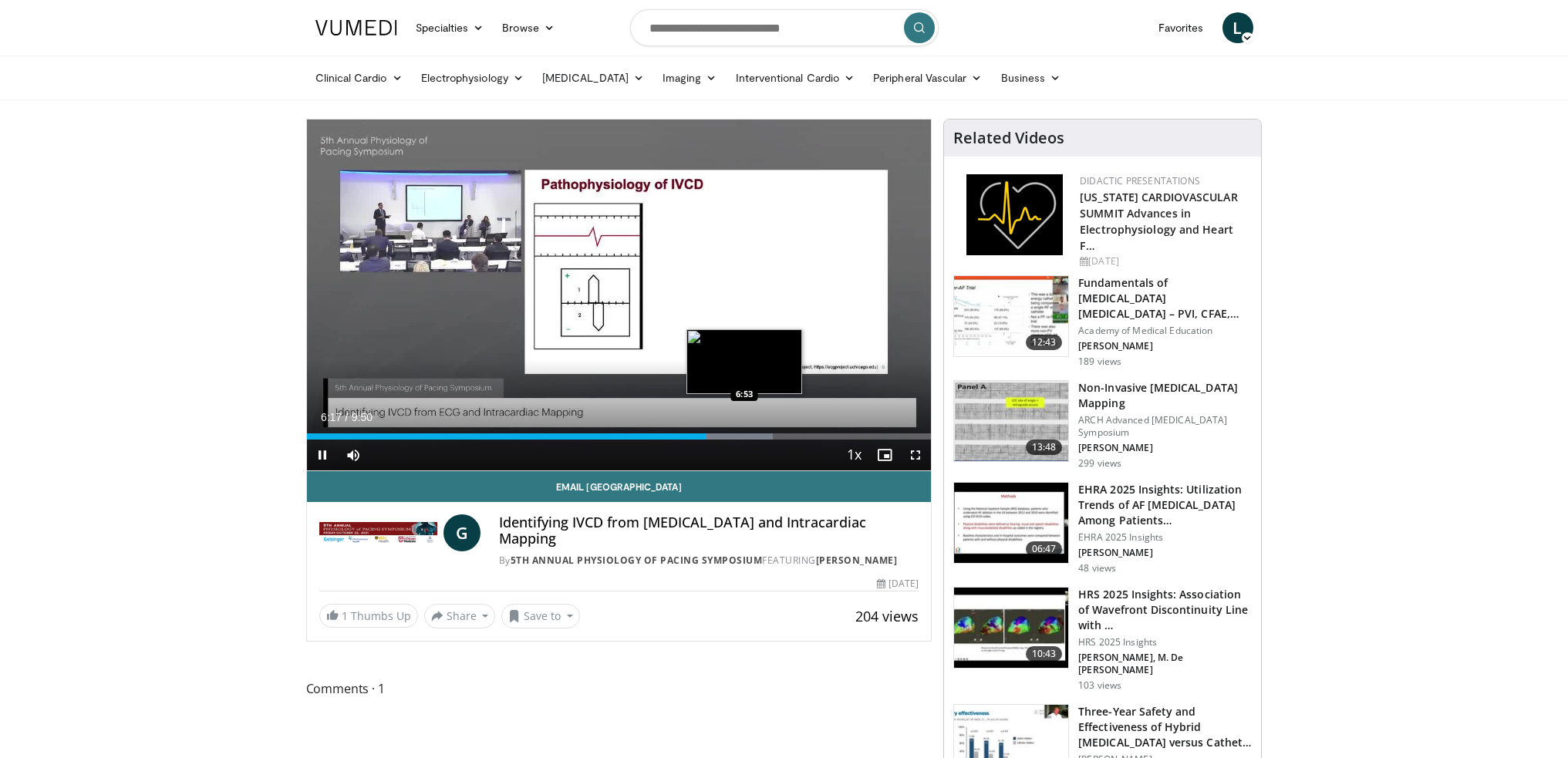
click at [744, 437] on div "Loaded : 74.65% 6:17 6:53" at bounding box center [620, 436] width 625 height 6
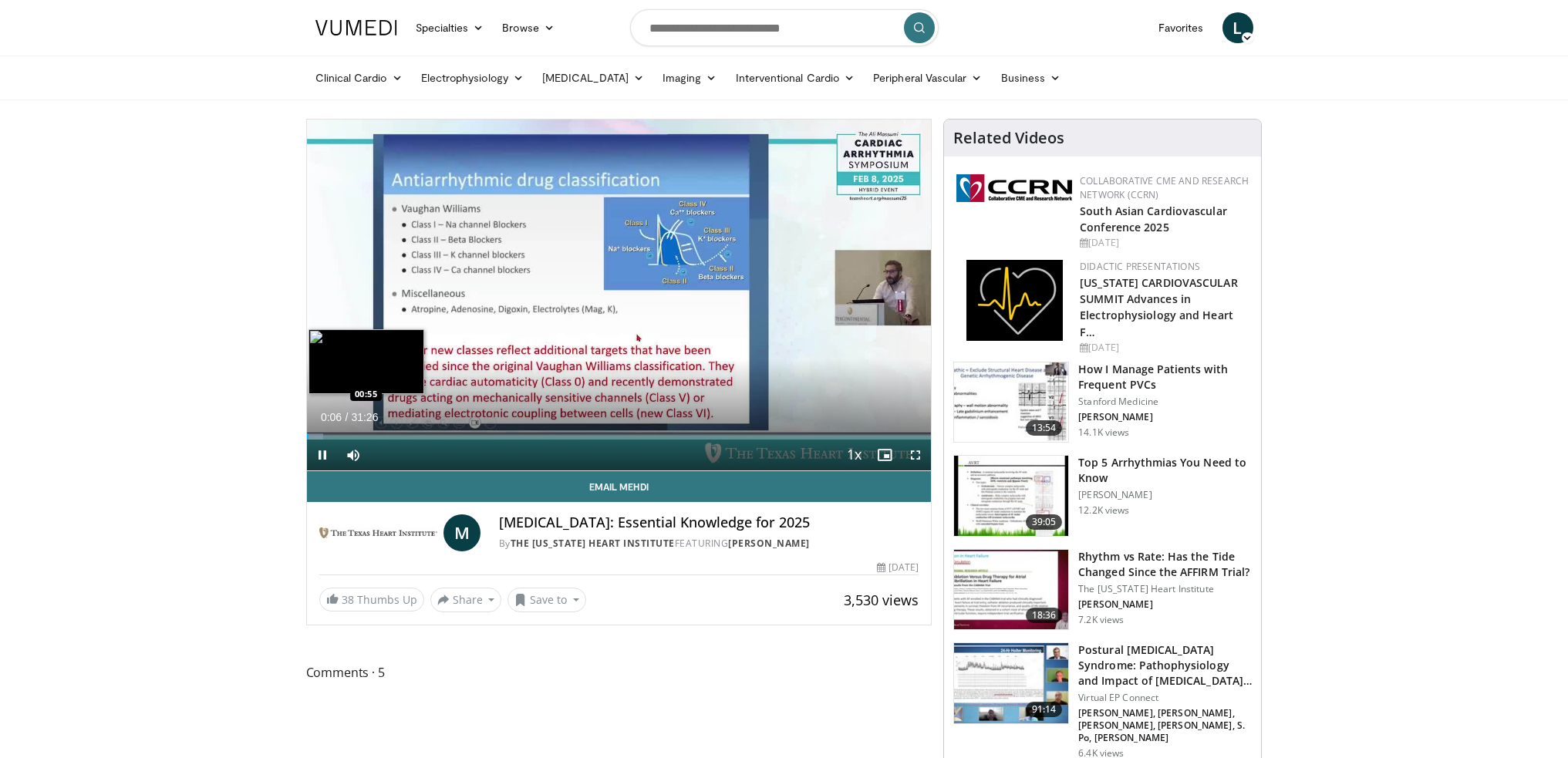
click at [325, 437] on div "Loaded : 2.63% 00:06 00:55" at bounding box center [620, 436] width 625 height 6
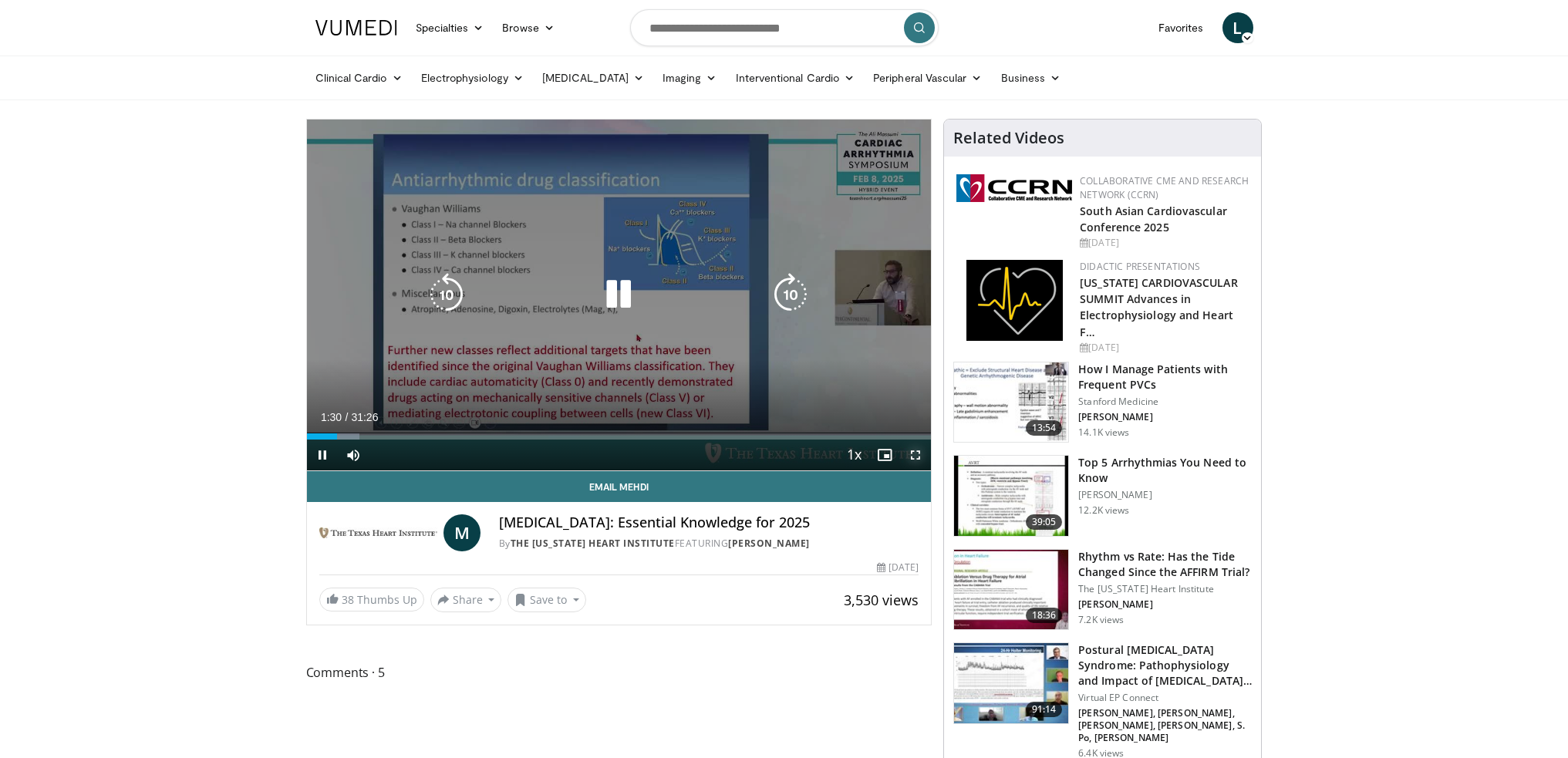
drag, startPoint x: 920, startPoint y: 454, endPoint x: 916, endPoint y: 548, distance: 94.1
click at [920, 454] on span "Video Player" at bounding box center [915, 455] width 31 height 31
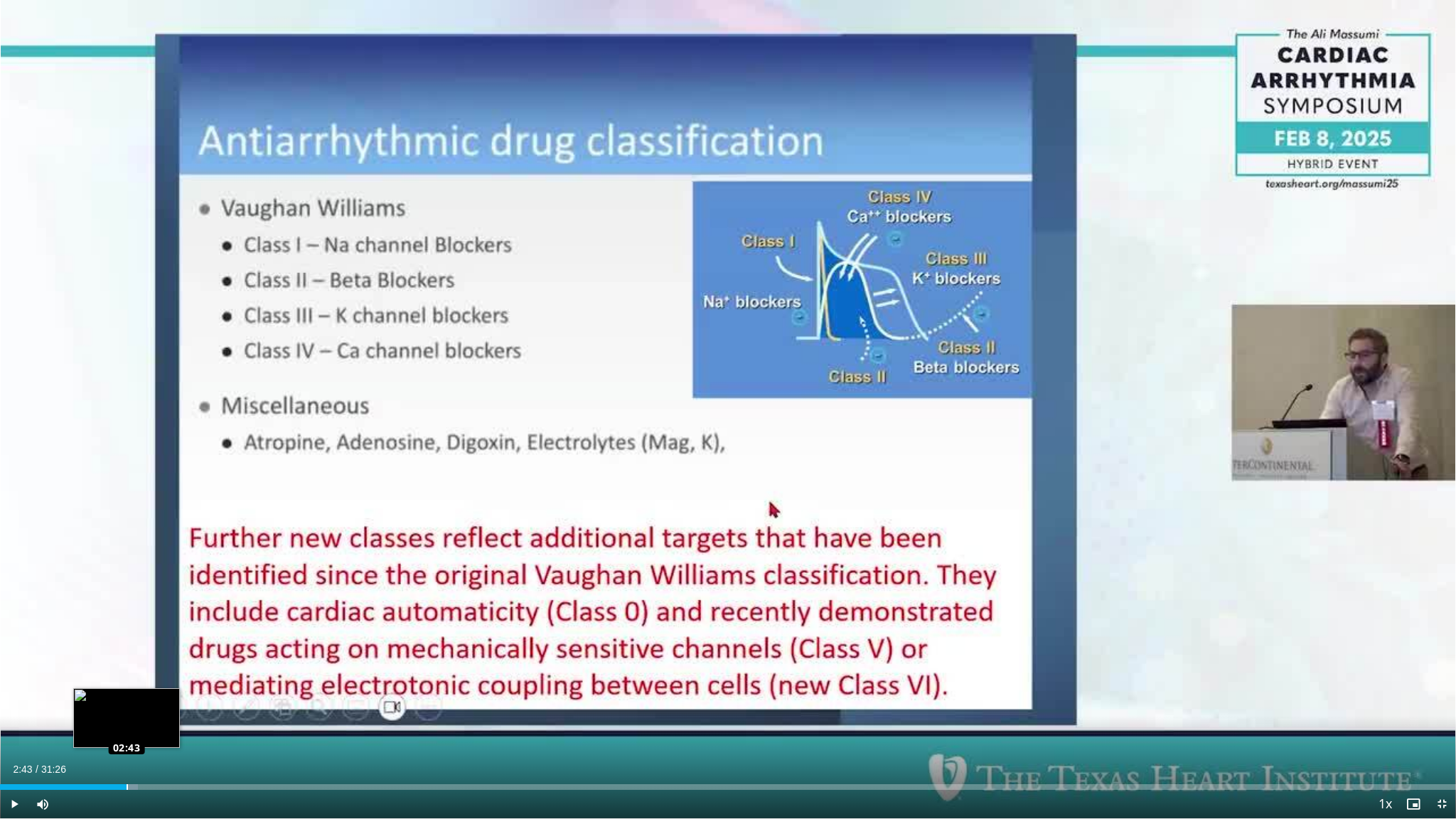
click at [126, 698] on div "Loaded : 9.46% 02:43 02:43" at bounding box center [728, 787] width 1456 height 5
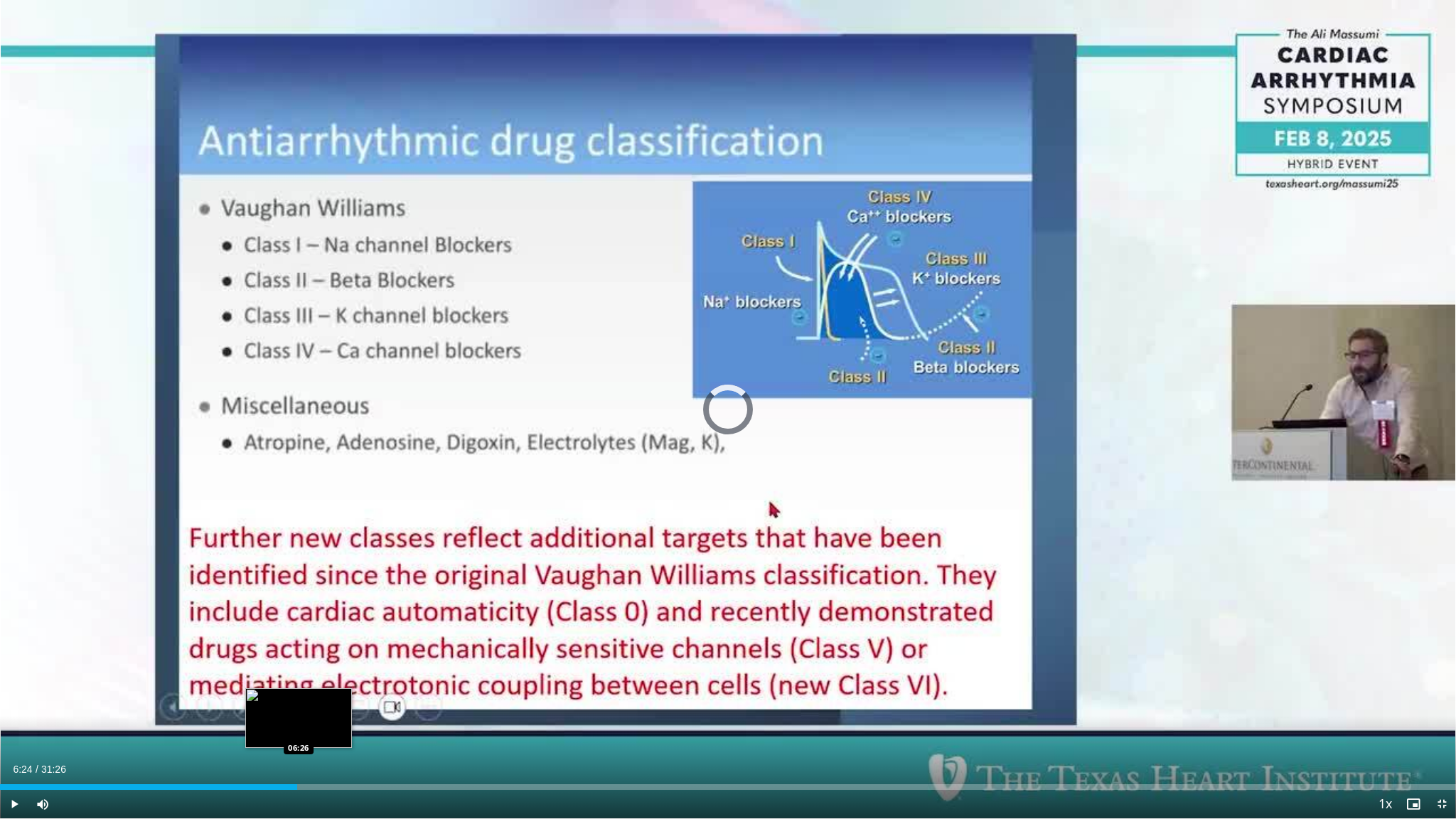
click at [297, 698] on div "Loaded : 0.00% 02:45 06:26" at bounding box center [728, 787] width 1456 height 5
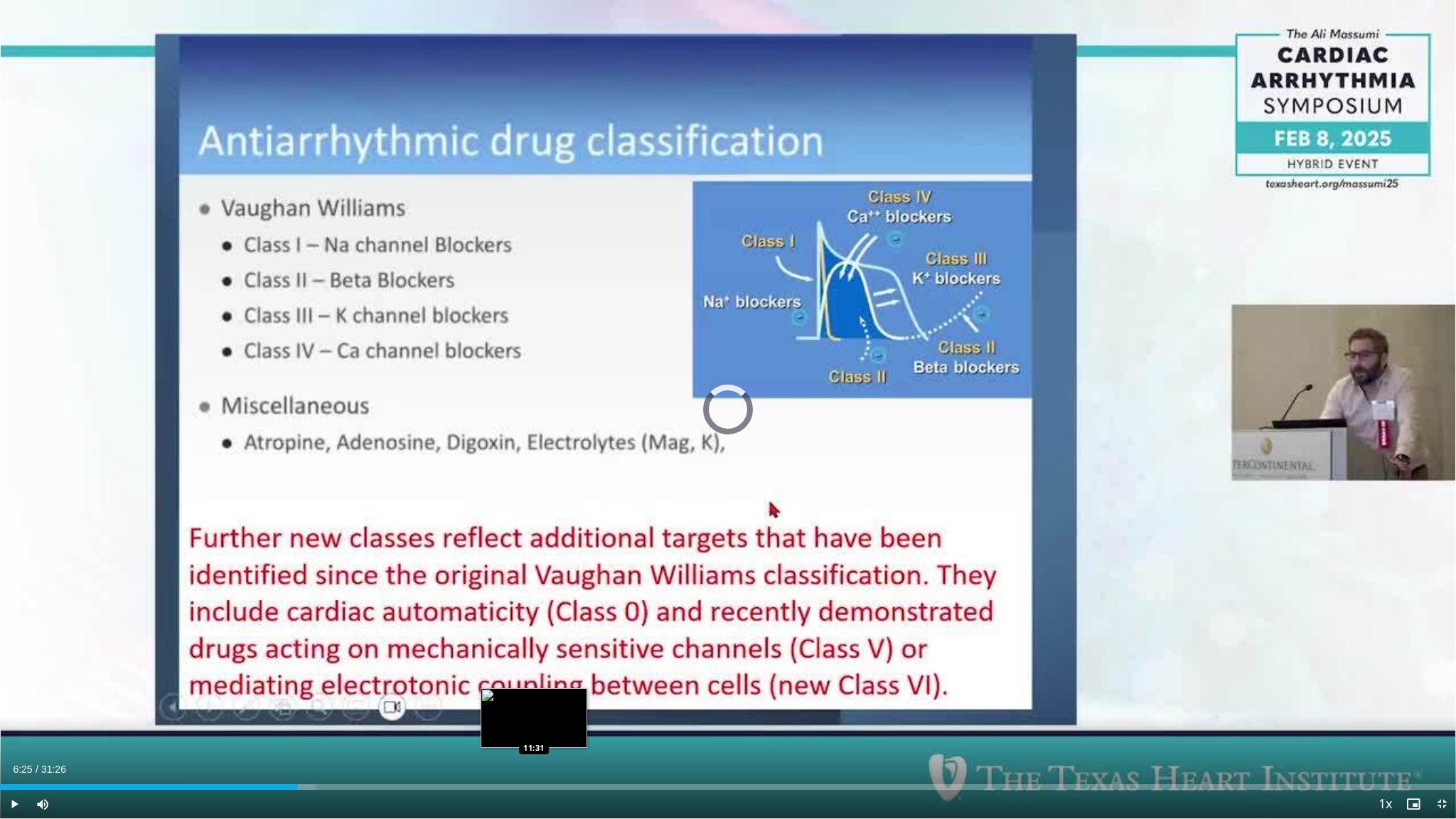
click at [538, 698] on div "Loaded : 21.74% 06:25 11:31" at bounding box center [728, 787] width 1456 height 5
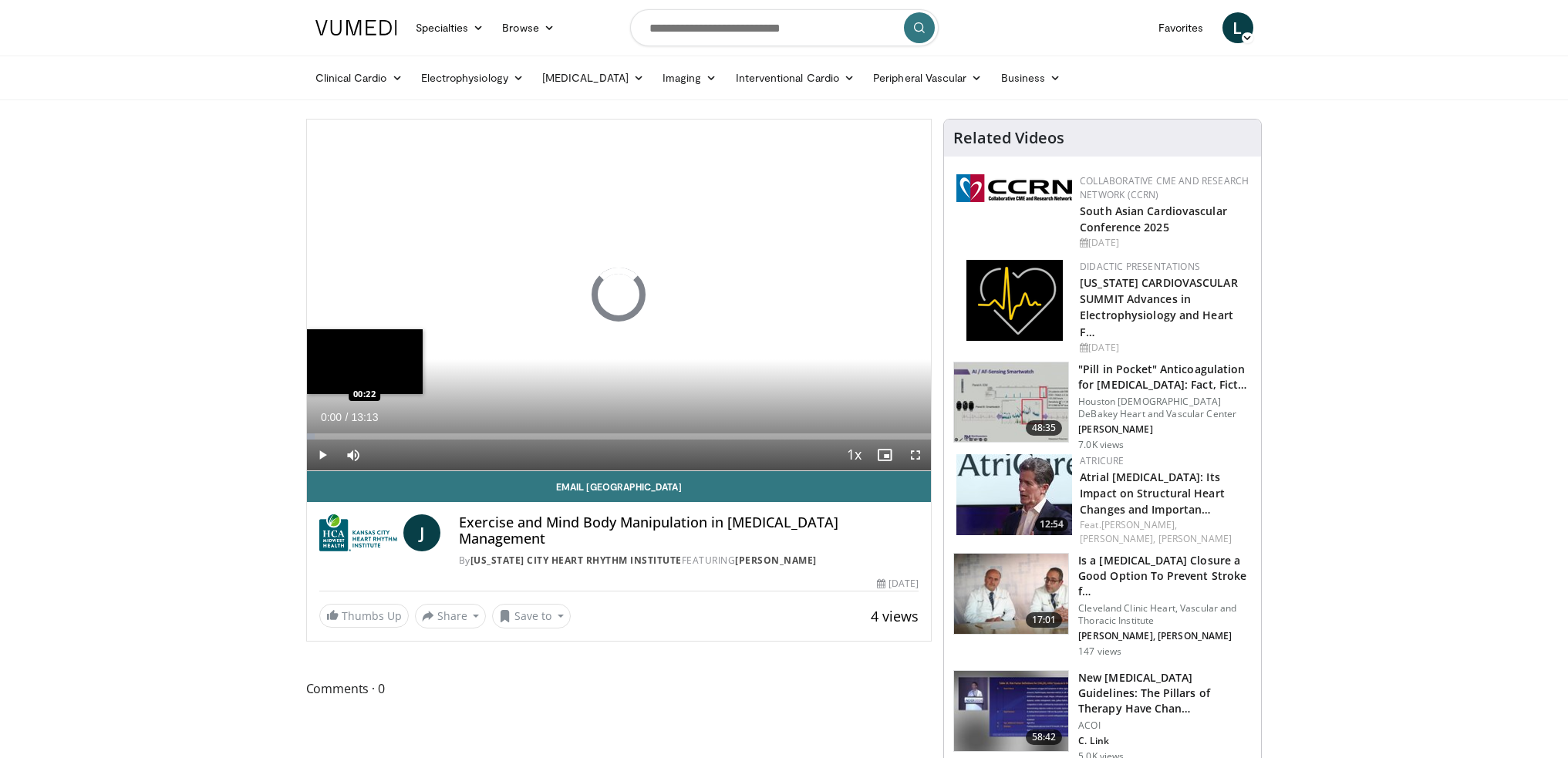
click at [325, 435] on div "Loaded : 1.24% 00:00 00:22" at bounding box center [620, 436] width 625 height 6
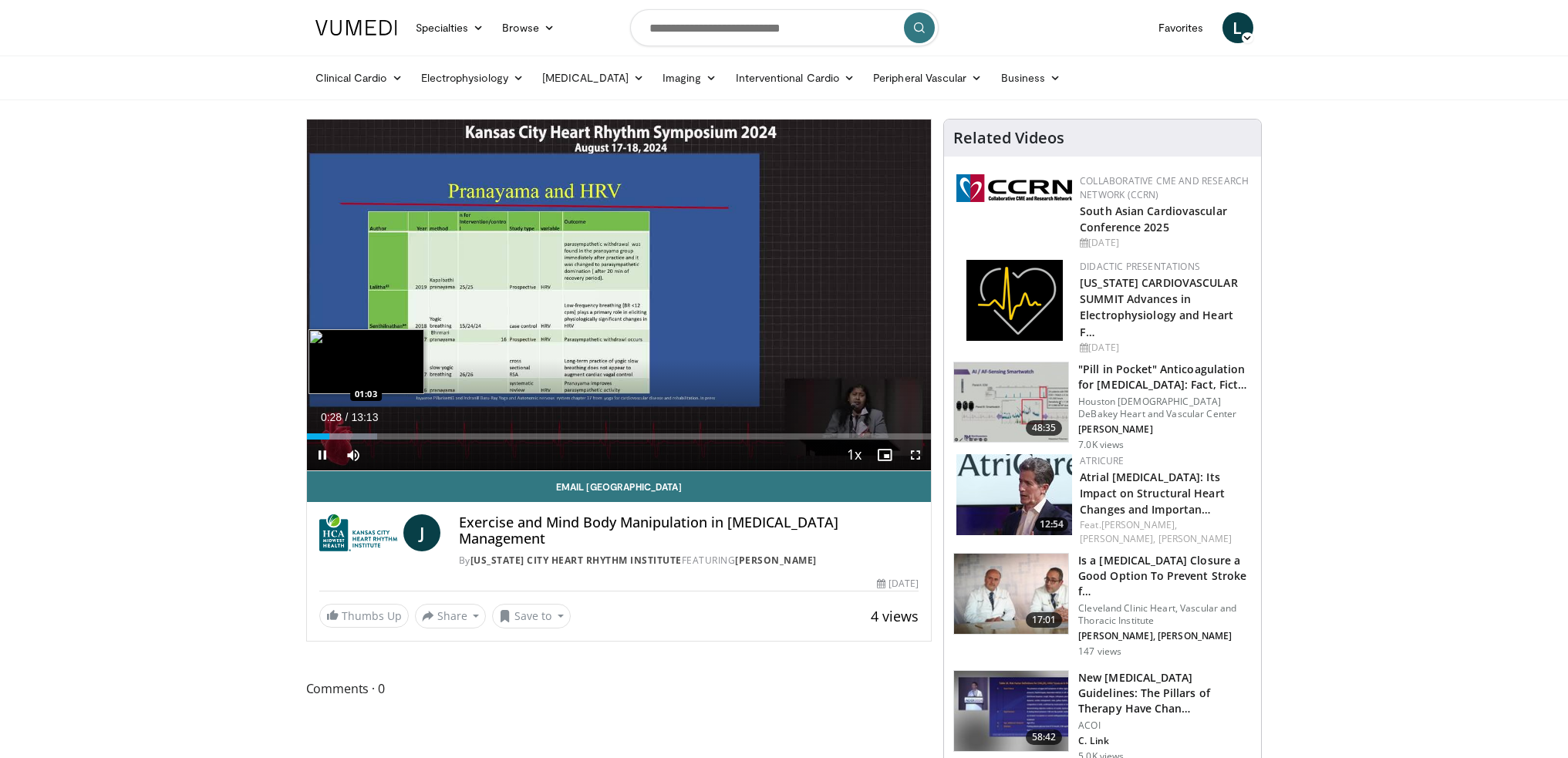
click at [357, 437] on div "Progress Bar" at bounding box center [350, 436] width 55 height 6
click at [395, 431] on div "Loaded : 17.50% 01:11 01:52" at bounding box center [620, 432] width 625 height 15
click at [427, 441] on div "Current Time 1:55 / Duration 13:13 Pause Skip Backward Skip Forward Mute 0% Loa…" at bounding box center [620, 455] width 625 height 31
click at [432, 440] on div "Current Time 2:17 / Duration 13:13 Pause Skip Backward Skip Forward Mute 0% Loa…" at bounding box center [620, 455] width 625 height 31
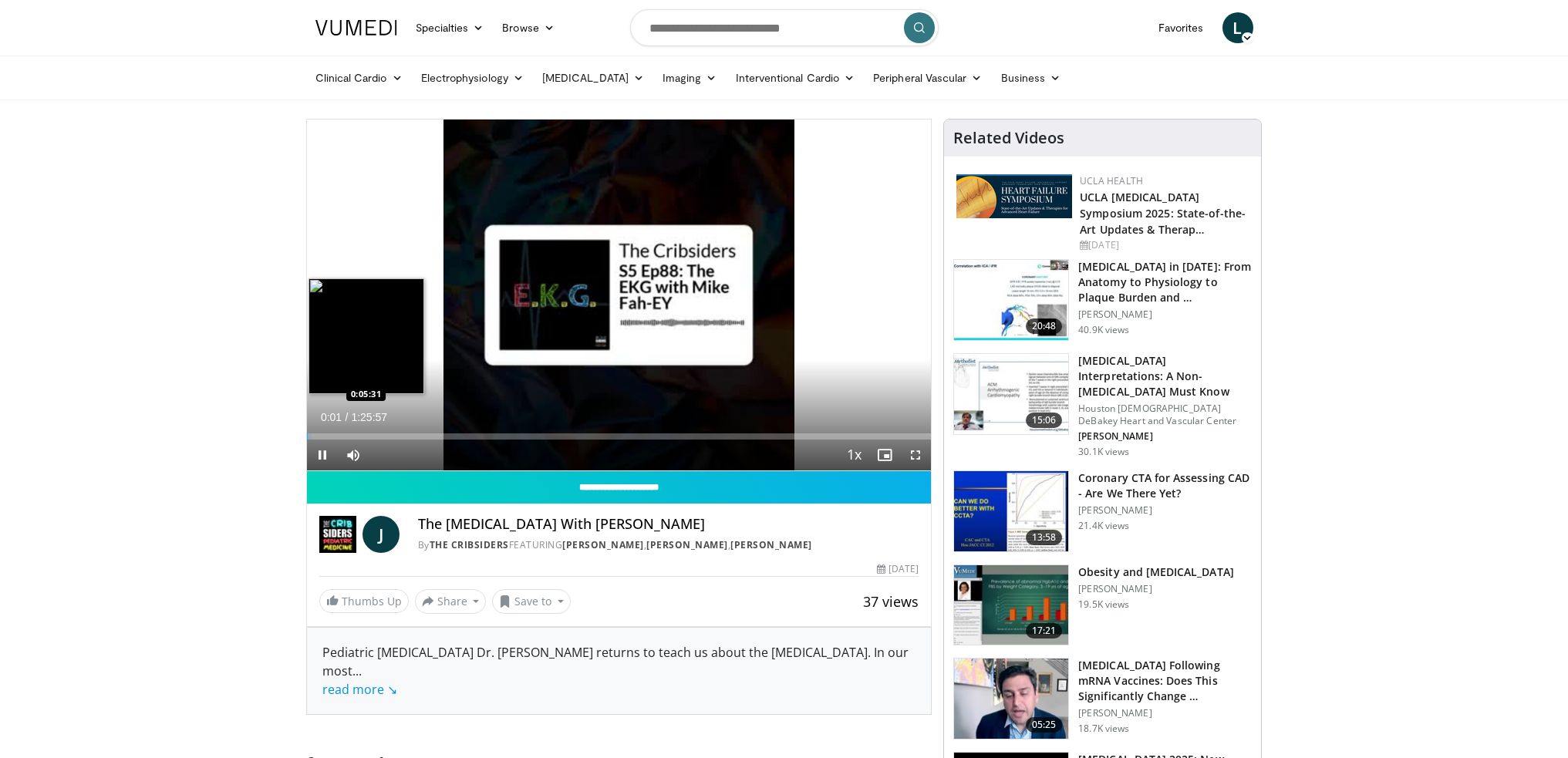
click at [346, 434] on div "Loaded : 0.77% 0:00:01 0:05:31" at bounding box center [620, 436] width 625 height 6
click at [396, 437] on div "Loaded : 7.55% 0:05:33 0:12:18" at bounding box center [620, 436] width 625 height 6
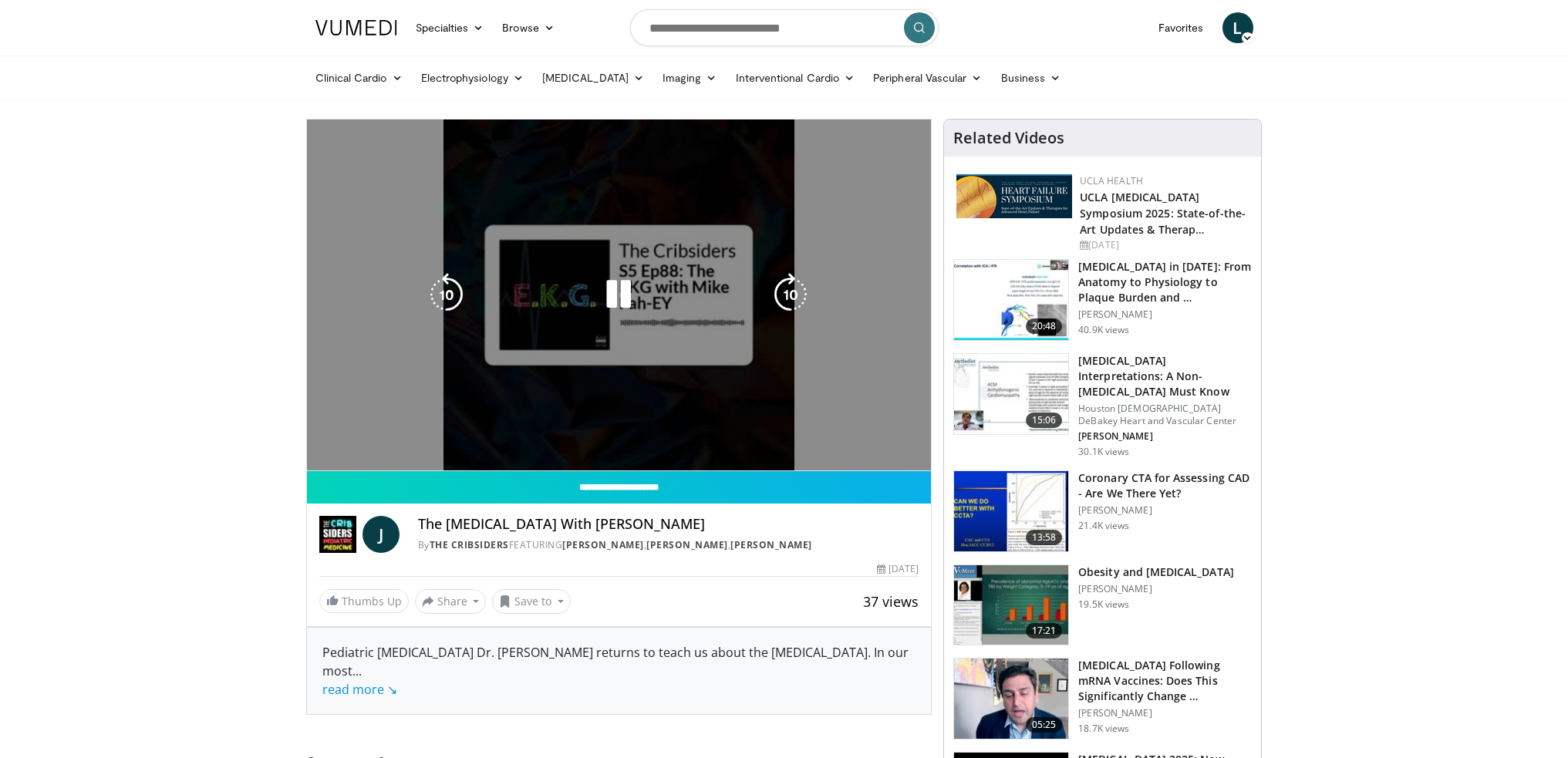
click at [459, 437] on video-js "**********" at bounding box center [620, 295] width 625 height 351
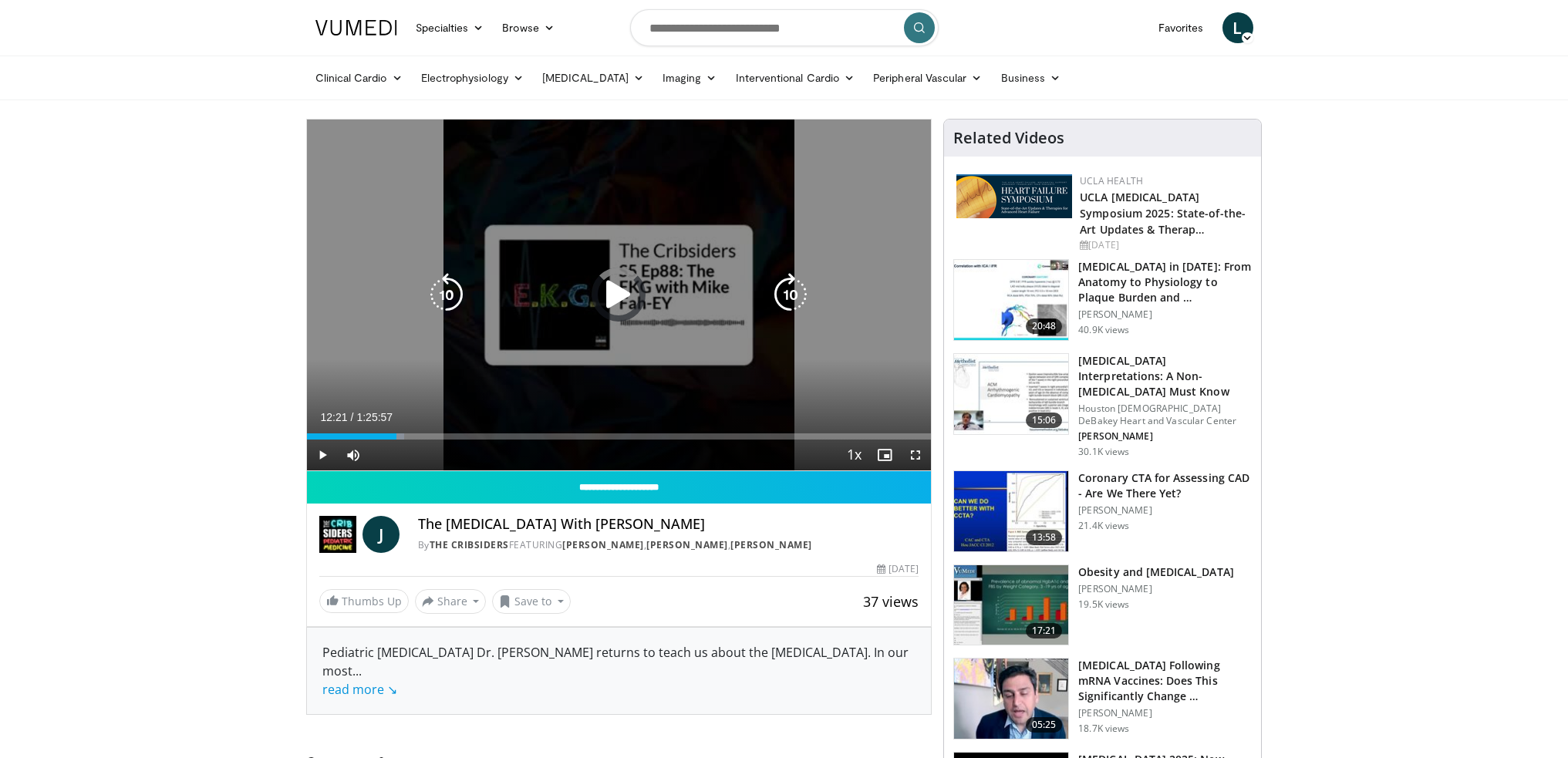
click at [459, 435] on div "Loaded : 15.68% 0:12:21 0:20:28" at bounding box center [620, 436] width 625 height 6
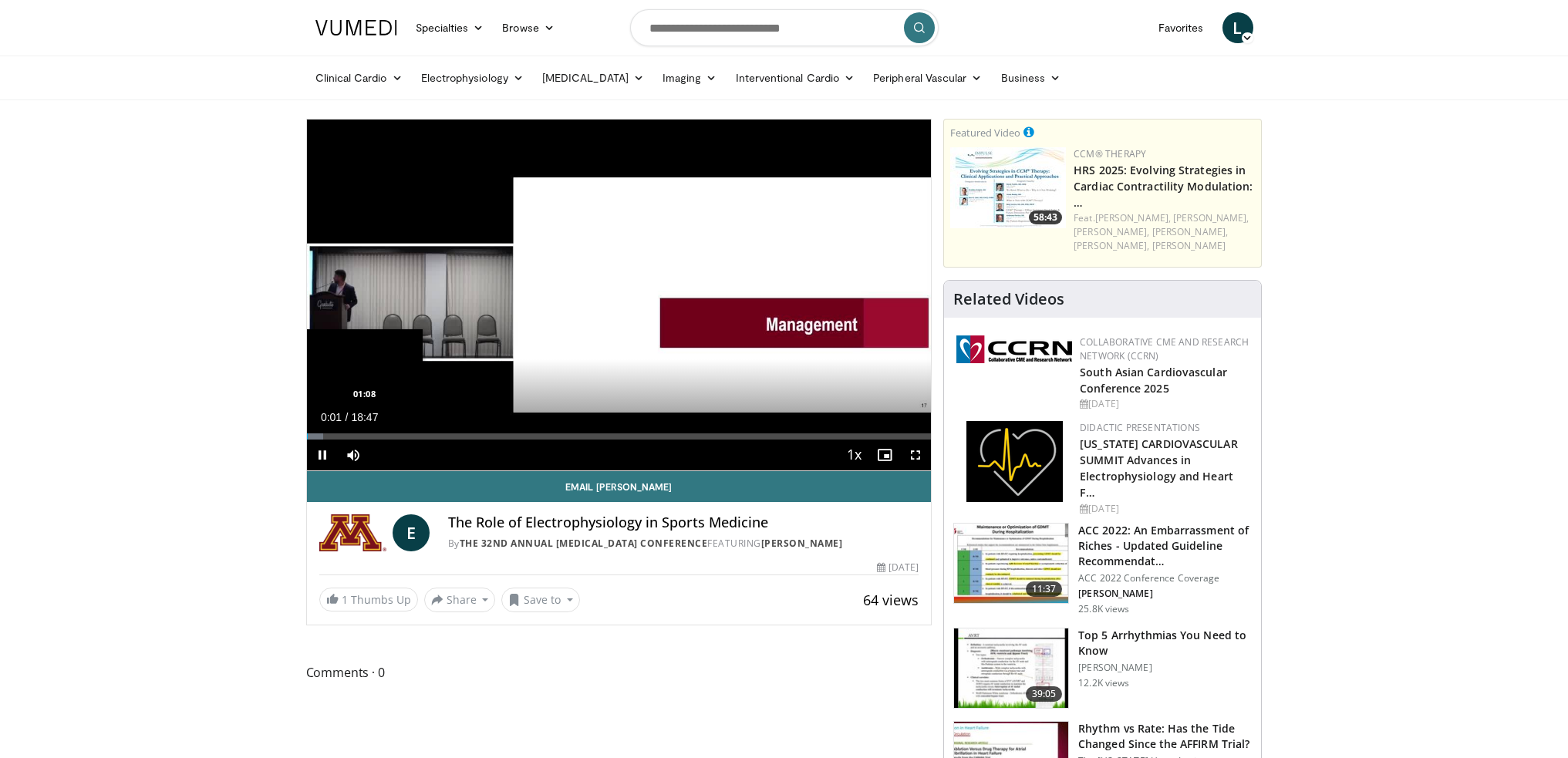
click at [344, 435] on div "Loaded : 2.63% 00:01 01:08" at bounding box center [620, 436] width 625 height 6
click at [416, 435] on div "Loaded : 7.99% 03:17 03:16" at bounding box center [620, 436] width 625 height 6
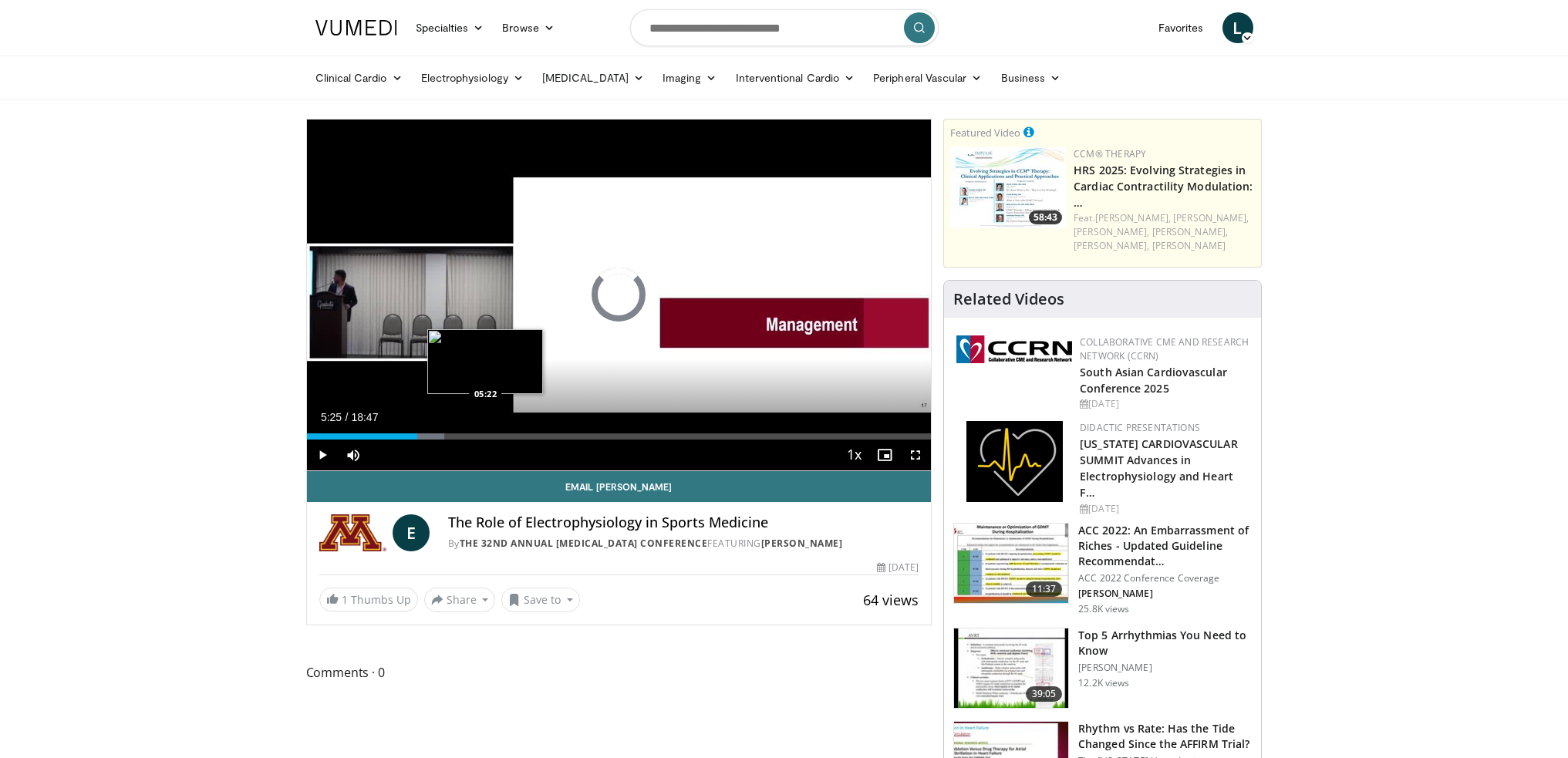
click at [487, 437] on div "Loaded : 21.99% 03:20 05:22" at bounding box center [620, 436] width 625 height 6
click at [503, 436] on div "Loaded : 30.79% 05:26 05:53" at bounding box center [620, 436] width 625 height 6
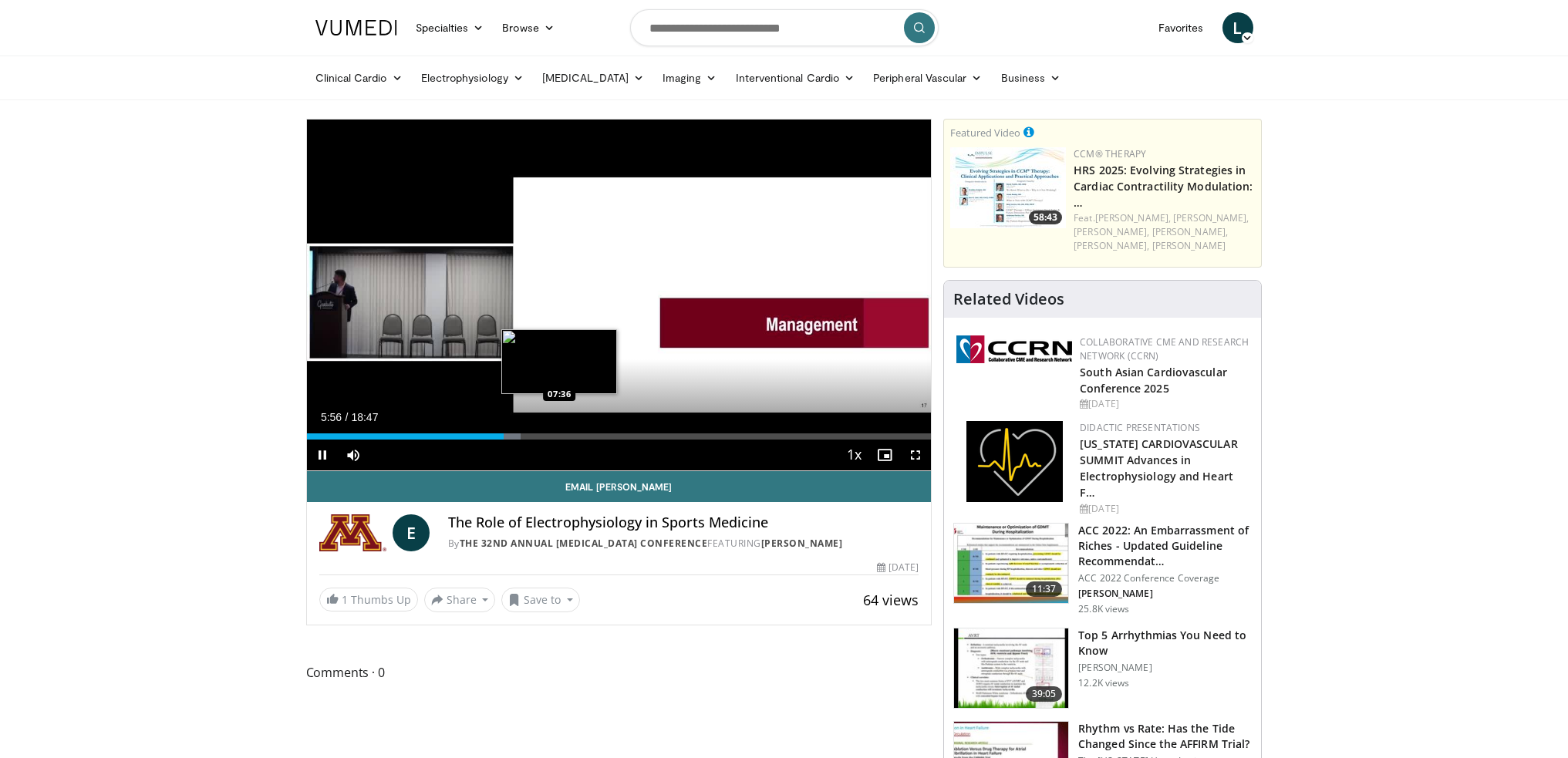
click at [560, 436] on div "Loaded : 34.31% 05:56 07:36" at bounding box center [620, 436] width 625 height 6
click at [612, 437] on div "Loaded : 43.51% 07:39 09:11" at bounding box center [620, 436] width 625 height 6
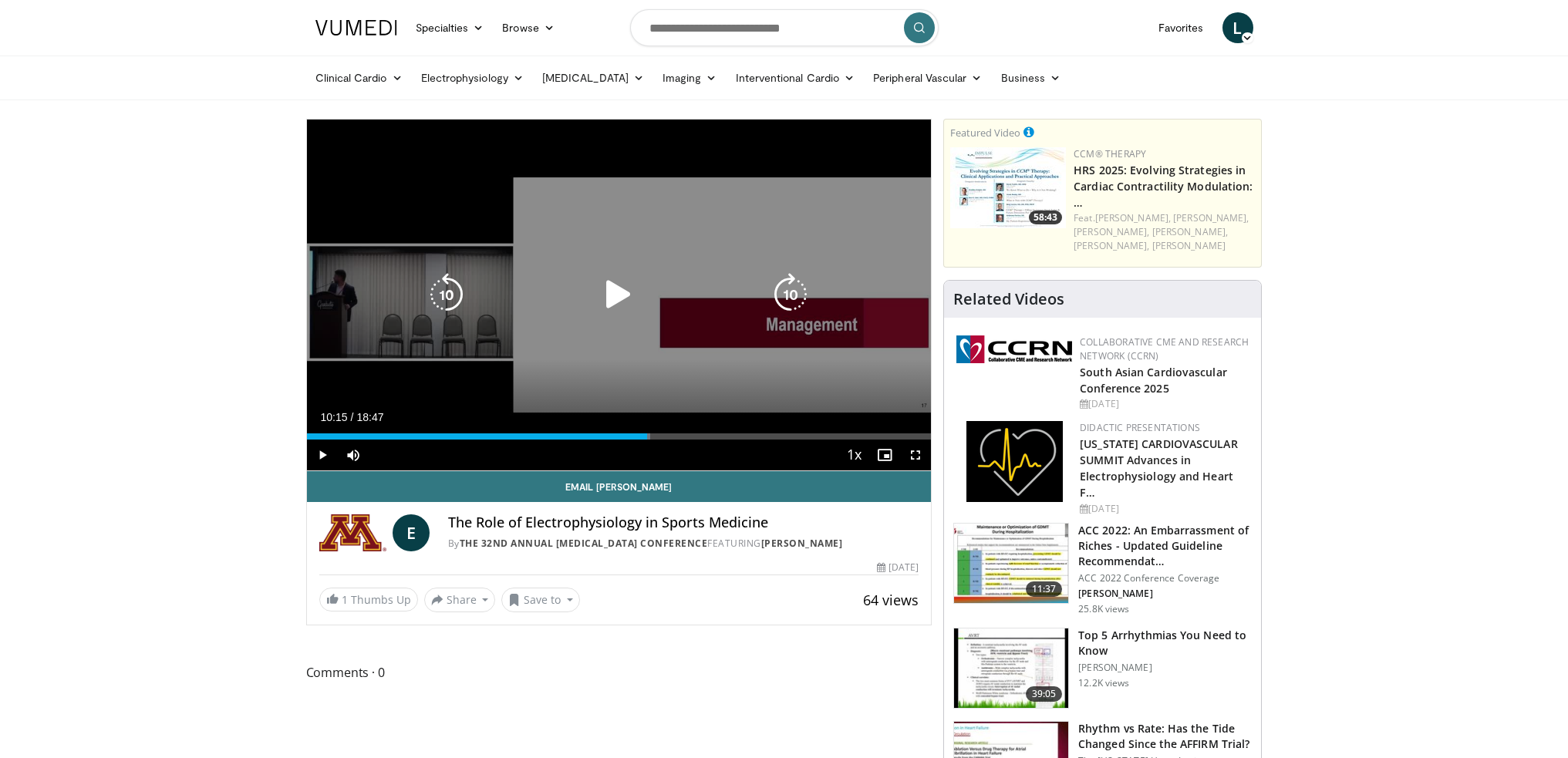
click at [648, 434] on div "Progress Bar" at bounding box center [631, 436] width 38 height 6
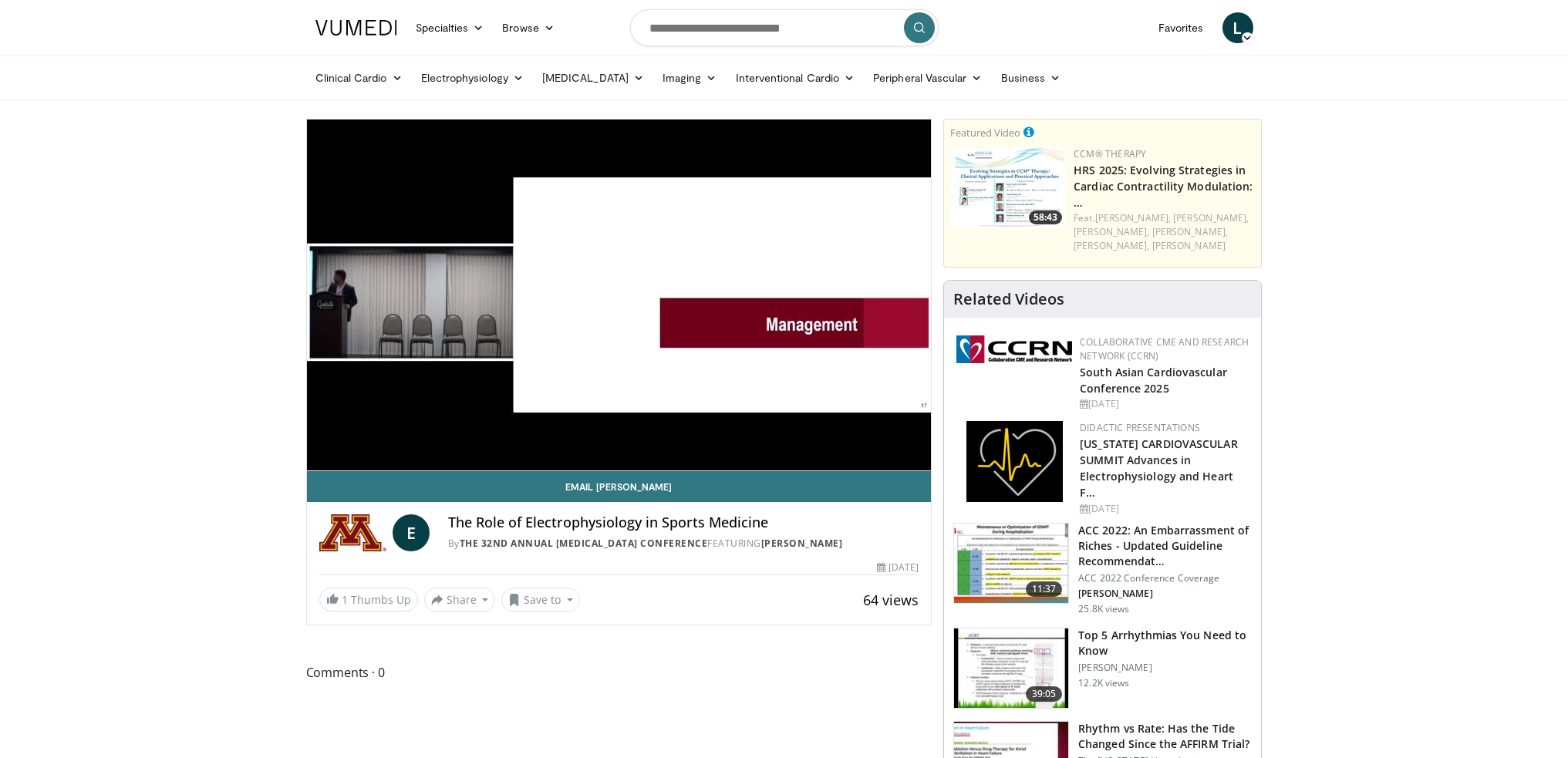
click at [676, 437] on video-js "**********" at bounding box center [620, 295] width 625 height 351
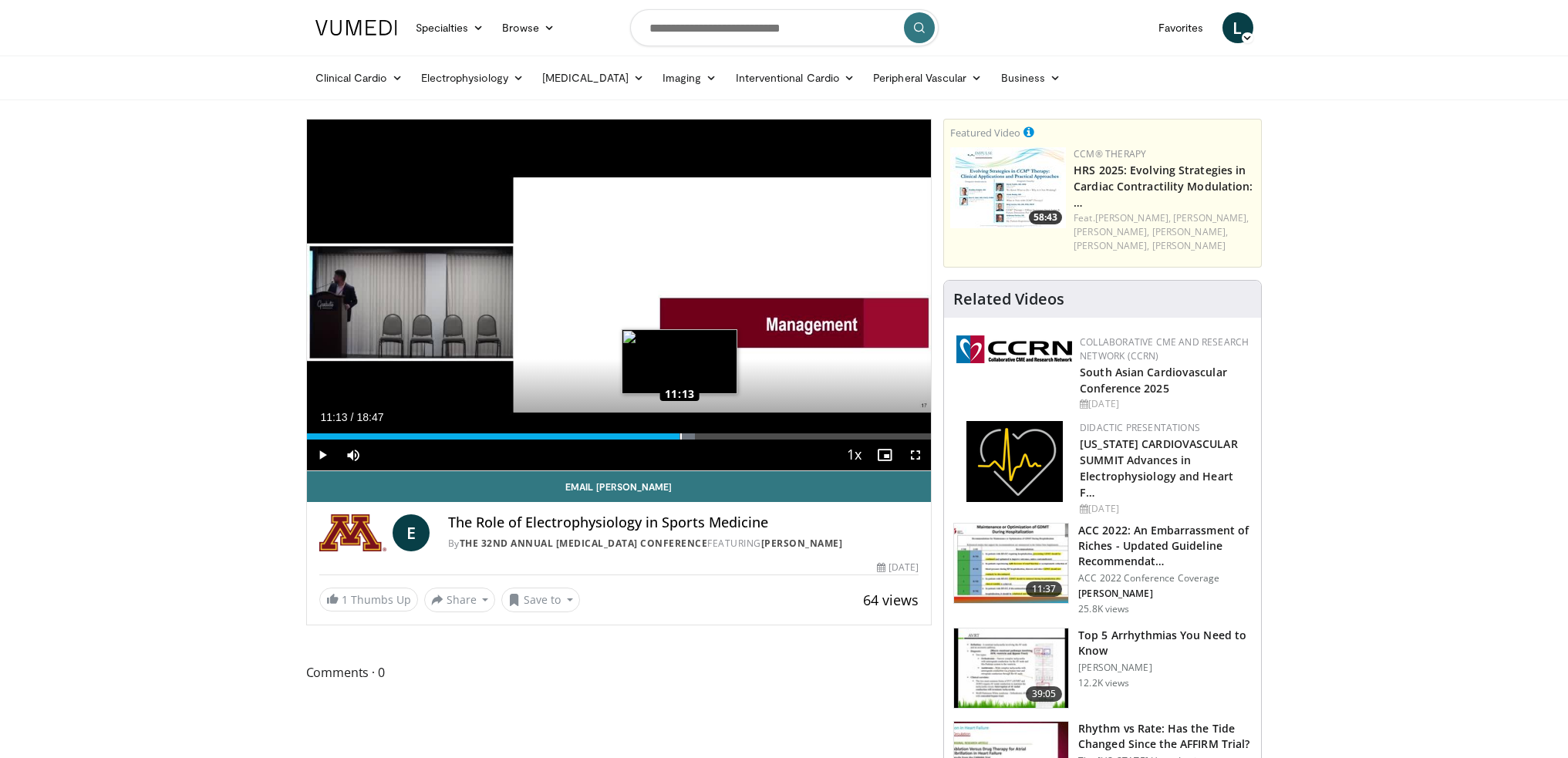
click at [680, 439] on div "Loaded : 62.15% 11:13 11:13" at bounding box center [620, 436] width 625 height 6
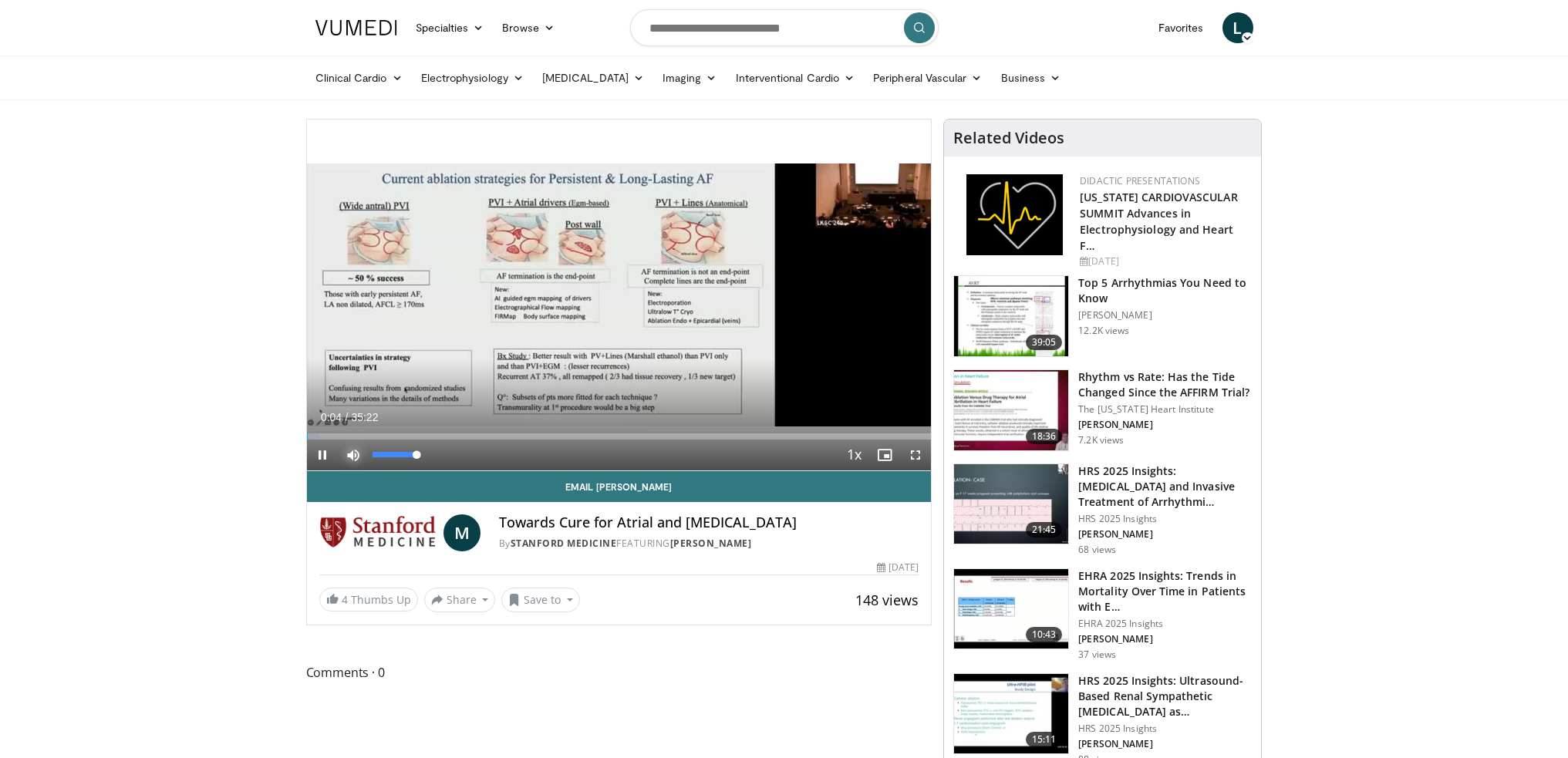
click at [353, 440] on span "Video Player" at bounding box center [353, 455] width 31 height 31
click at [349, 452] on span "Video Player" at bounding box center [353, 455] width 31 height 31
click at [383, 438] on div "Loaded : 4.67% 04:21 04:21" at bounding box center [620, 436] width 625 height 6
click at [457, 432] on div "Loaded : 13.20% 04:23 08:30" at bounding box center [620, 432] width 625 height 15
click at [578, 436] on div "Loaded : 26.18% 08:32 15:16" at bounding box center [620, 436] width 625 height 6
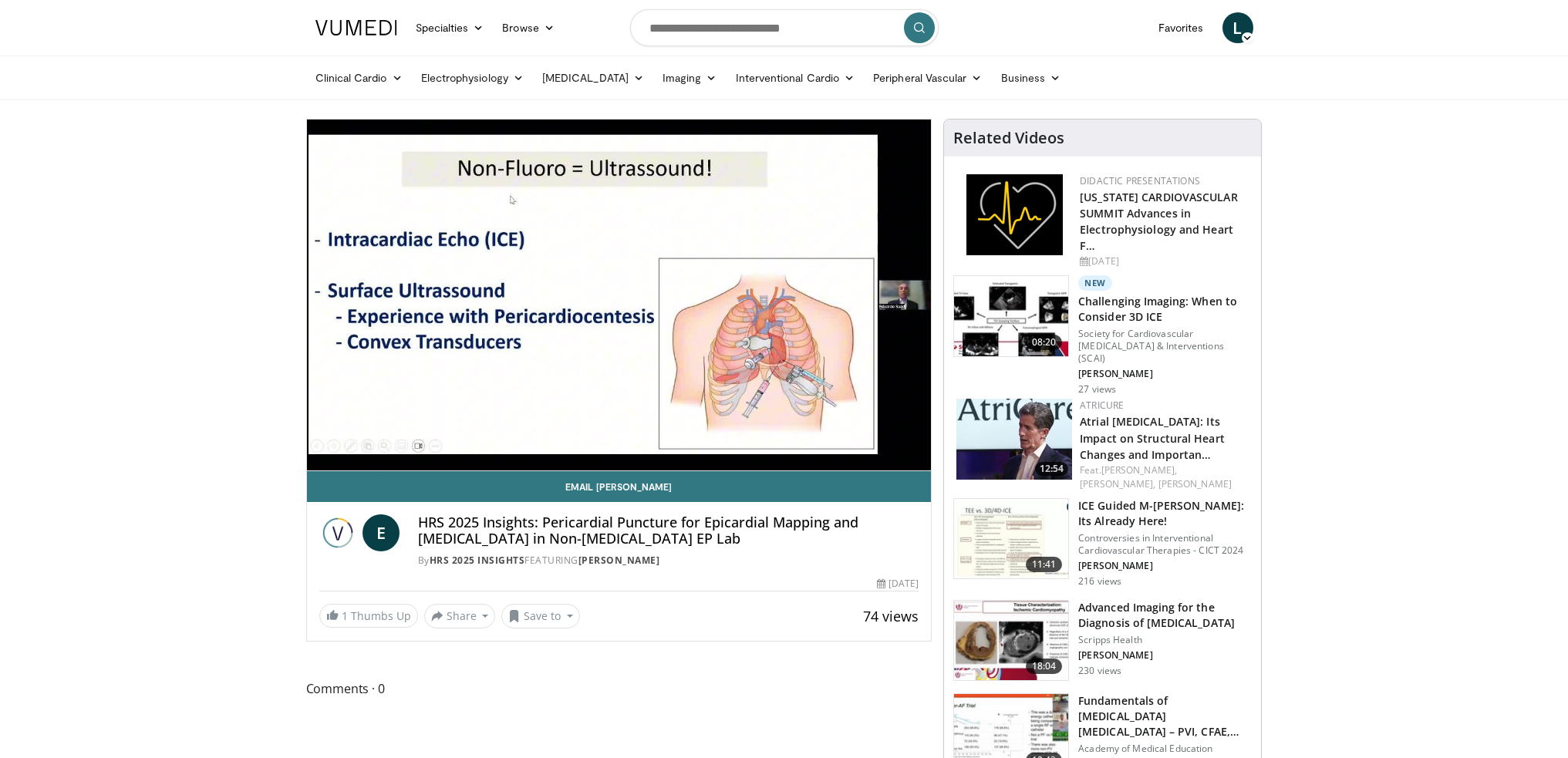
click at [396, 435] on div "10 seconds Tap to unmute" at bounding box center [620, 295] width 625 height 351
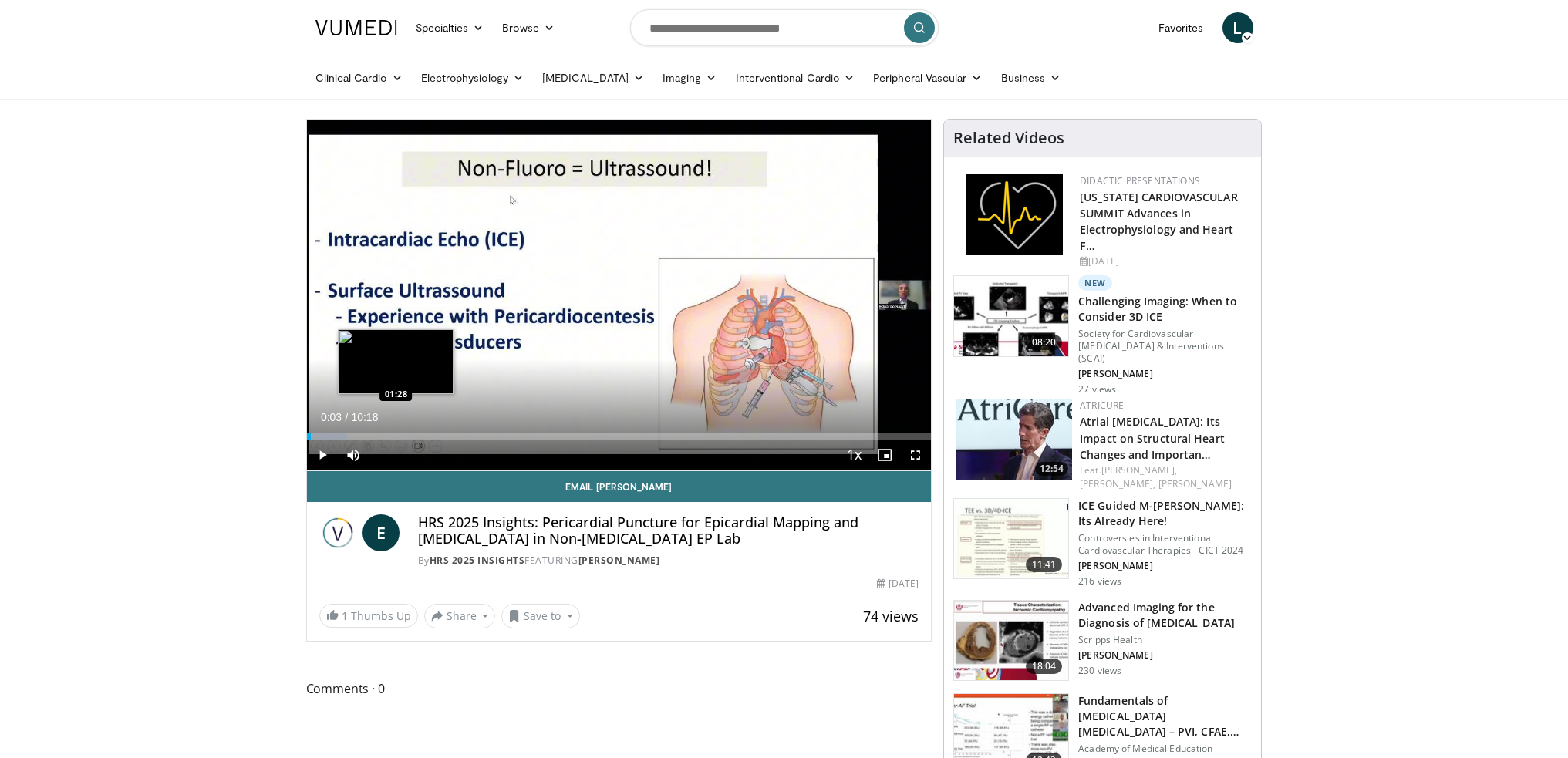
click at [396, 435] on div "Loaded : 6.46% 00:03 01:28" at bounding box center [620, 436] width 625 height 6
click at [325, 453] on span "Video Player" at bounding box center [322, 455] width 31 height 31
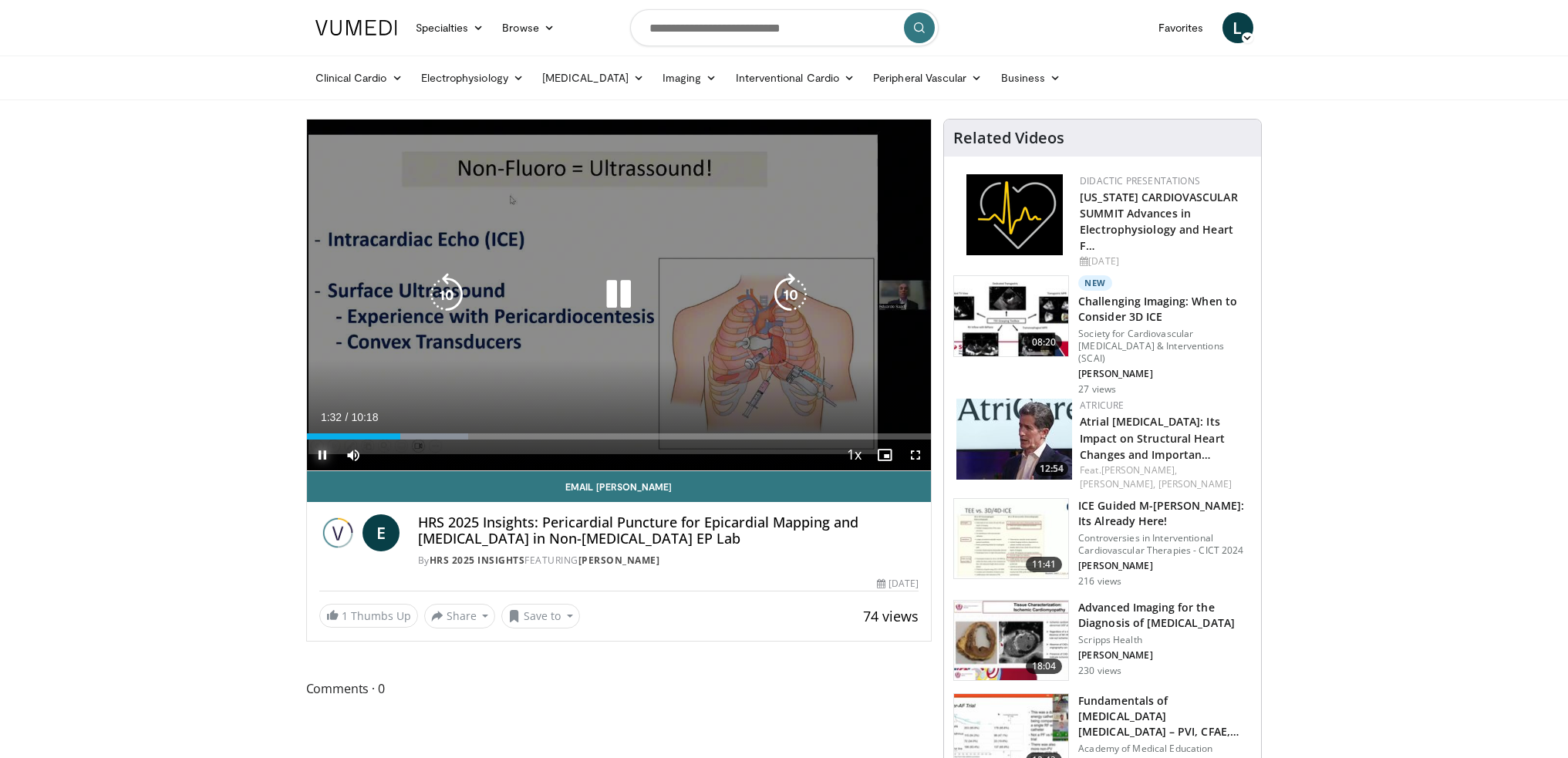
click at [382, 436] on div "01:32" at bounding box center [354, 436] width 94 height 6
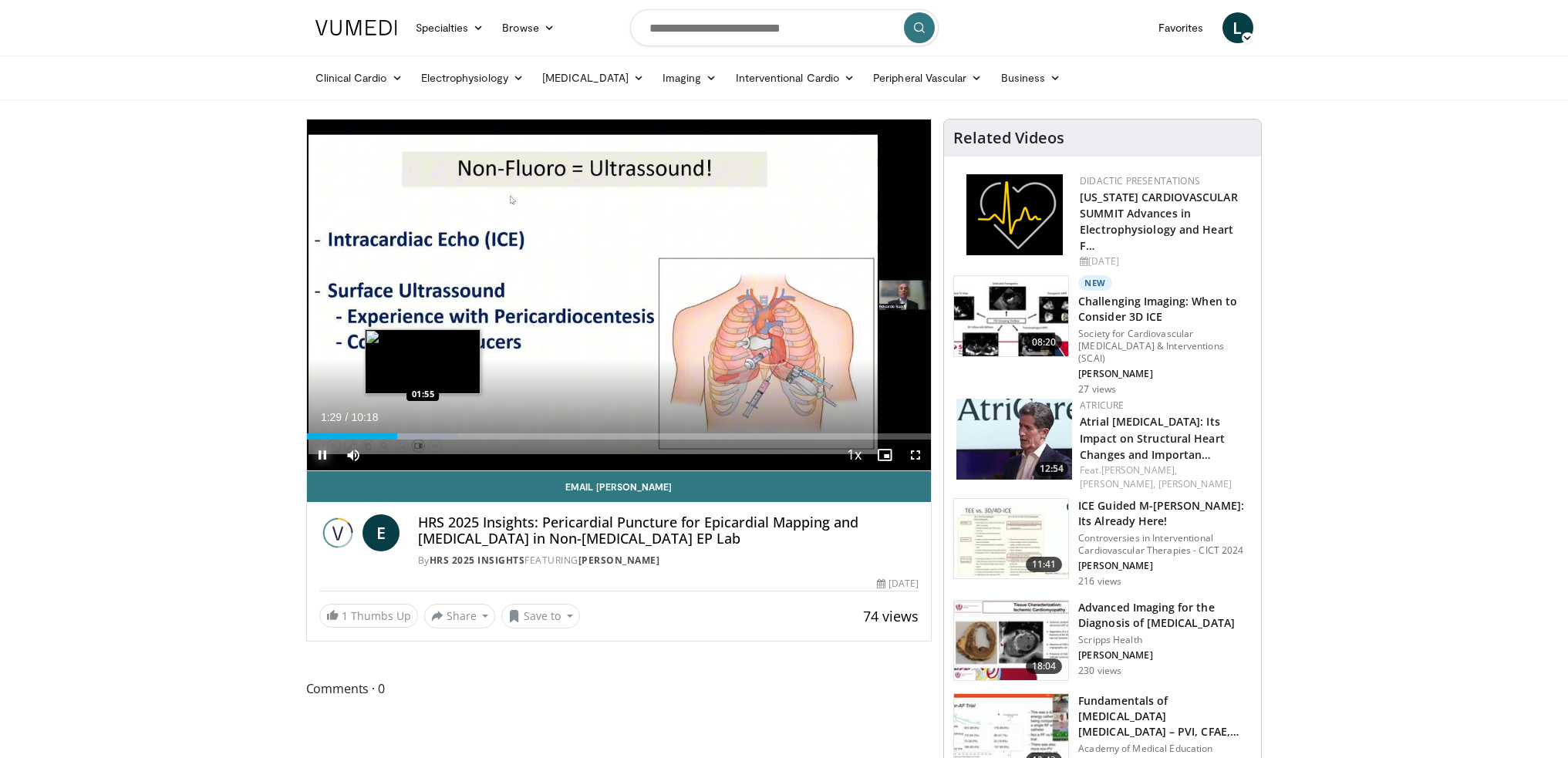
click at [421, 436] on div "Loaded : 24.21% 01:29 01:55" at bounding box center [620, 436] width 625 height 6
click at [453, 434] on div "10 seconds Tap to unmute" at bounding box center [620, 295] width 625 height 351
click at [453, 434] on div "Loaded : 29.05% 01:55 02:25" at bounding box center [620, 436] width 625 height 6
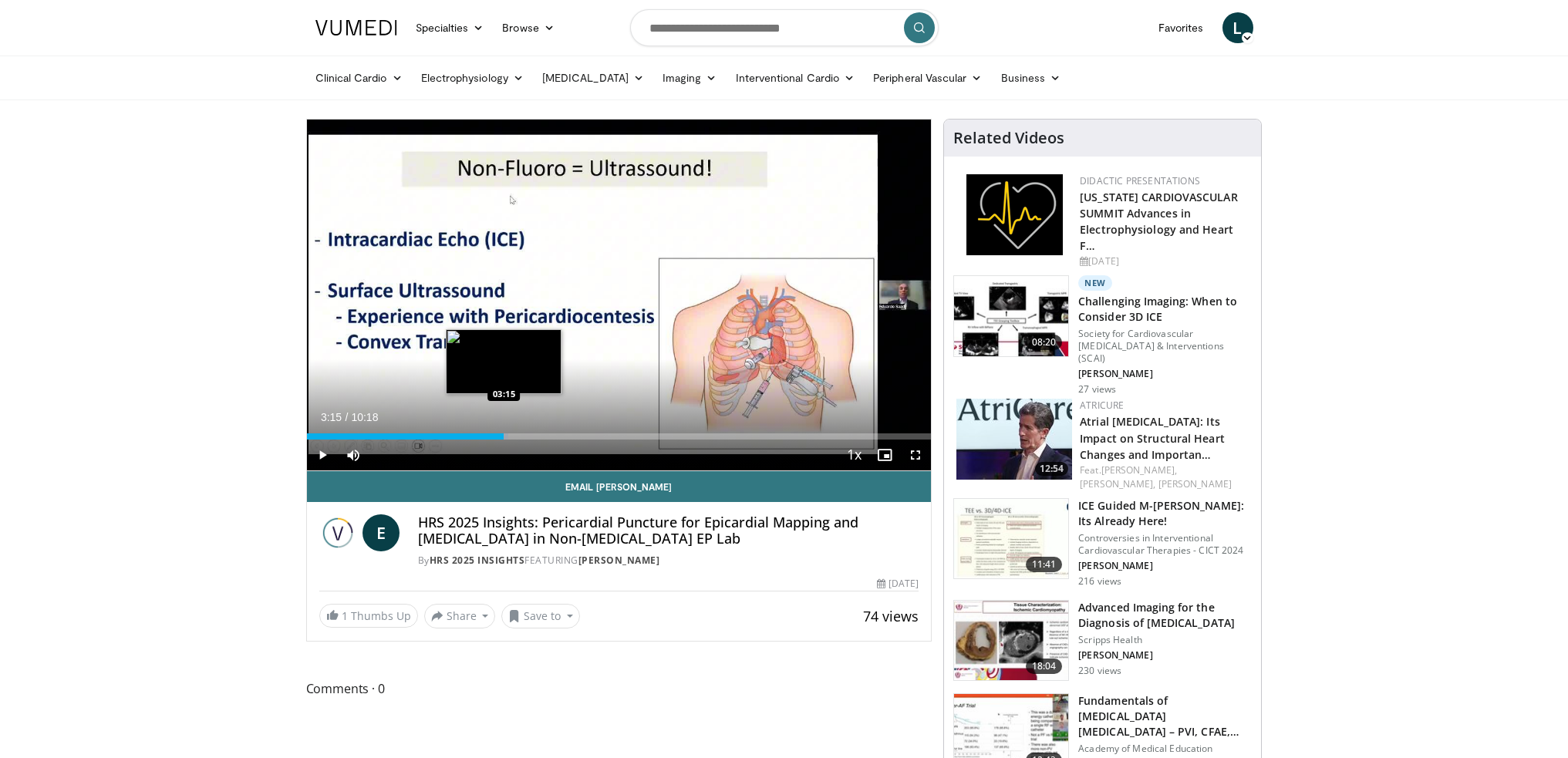
click at [503, 435] on div "Loaded : 32.33% 03:15 03:15" at bounding box center [620, 436] width 625 height 6
click at [537, 437] on div "Progress Bar" at bounding box center [512, 436] width 75 height 6
click at [320, 460] on span "Video Player" at bounding box center [322, 455] width 31 height 31
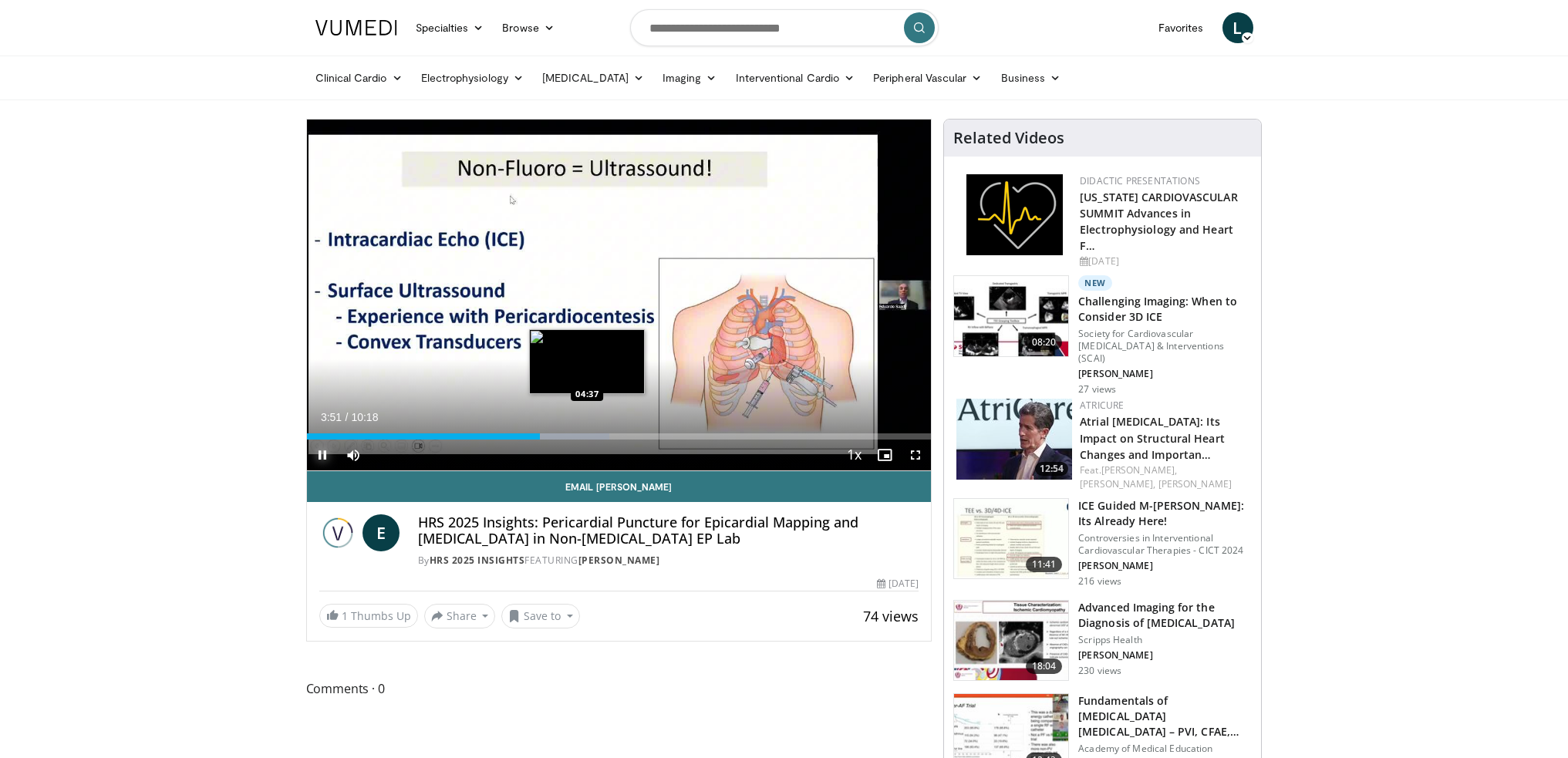
click at [586, 436] on div "Loaded : 48.42% 03:51 04:37" at bounding box center [620, 436] width 625 height 6
click at [639, 436] on div "Loaded : 53.27% 05:29 05:28" at bounding box center [620, 436] width 625 height 6
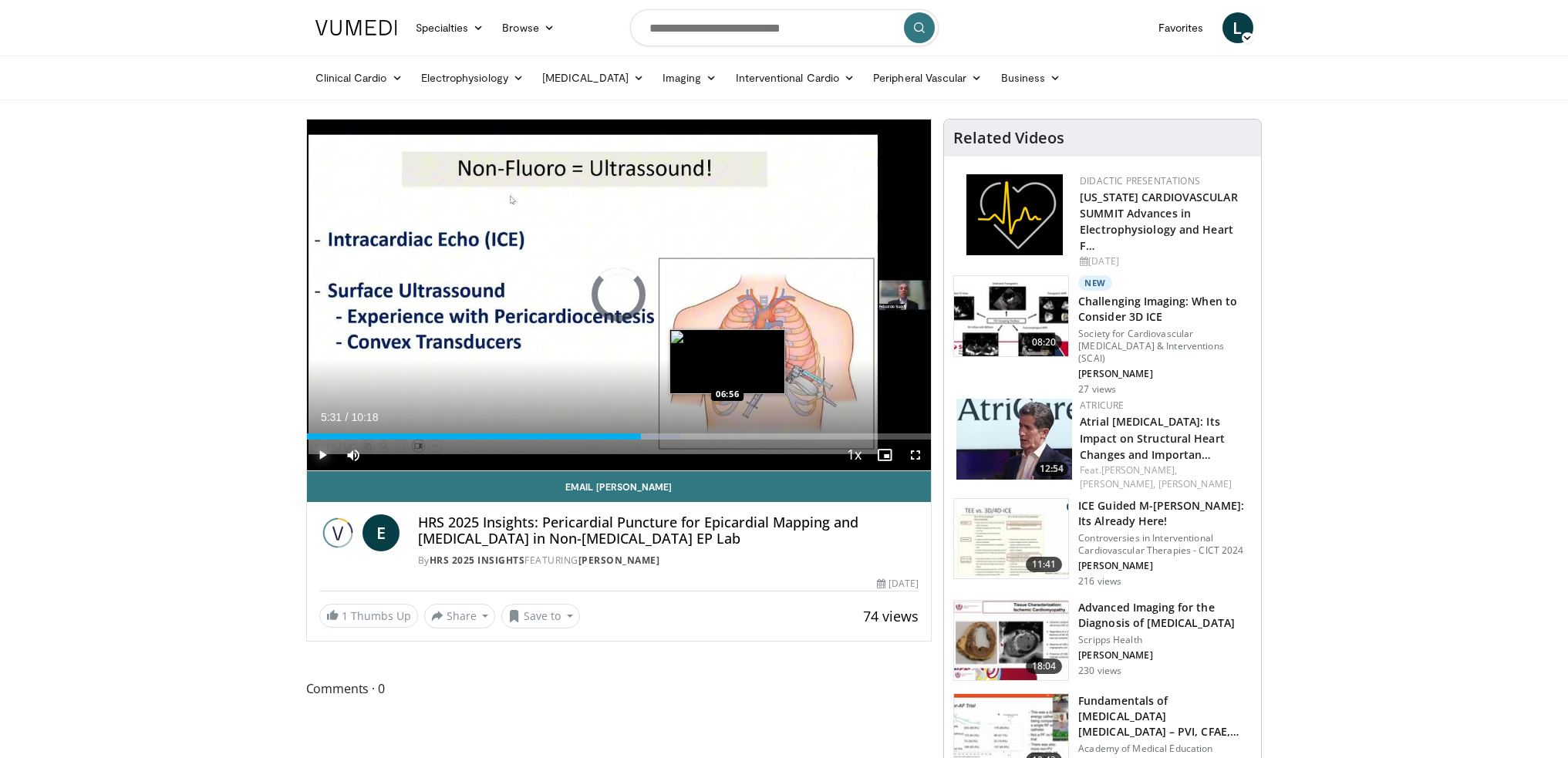
click at [728, 431] on div "Loaded : 59.82% 05:31 06:56" at bounding box center [620, 432] width 625 height 15
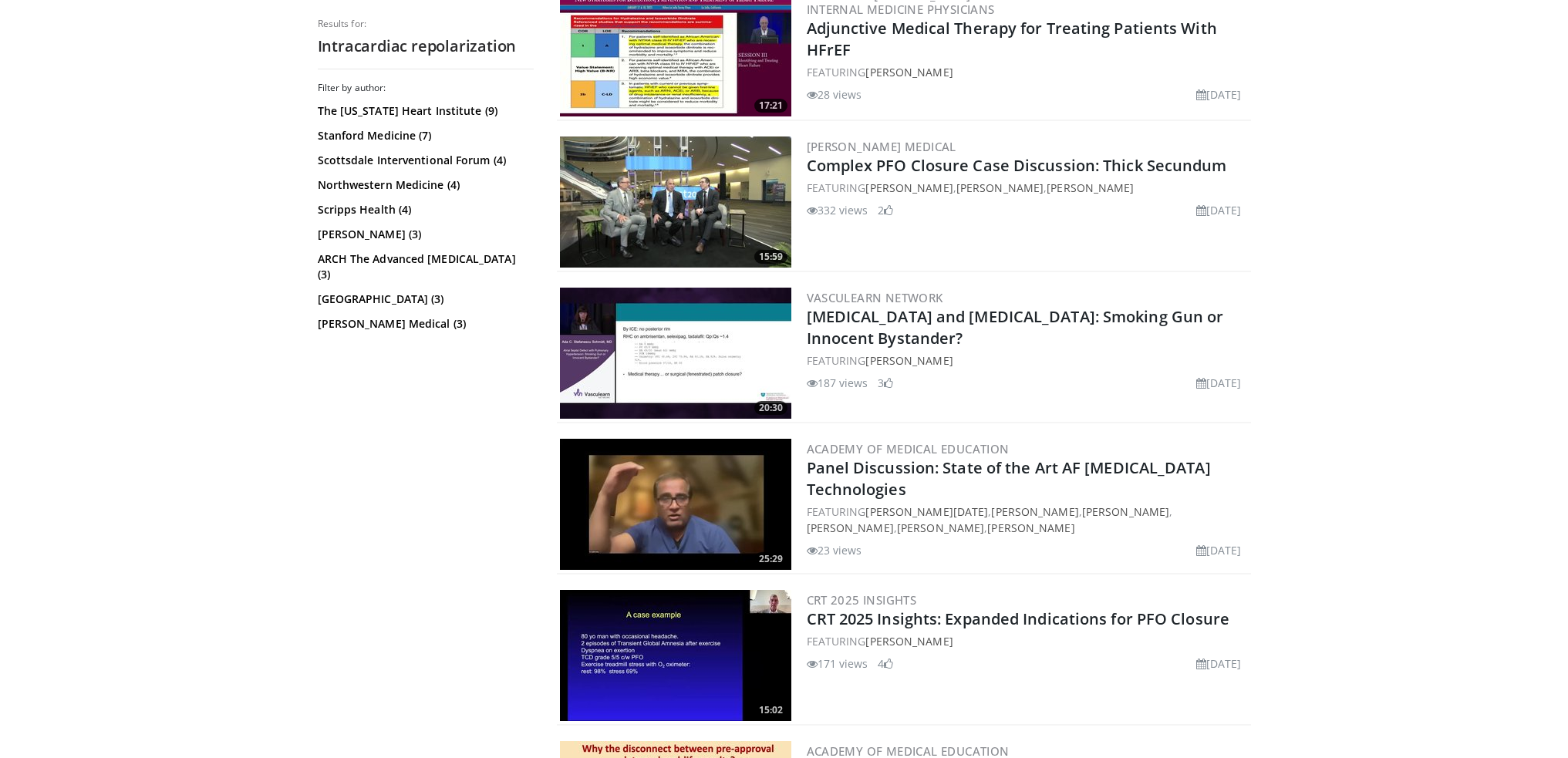
scroll to position [2468, 0]
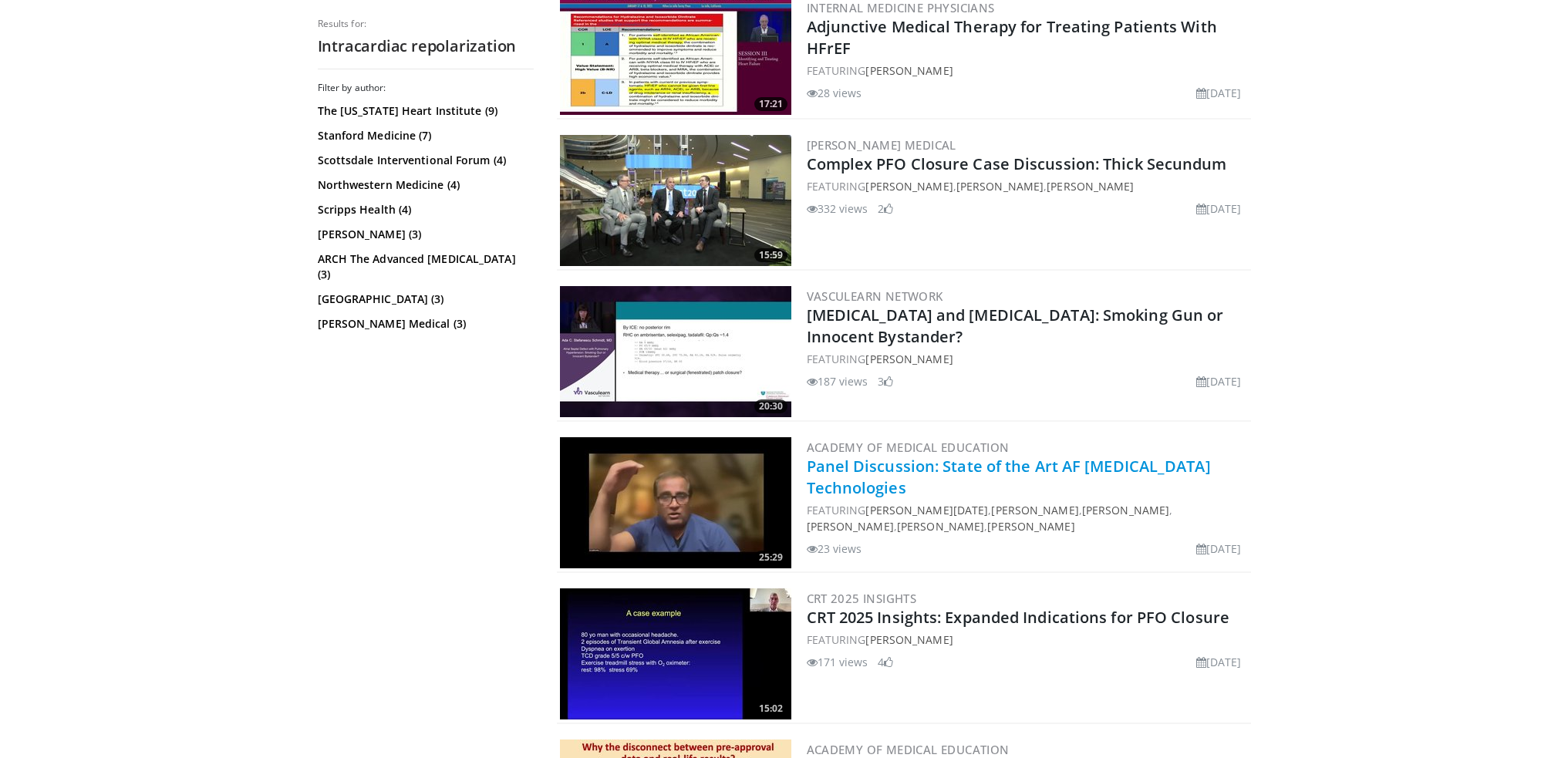
click at [1154, 458] on link "Panel Discussion: State of the Art AF [MEDICAL_DATA] Technologies" at bounding box center [1009, 477] width 404 height 43
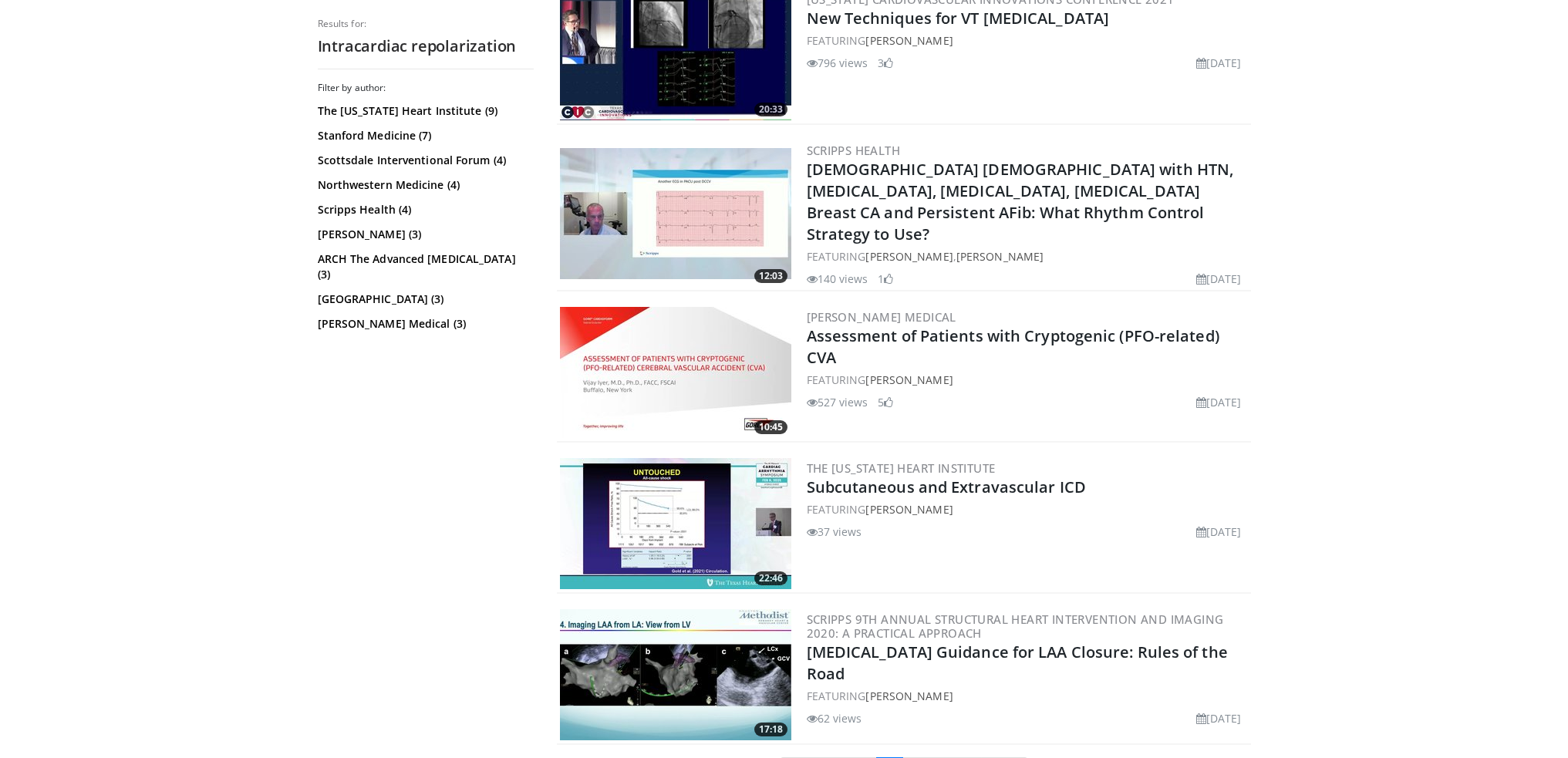
scroll to position [3688, 0]
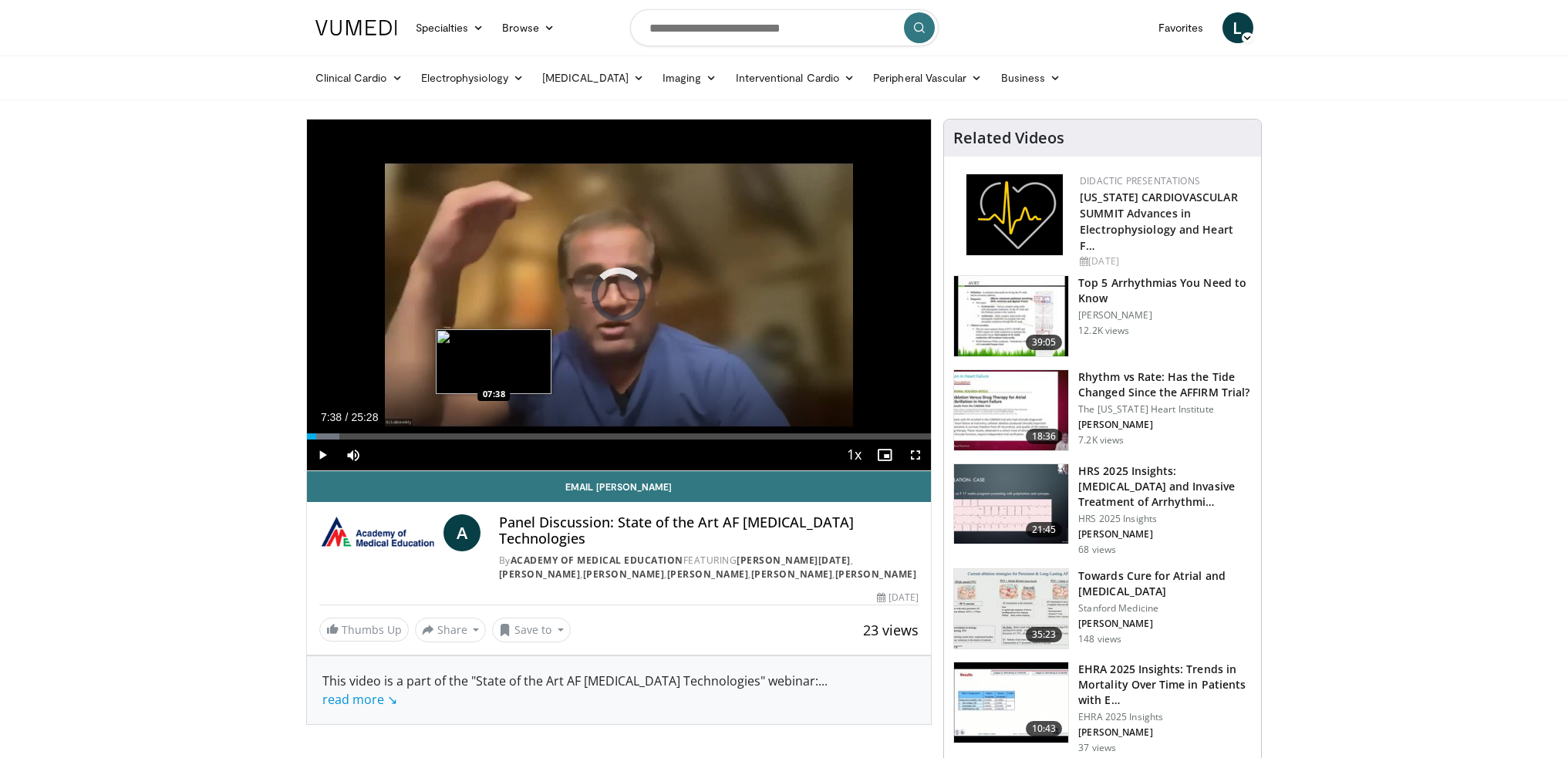
click at [493, 430] on div "Loaded : 5.19% 00:23 07:38" at bounding box center [620, 432] width 625 height 15
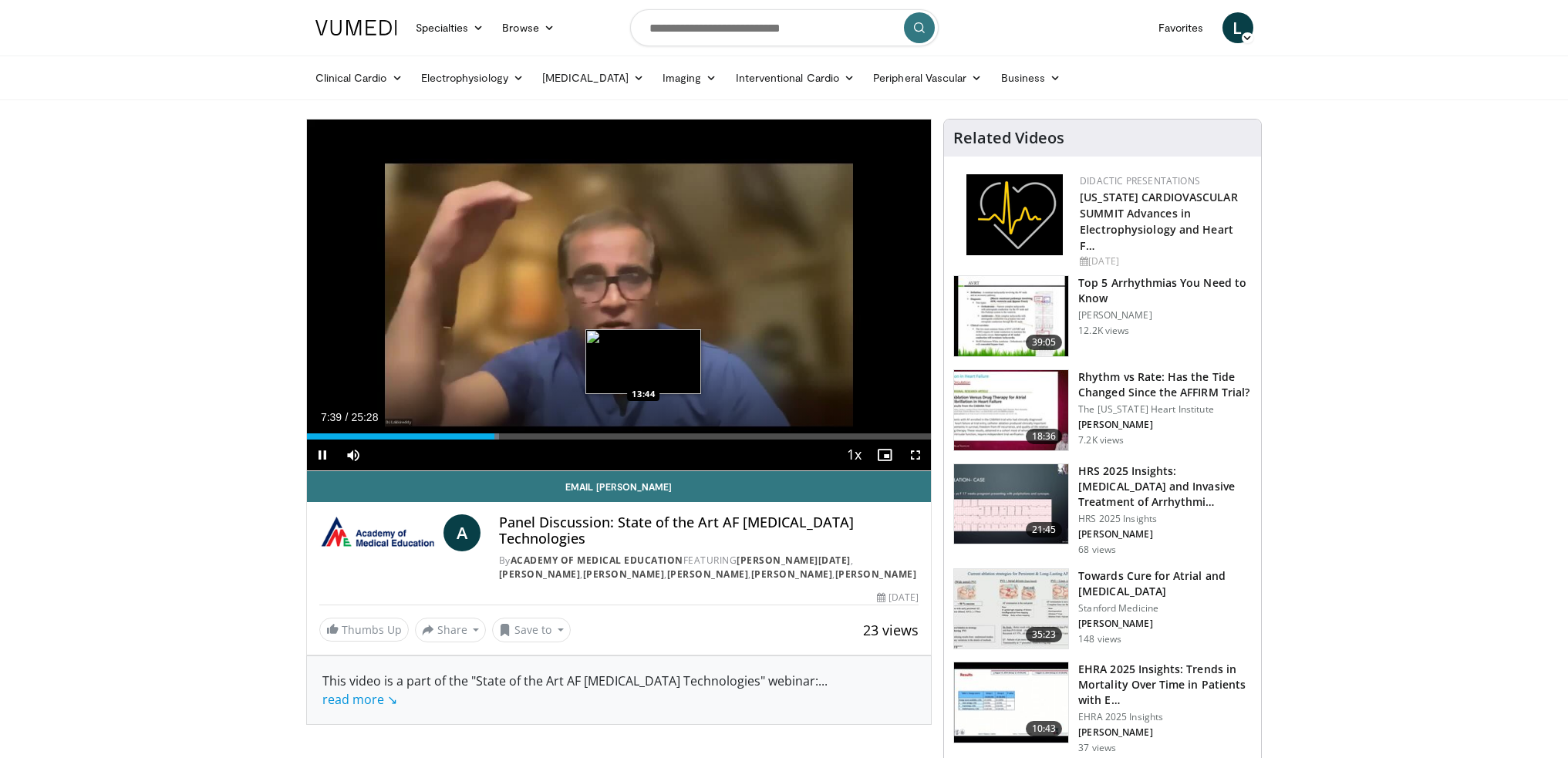
click at [644, 438] on div "Loaded : 30.76% 07:39 13:44" at bounding box center [620, 436] width 625 height 6
